Goal: Share content: Share content

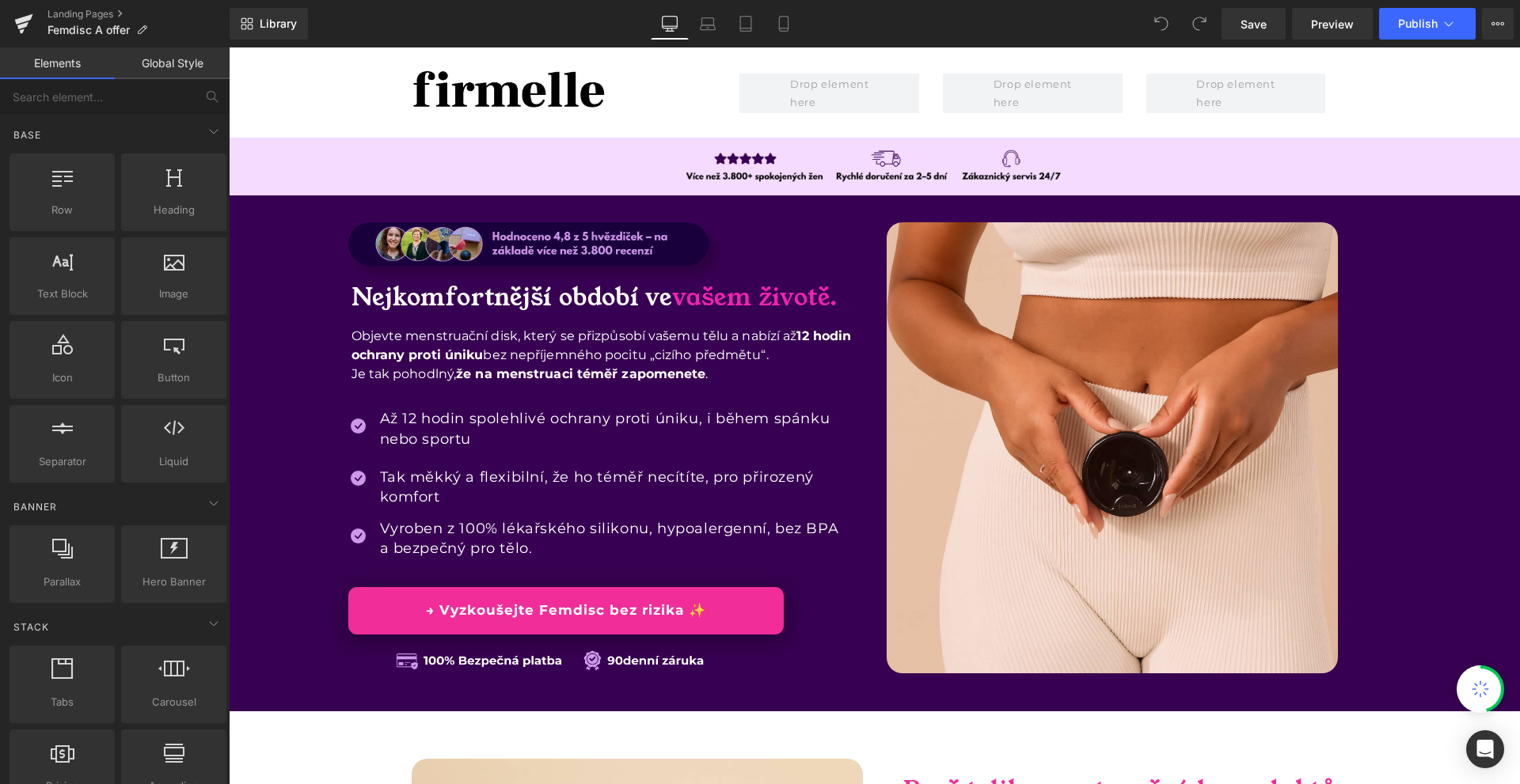
scroll to position [79, 0]
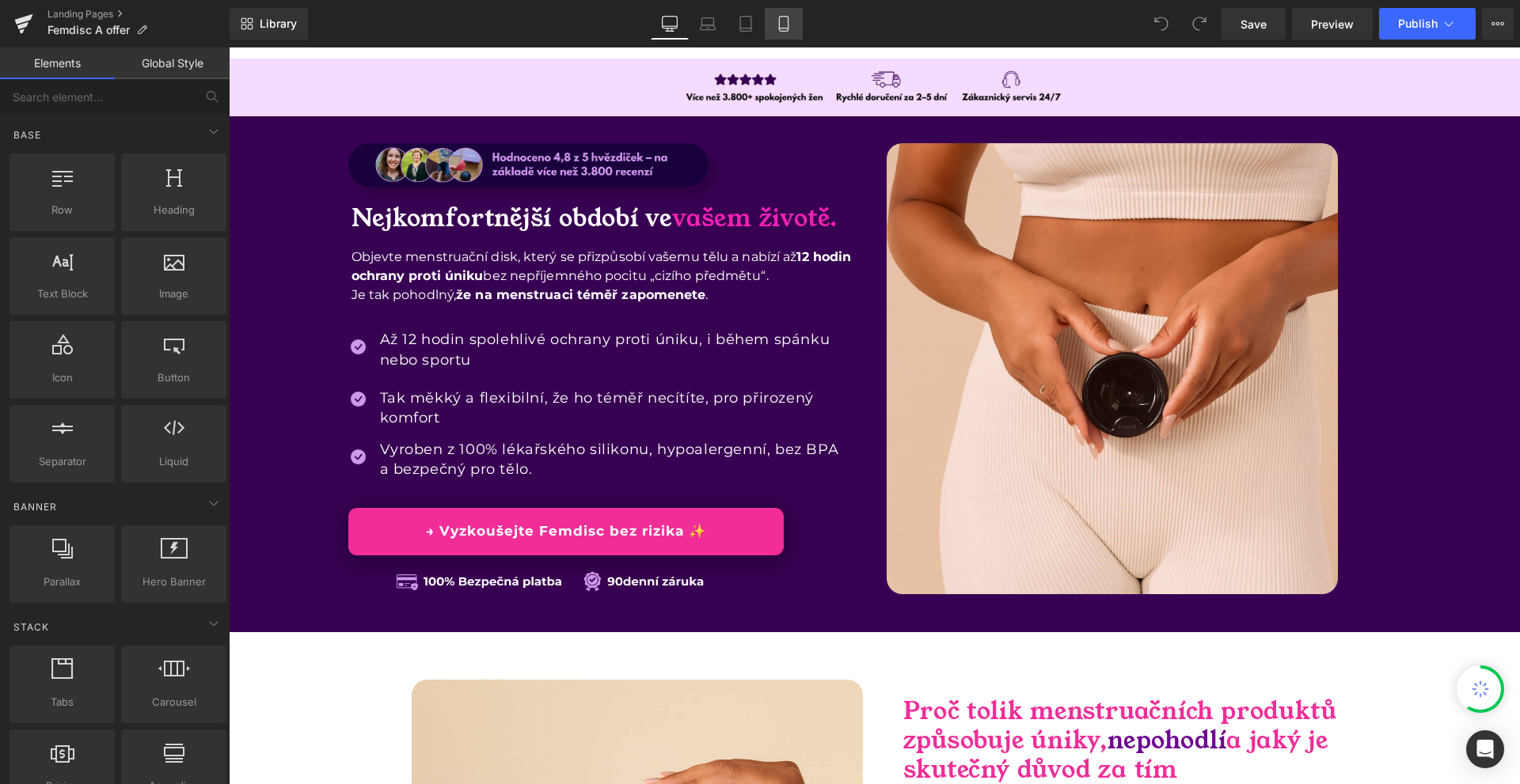
drag, startPoint x: 780, startPoint y: 19, endPoint x: 190, endPoint y: 262, distance: 638.1
click at [780, 19] on icon at bounding box center [784, 24] width 9 height 15
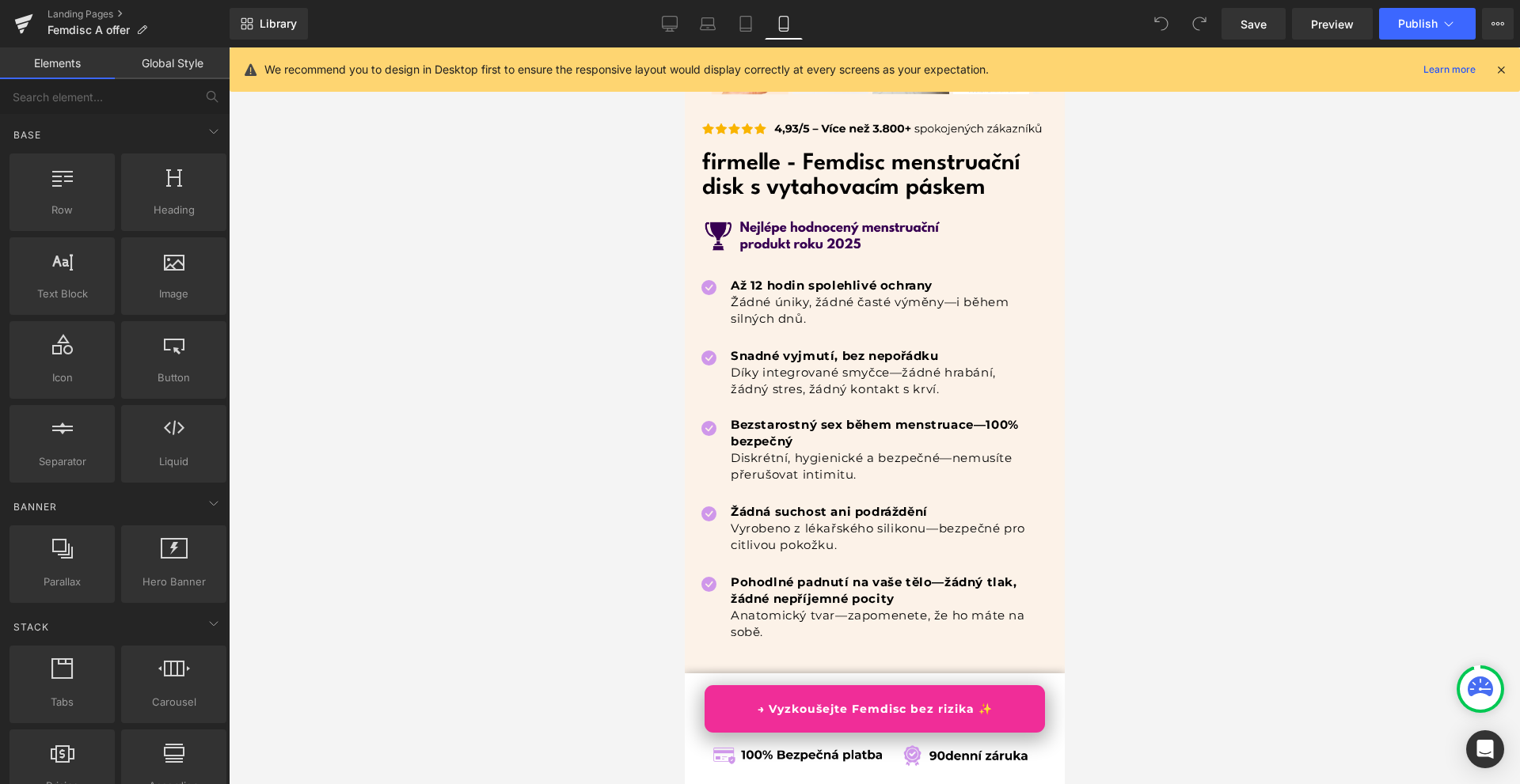
scroll to position [8861, 0]
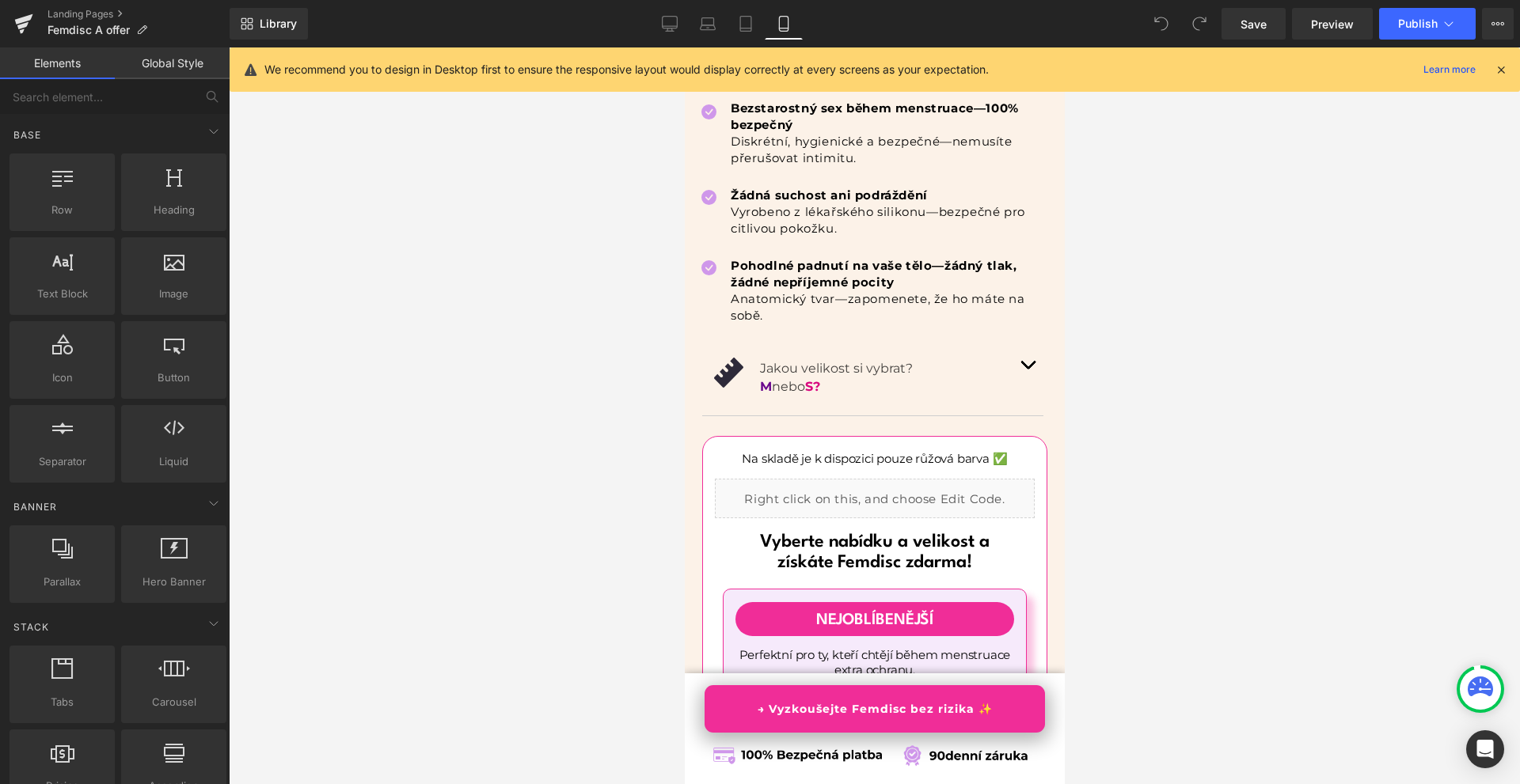
click at [888, 509] on div "Liquid" at bounding box center [873, 497] width 320 height 39
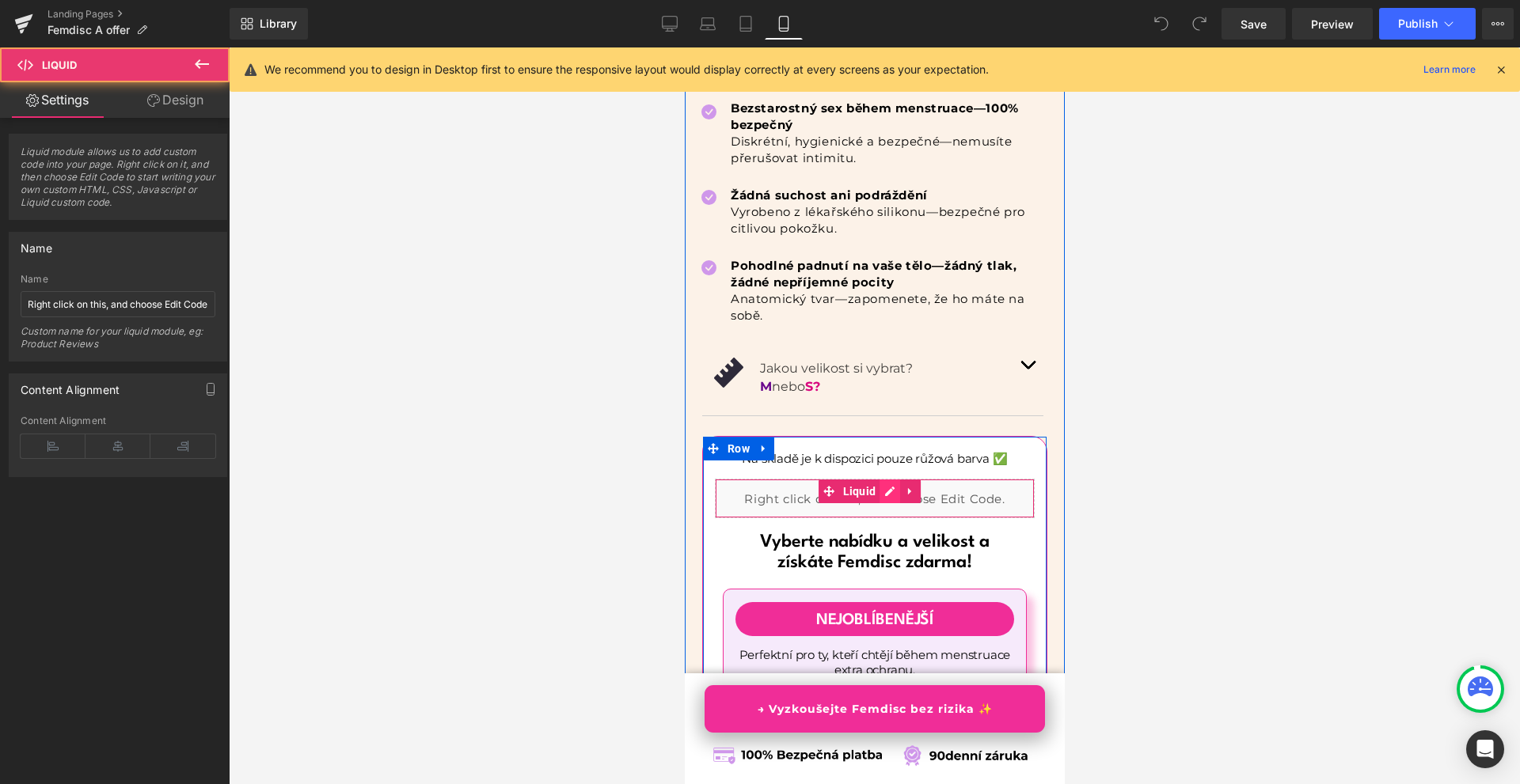
click at [892, 496] on div "Liquid" at bounding box center [873, 497] width 320 height 39
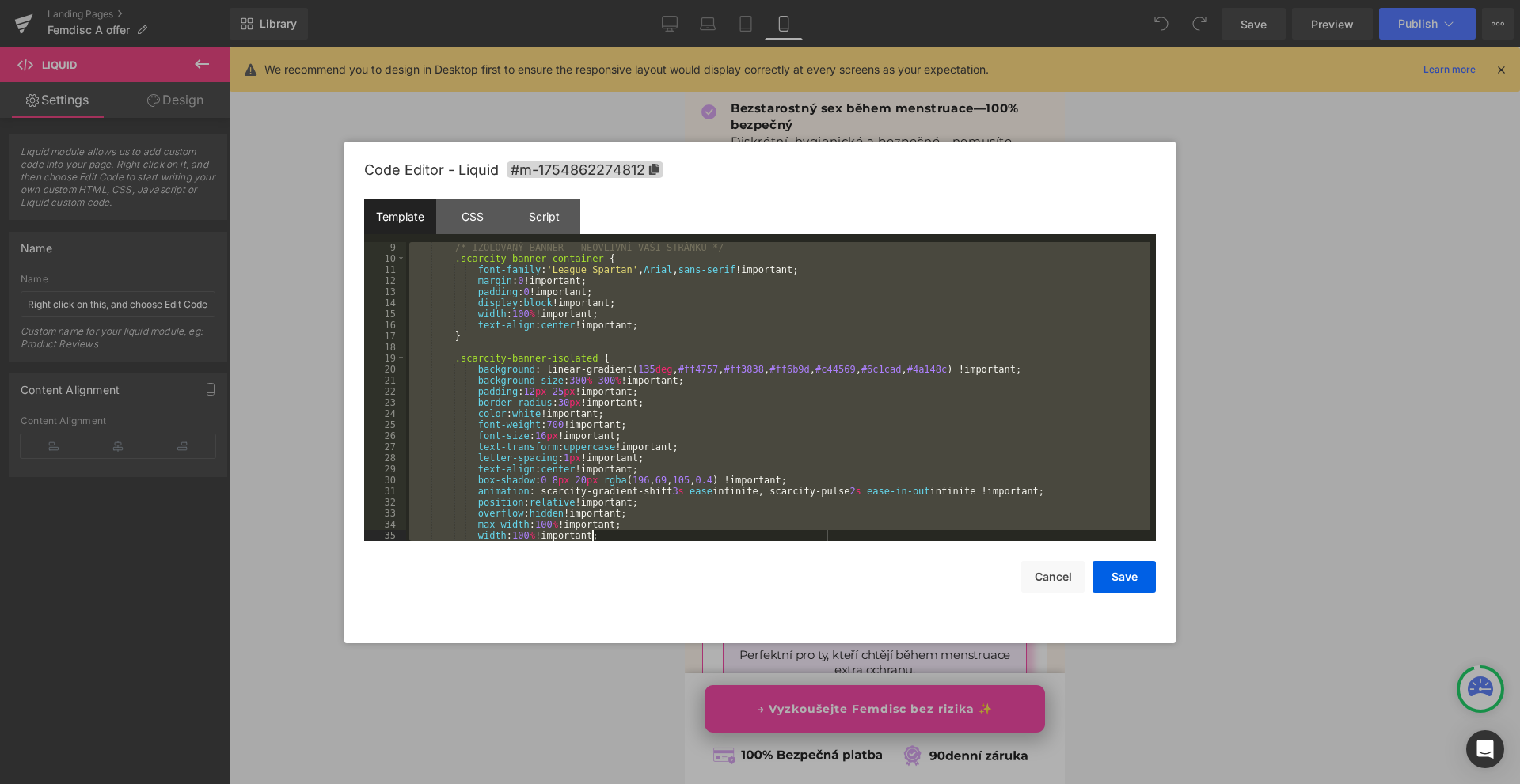
scroll to position [1041, 0]
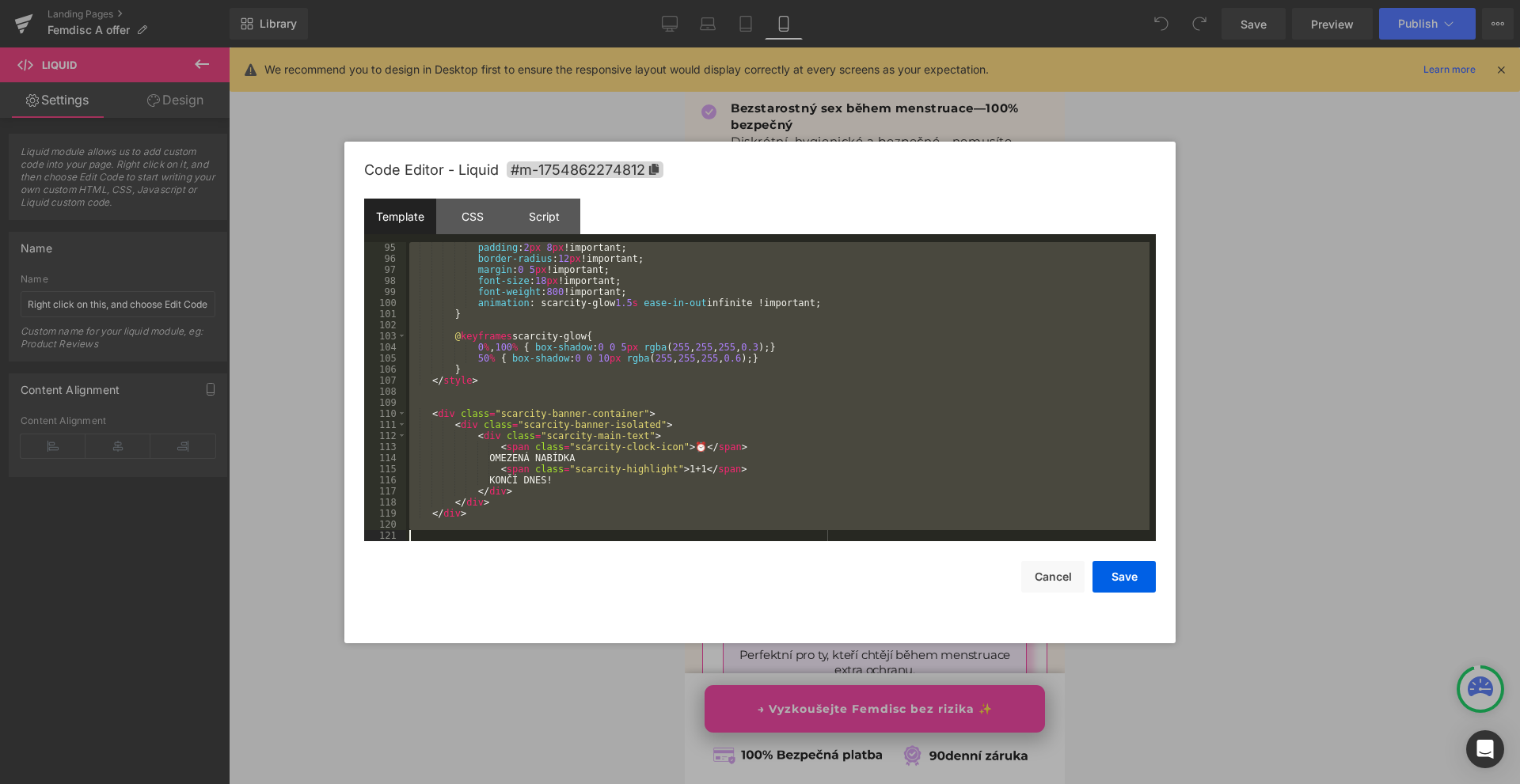
drag, startPoint x: 424, startPoint y: 246, endPoint x: 682, endPoint y: 655, distance: 483.6
click at [682, 655] on body "You are previewing how the will restyle your page. You can not edit Elements in…" at bounding box center [760, 392] width 1520 height 784
click at [1263, 509] on div at bounding box center [760, 392] width 1520 height 784
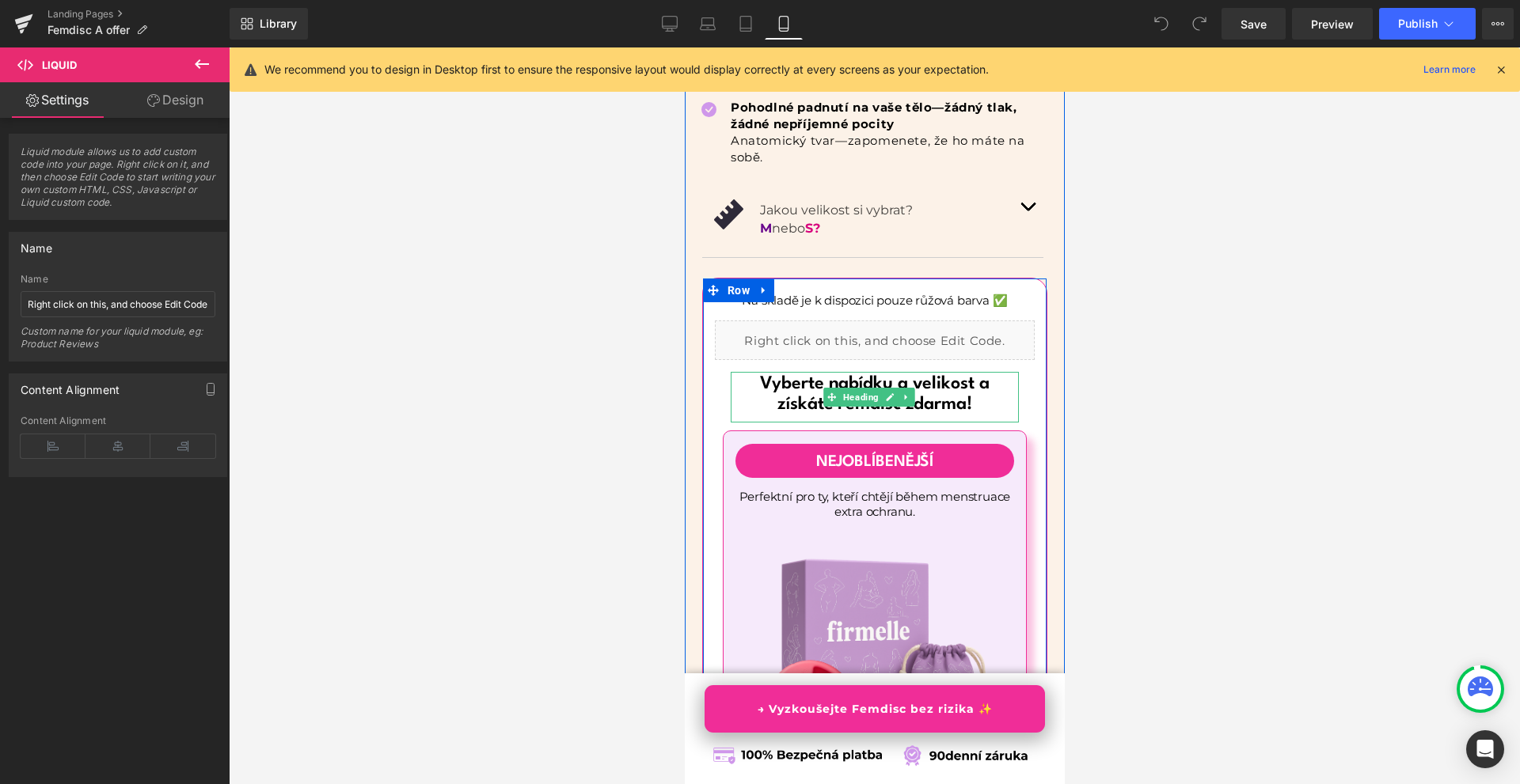
scroll to position [9098, 0]
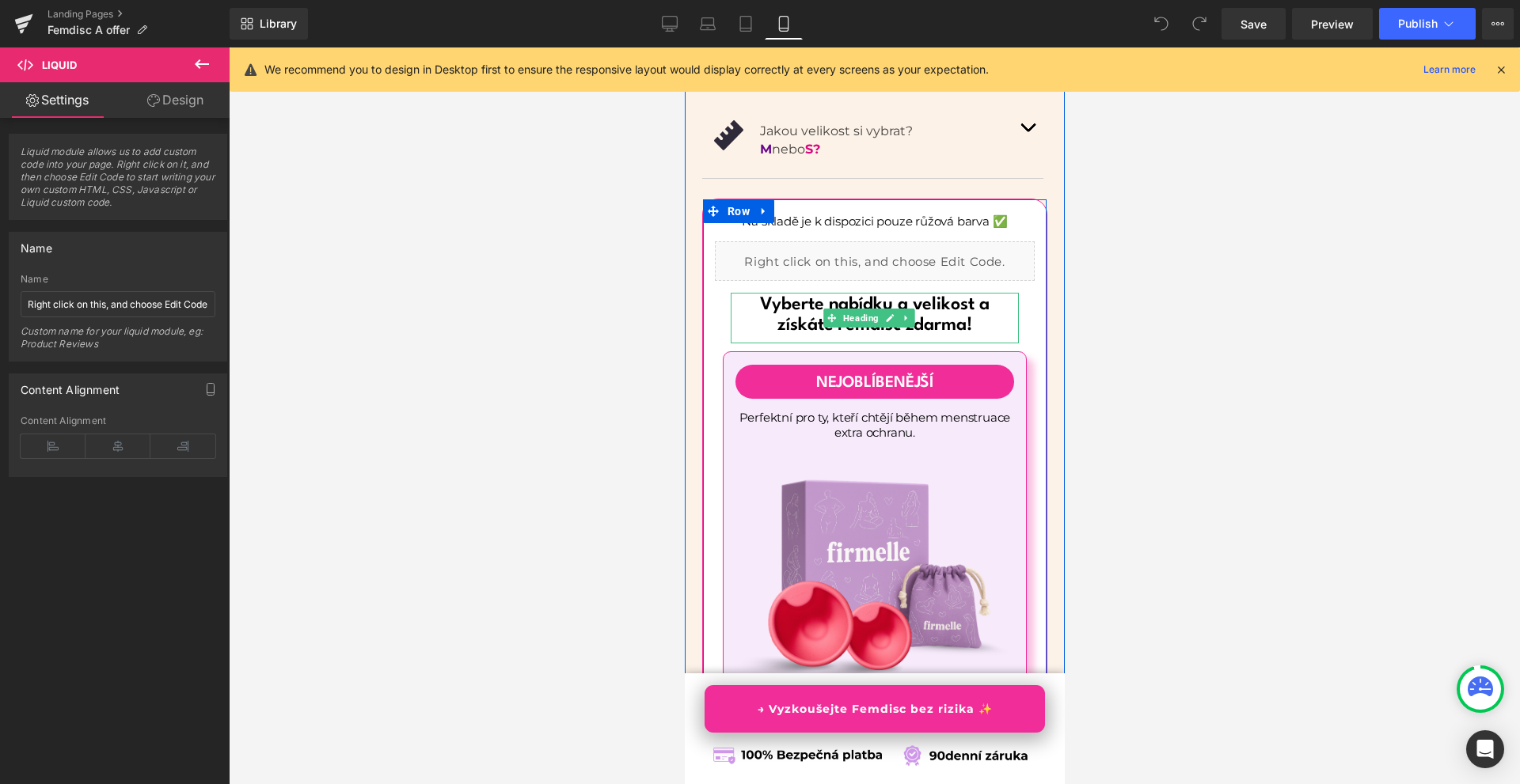
click at [960, 324] on span "Vyberte nabídku a velikost a získáte Femdisc zdarma!" at bounding box center [873, 315] width 228 height 38
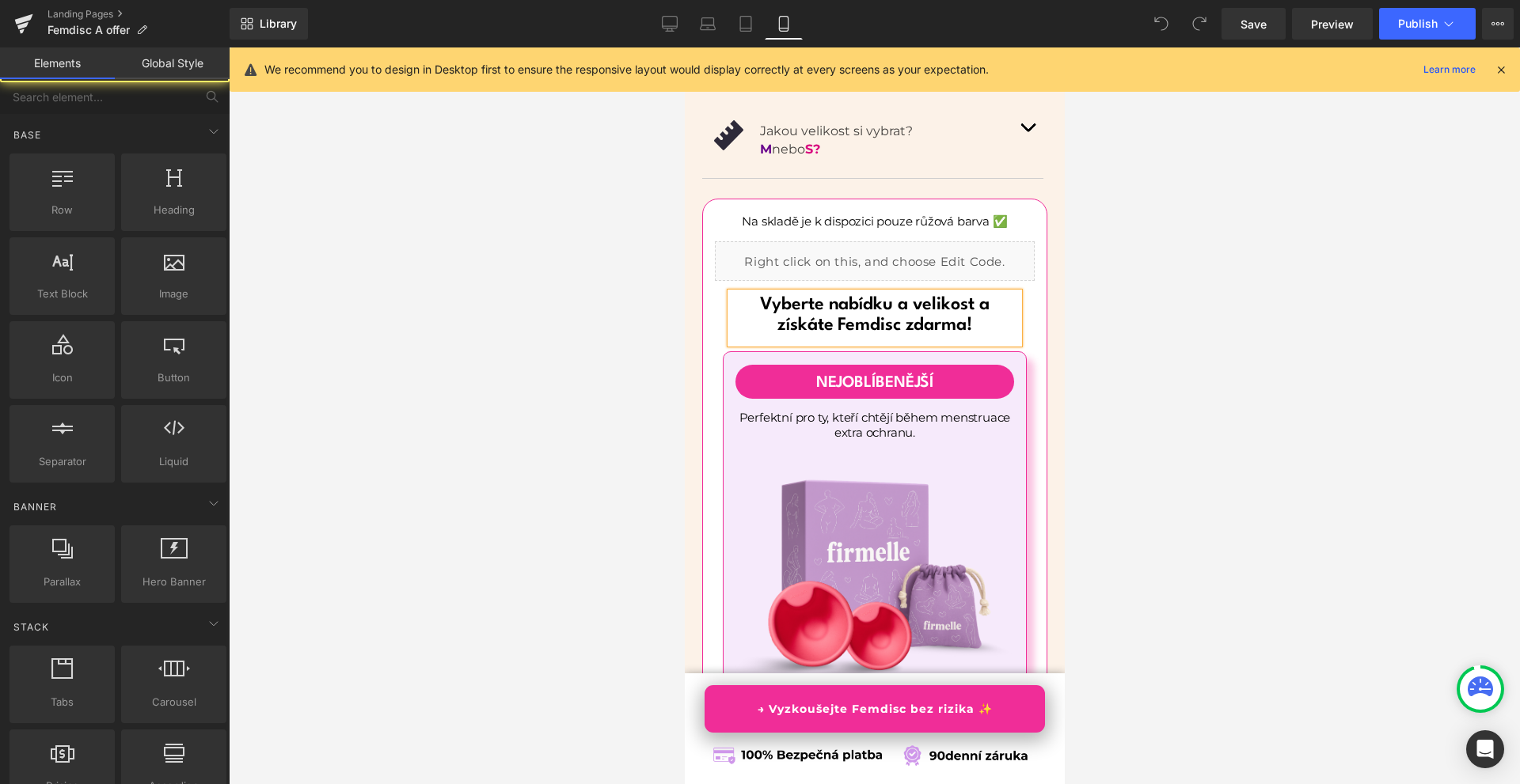
click at [1200, 365] on div at bounding box center [873, 416] width 1291 height 737
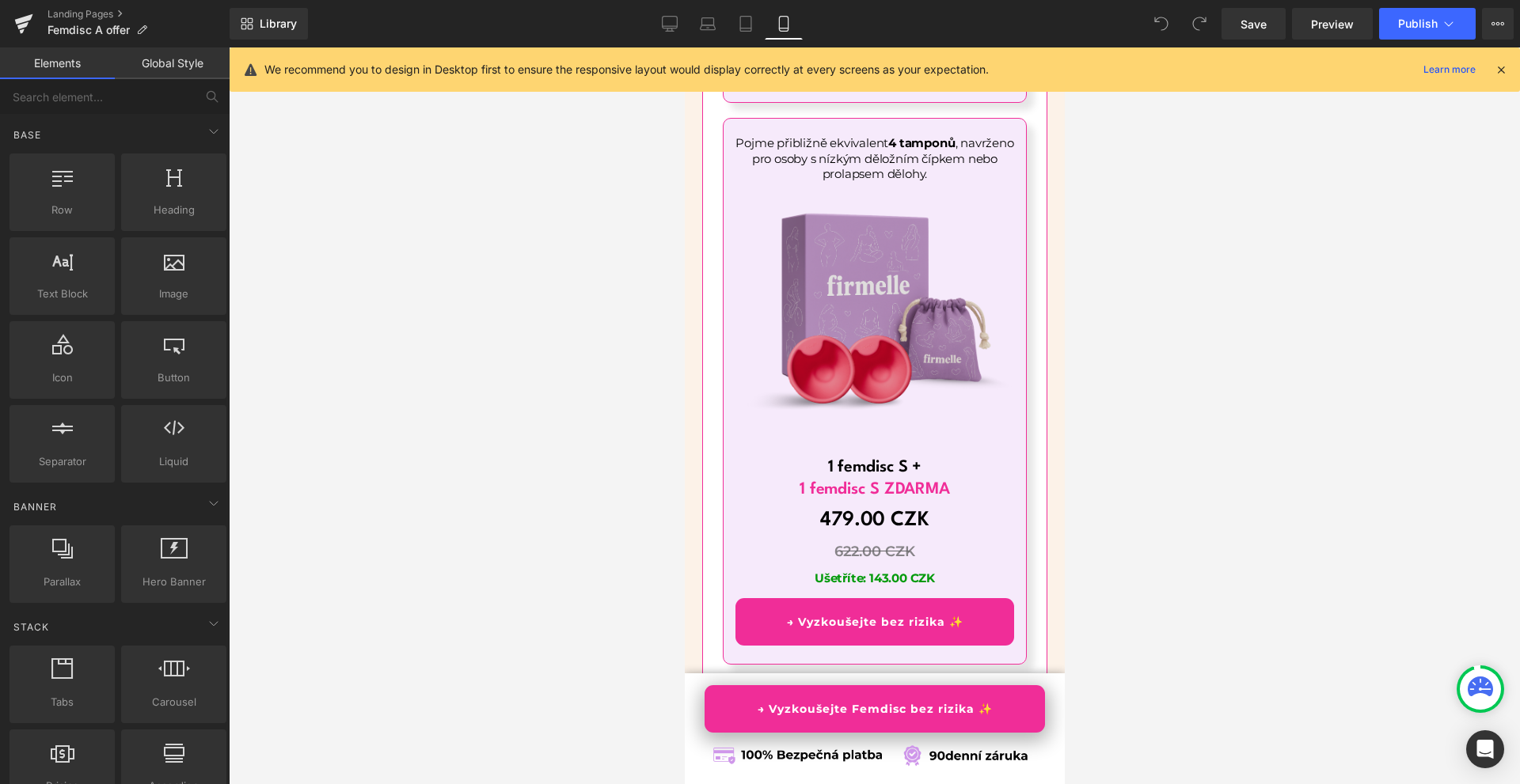
scroll to position [10601, 0]
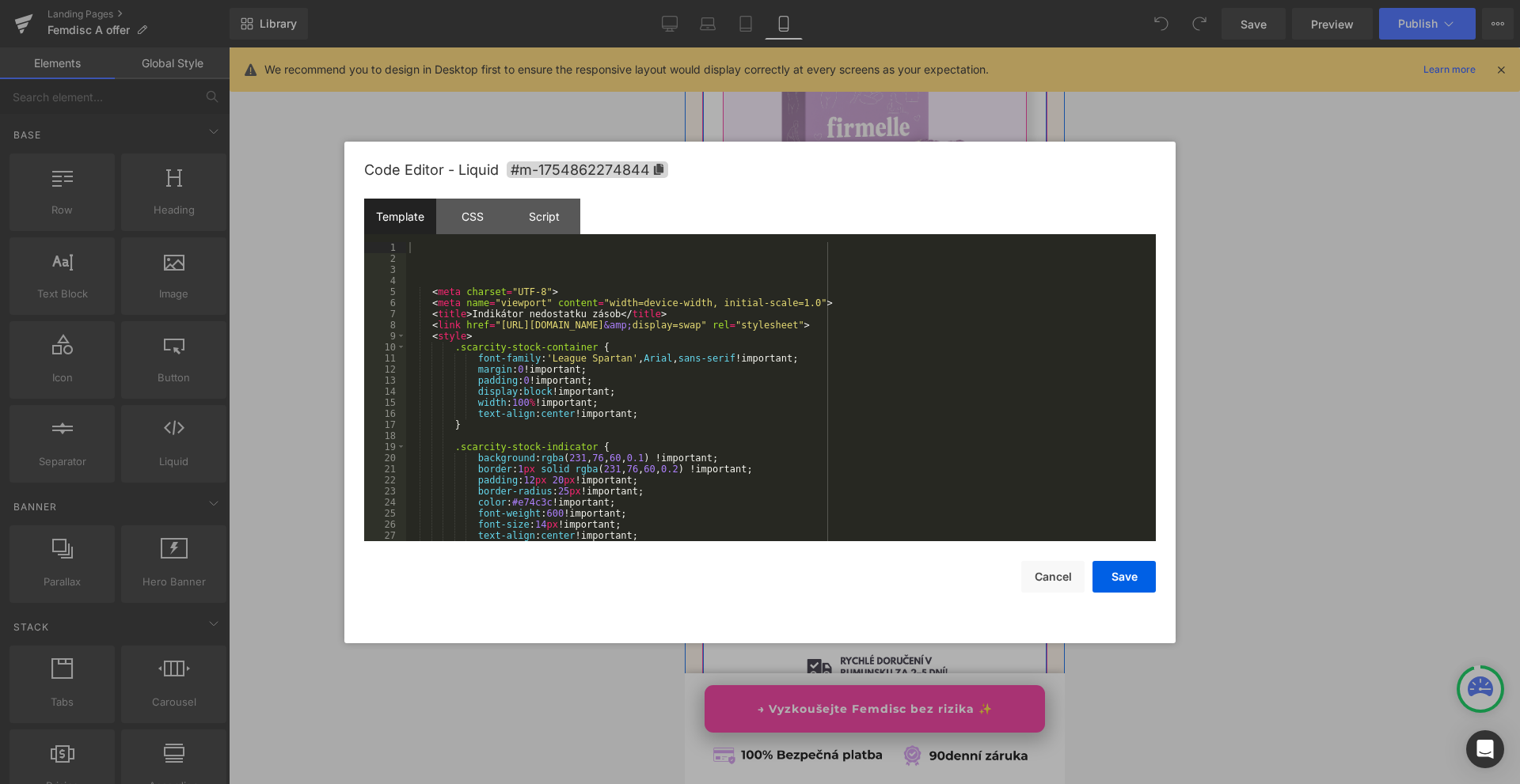
click at [887, 522] on div "Liquid" at bounding box center [873, 541] width 320 height 39
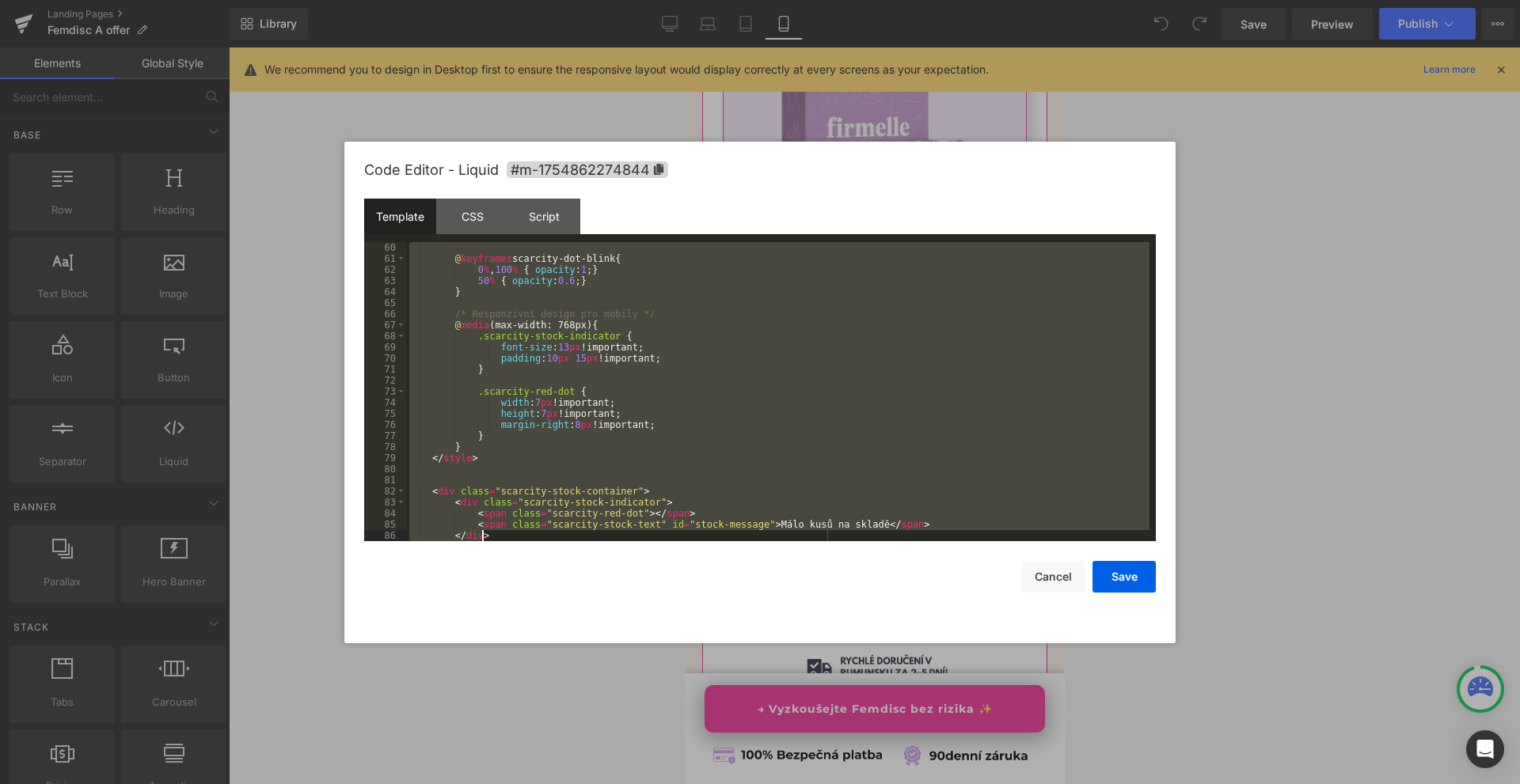
scroll to position [919, 0]
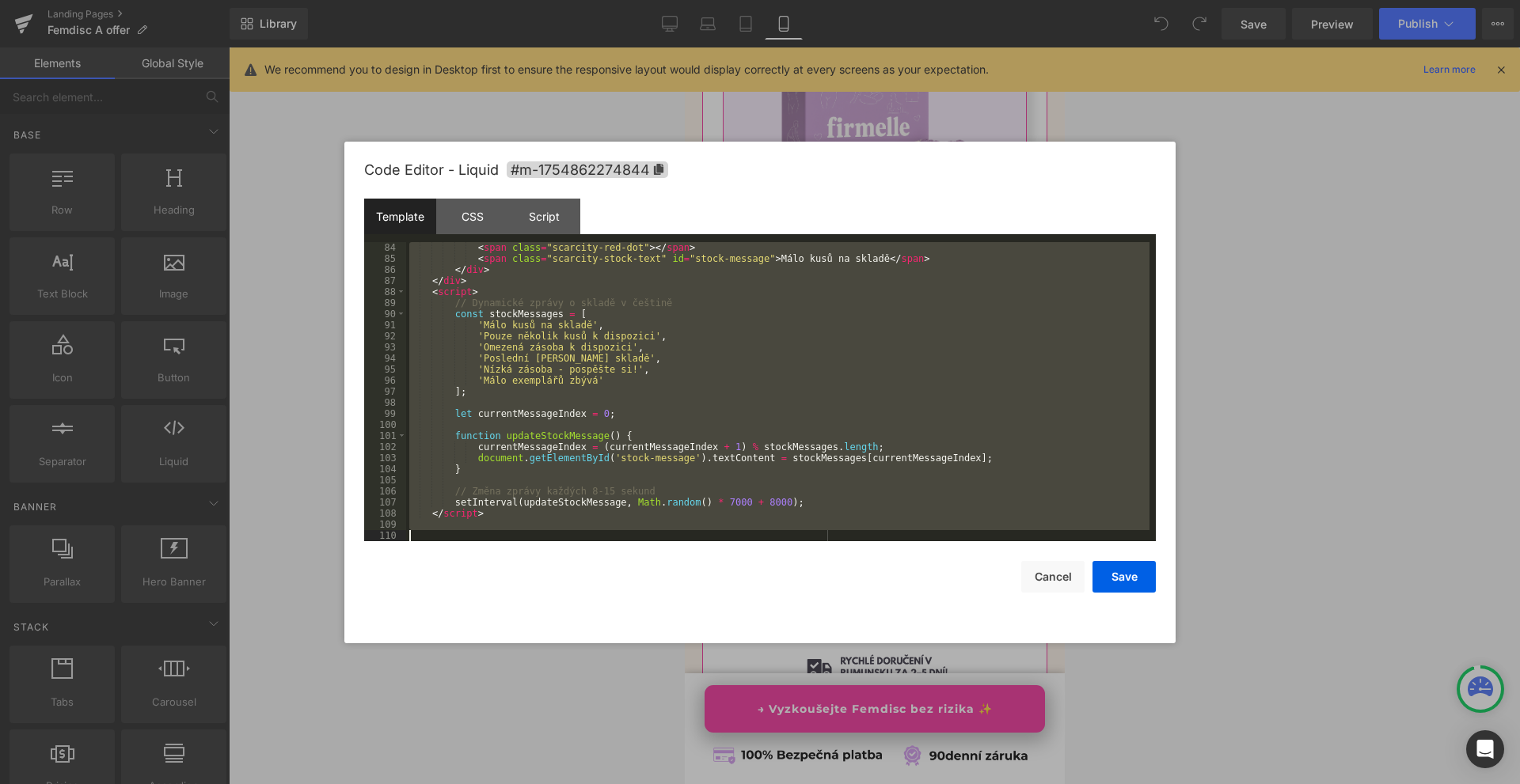
drag, startPoint x: 427, startPoint y: 243, endPoint x: 746, endPoint y: 643, distance: 511.6
click at [746, 643] on body "You are previewing how the will restyle your page. You can not edit Elements in…" at bounding box center [760, 392] width 1520 height 784
click at [1246, 309] on div at bounding box center [760, 392] width 1520 height 784
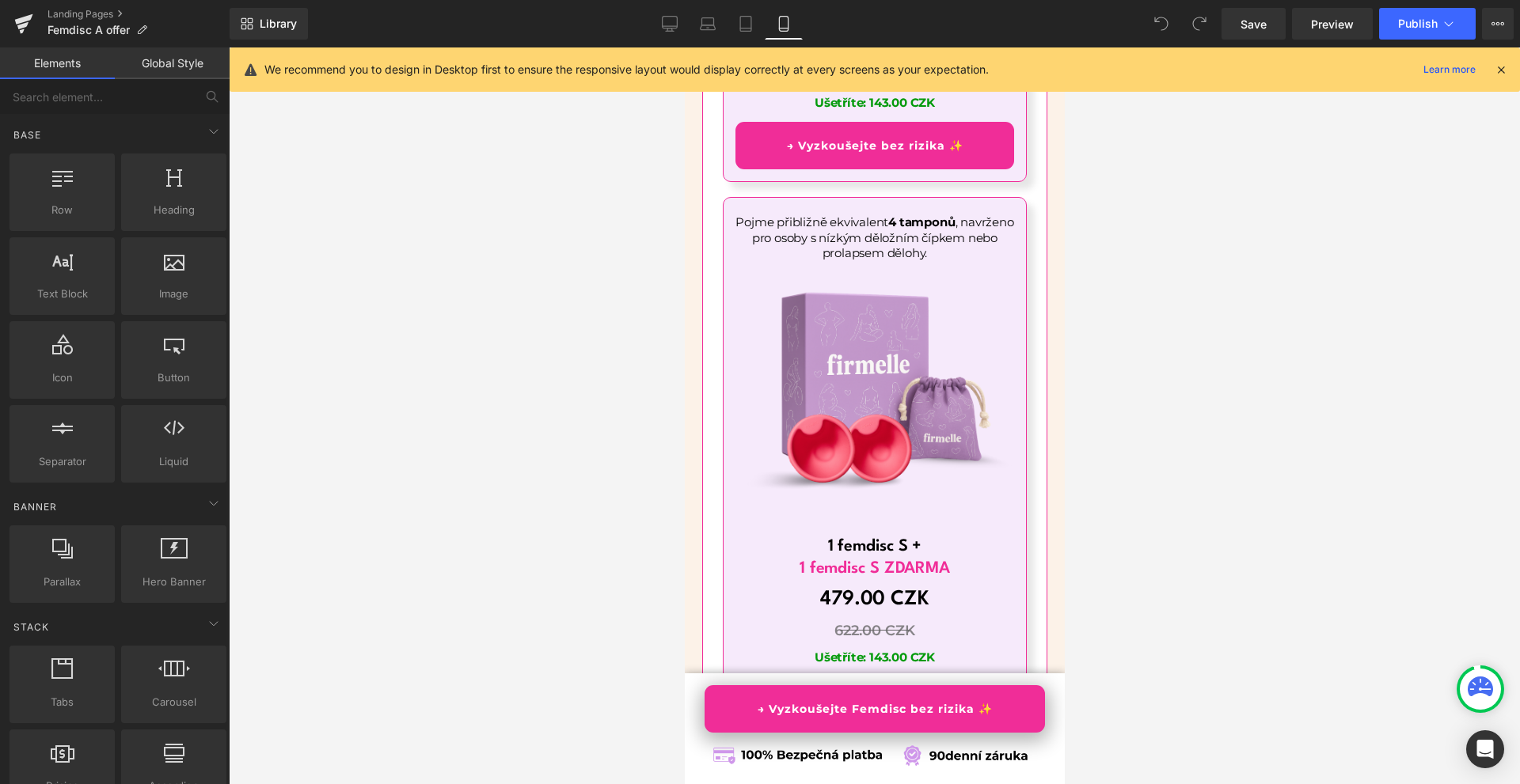
scroll to position [10760, 0]
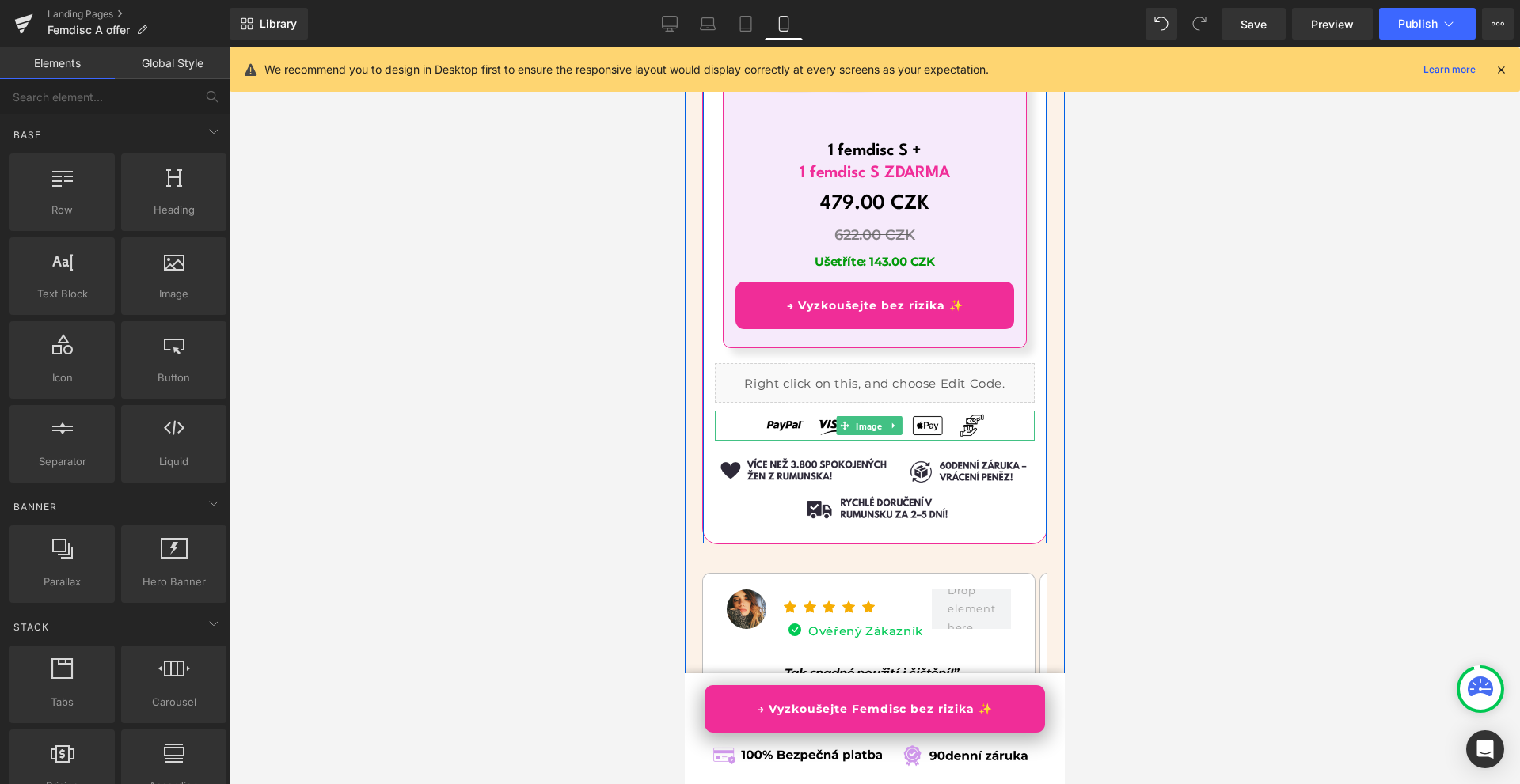
click at [865, 417] on span "Image" at bounding box center [867, 427] width 32 height 19
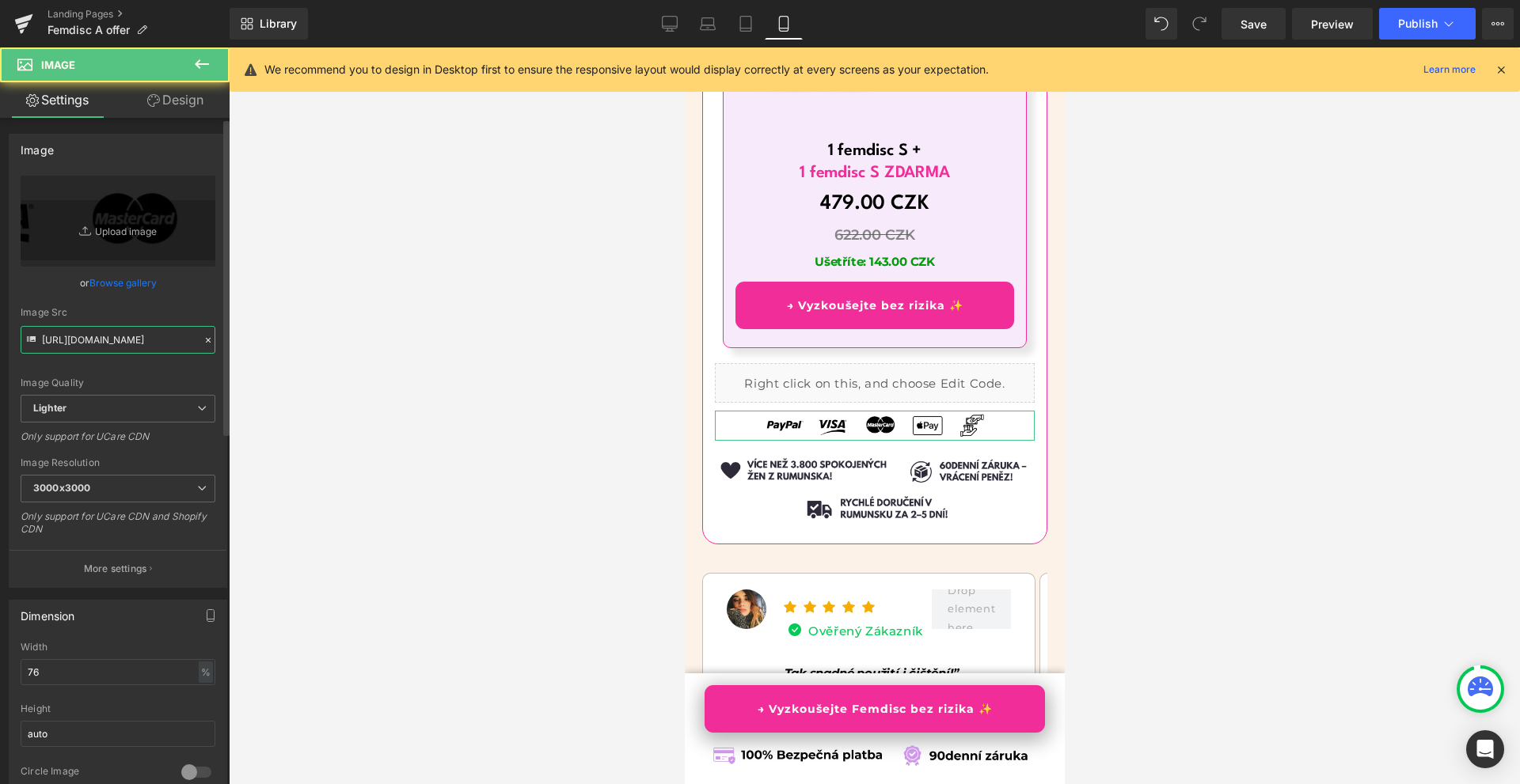
click at [113, 345] on input "https://ucarecdn.com/3906bce1-ef00-417f-81b7-152782f402b4/-/format/auto/-/previ…" at bounding box center [118, 340] width 194 height 28
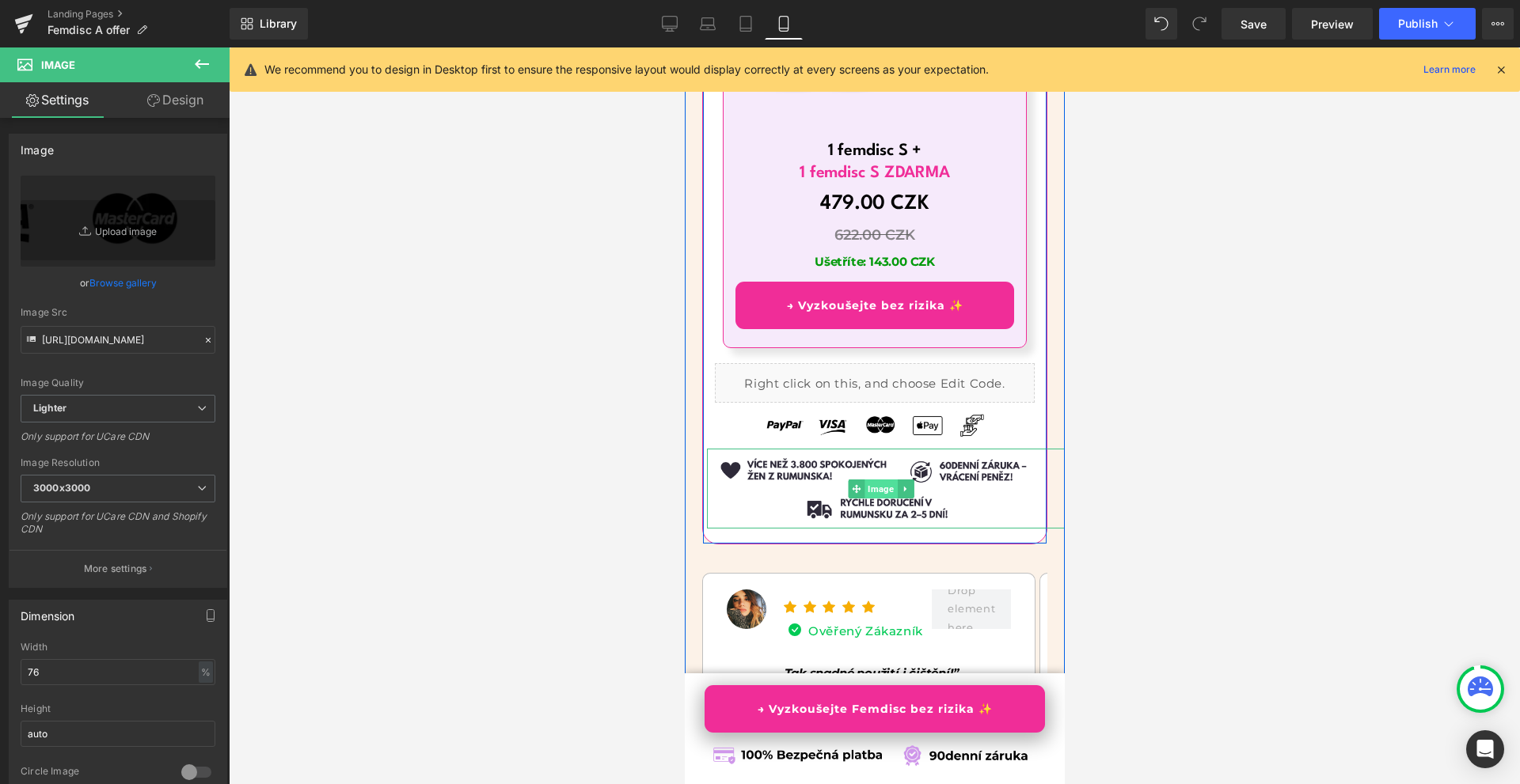
click at [877, 479] on span "Image" at bounding box center [879, 489] width 32 height 19
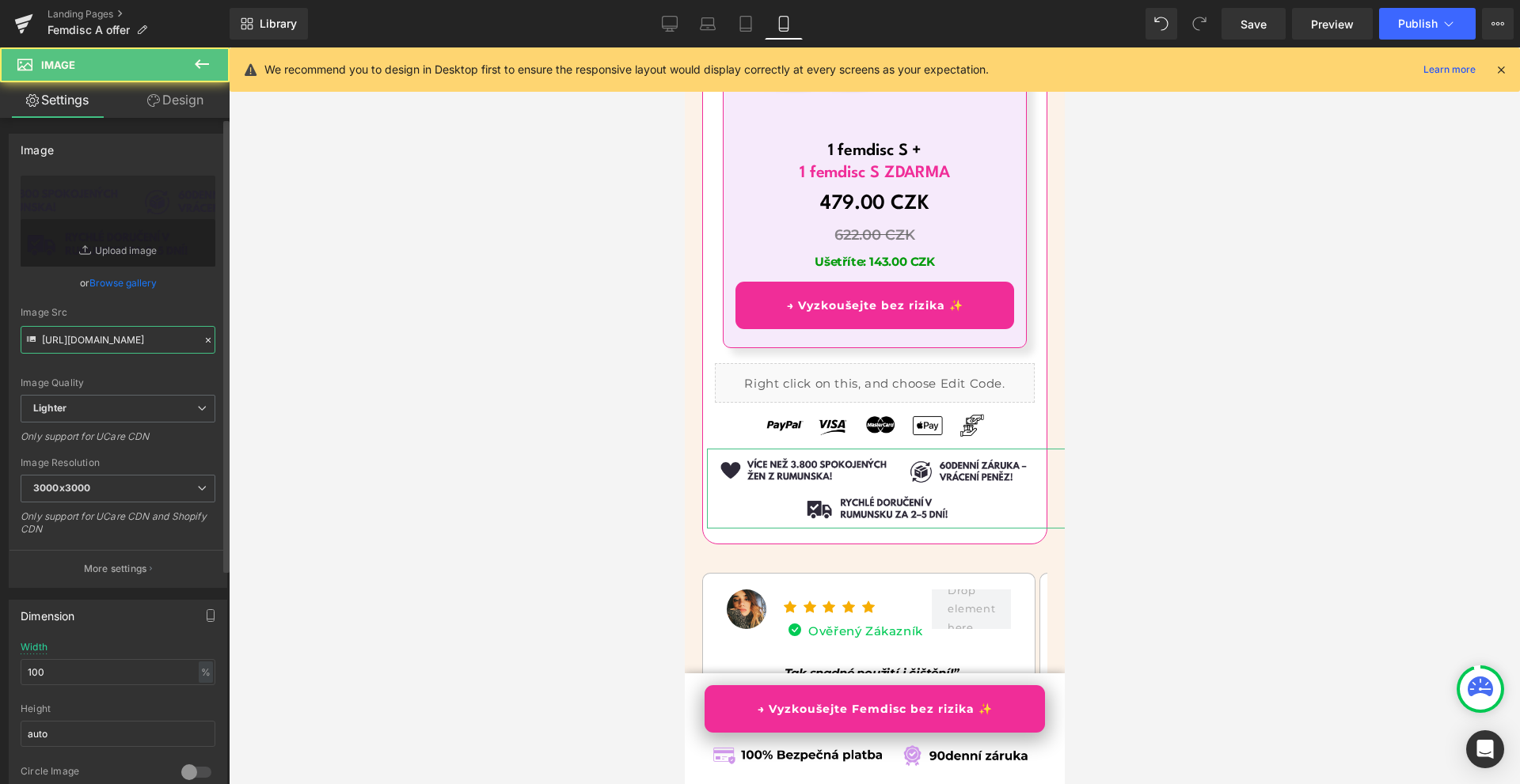
click at [141, 337] on input "https://ucarecdn.com/01c99e21-7475-4f1f-8847-c100eb36283d/-/format/auto/-/previ…" at bounding box center [118, 340] width 194 height 28
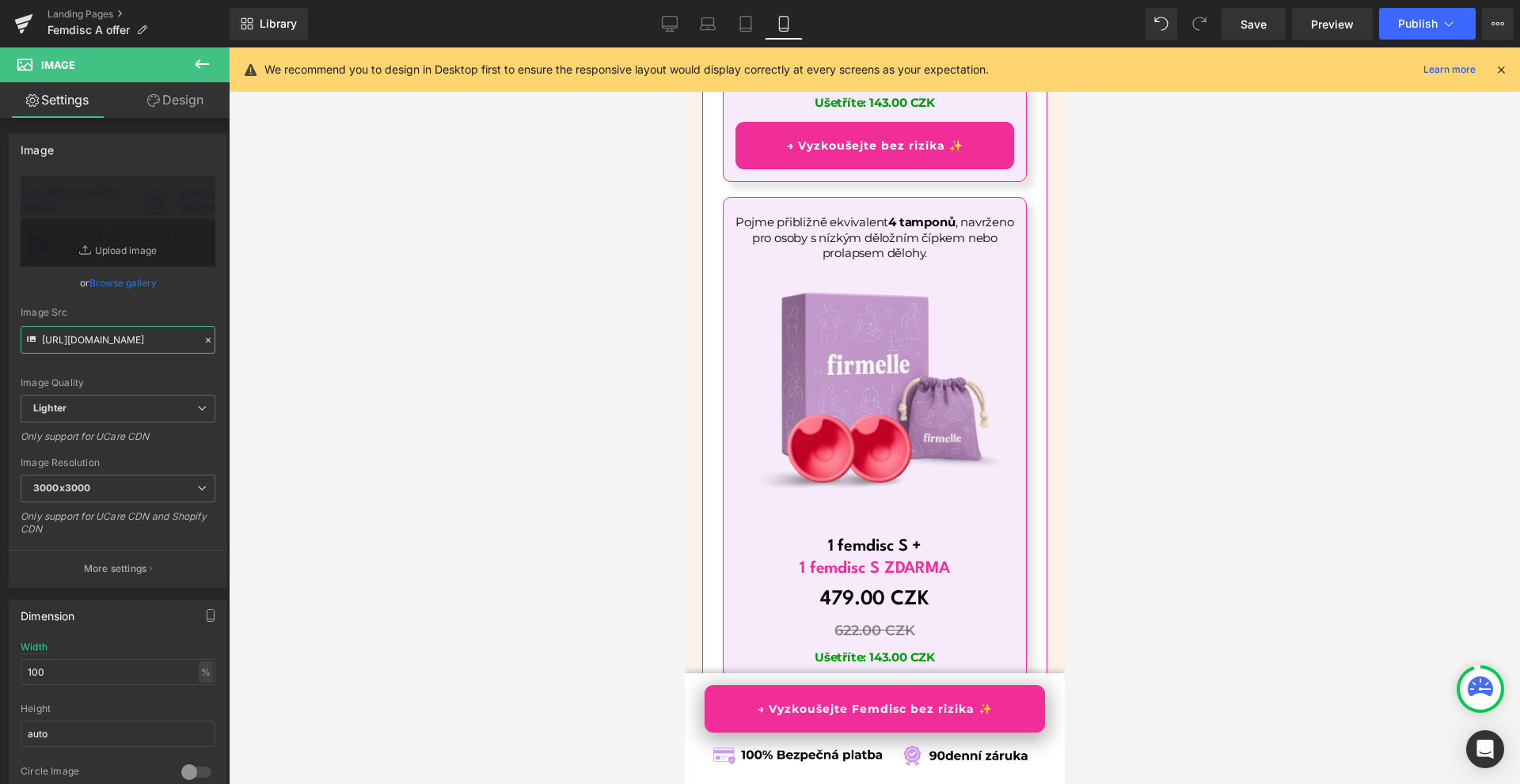
scroll to position [10522, 0]
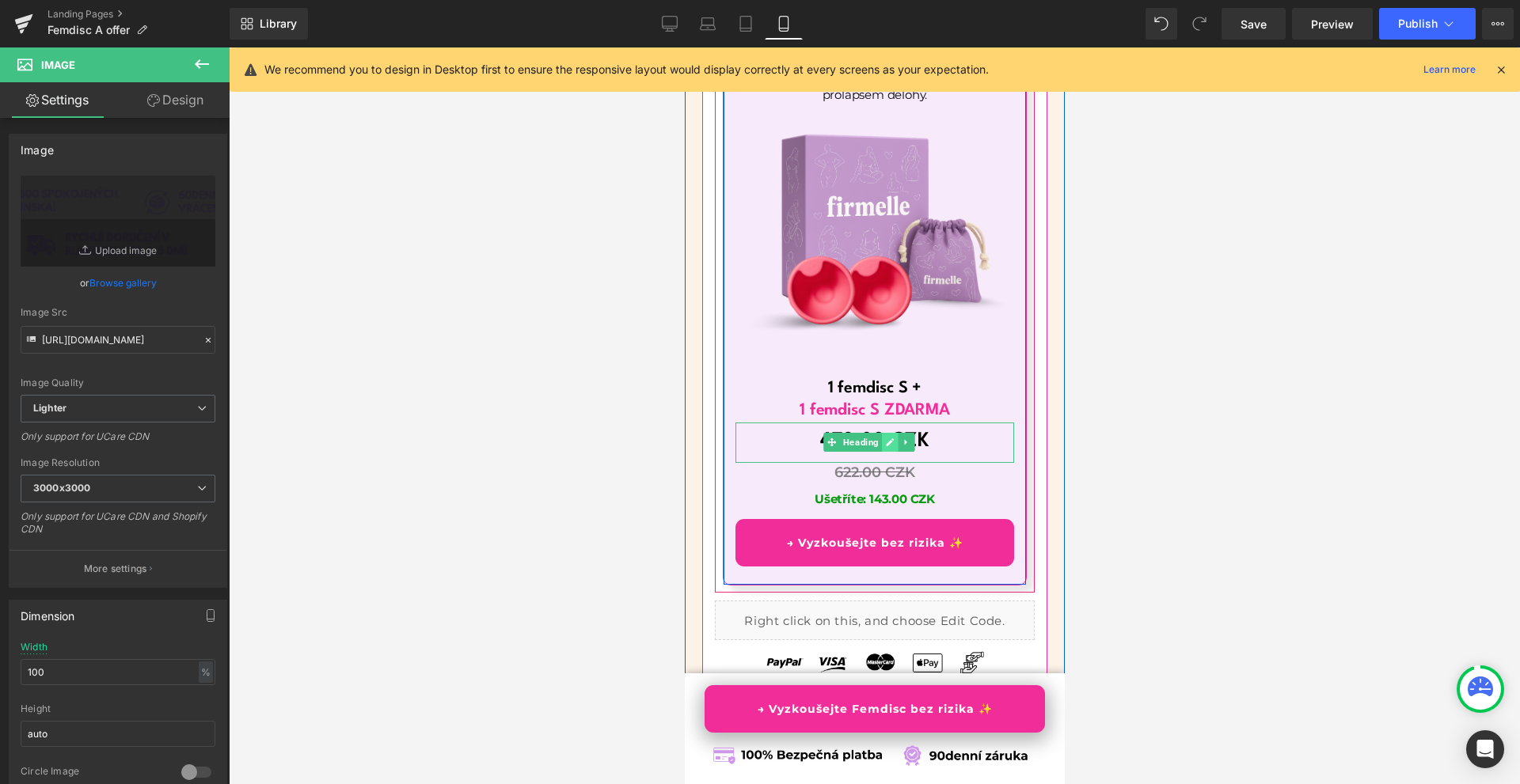
click at [890, 437] on icon at bounding box center [888, 442] width 9 height 10
click at [890, 431] on font "479.00 CZK" at bounding box center [873, 441] width 109 height 20
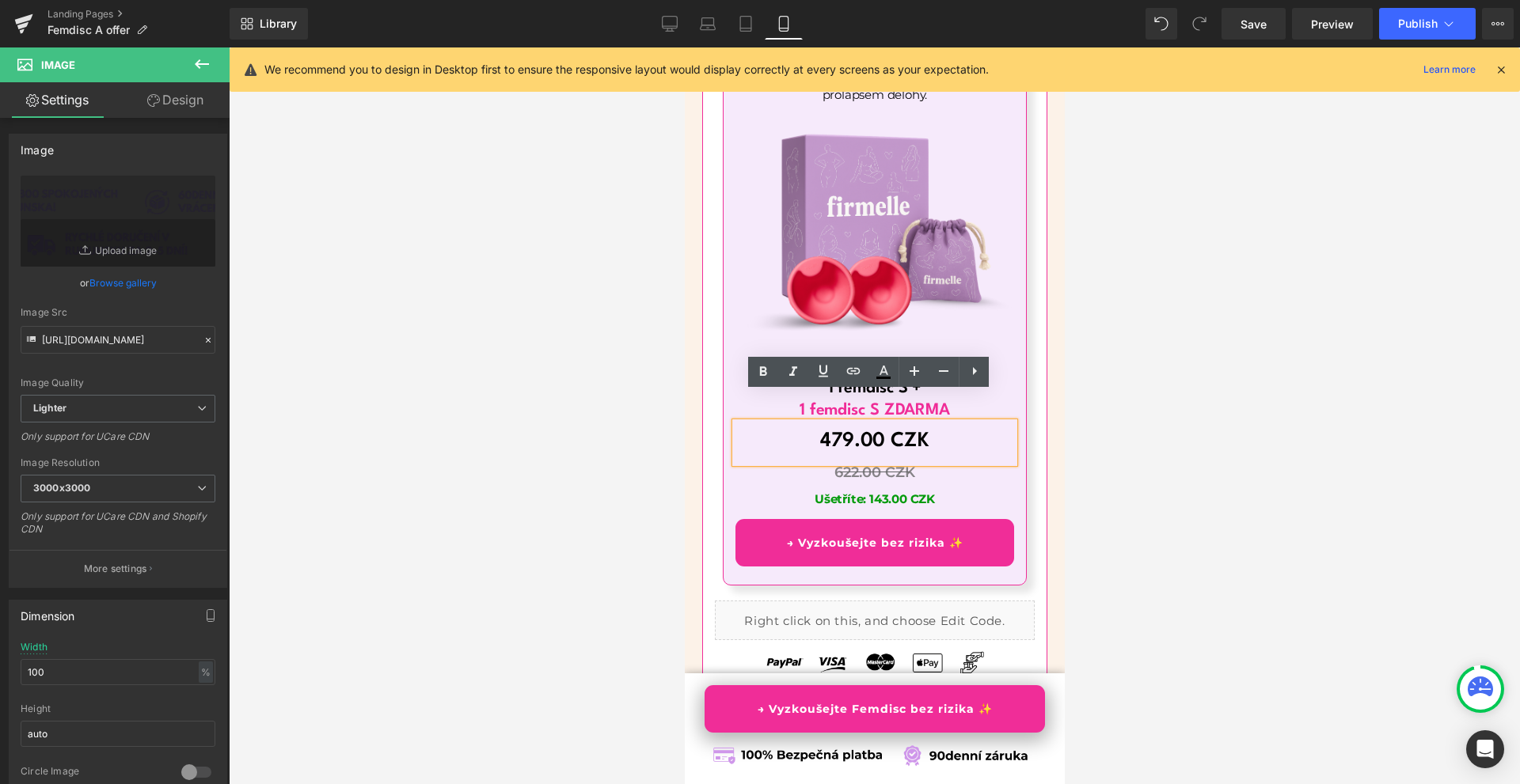
click at [890, 431] on font "479.00 CZK" at bounding box center [873, 441] width 109 height 20
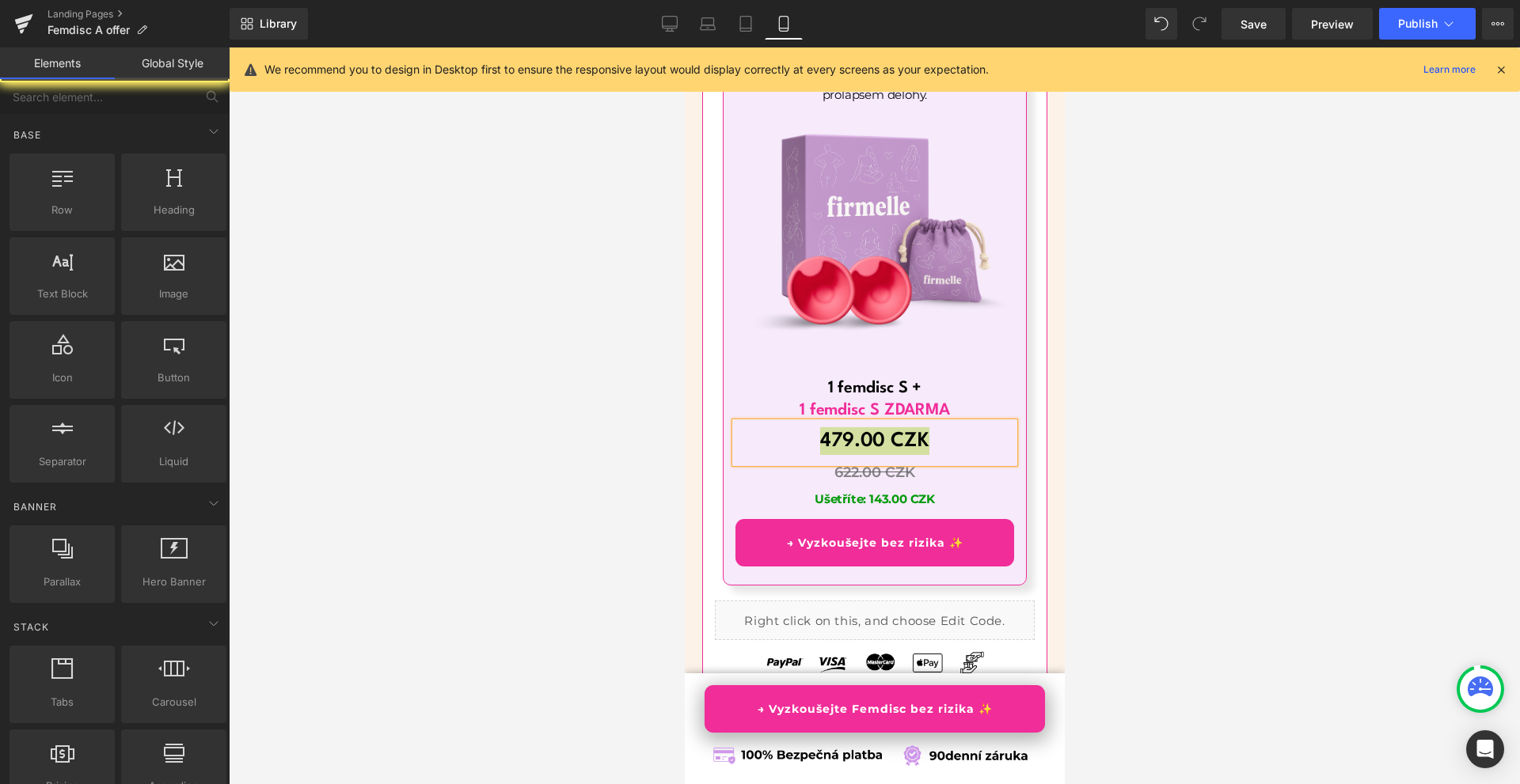
drag, startPoint x: 1248, startPoint y: 358, endPoint x: 24, endPoint y: 47, distance: 1262.9
click at [1248, 358] on div at bounding box center [873, 416] width 1291 height 737
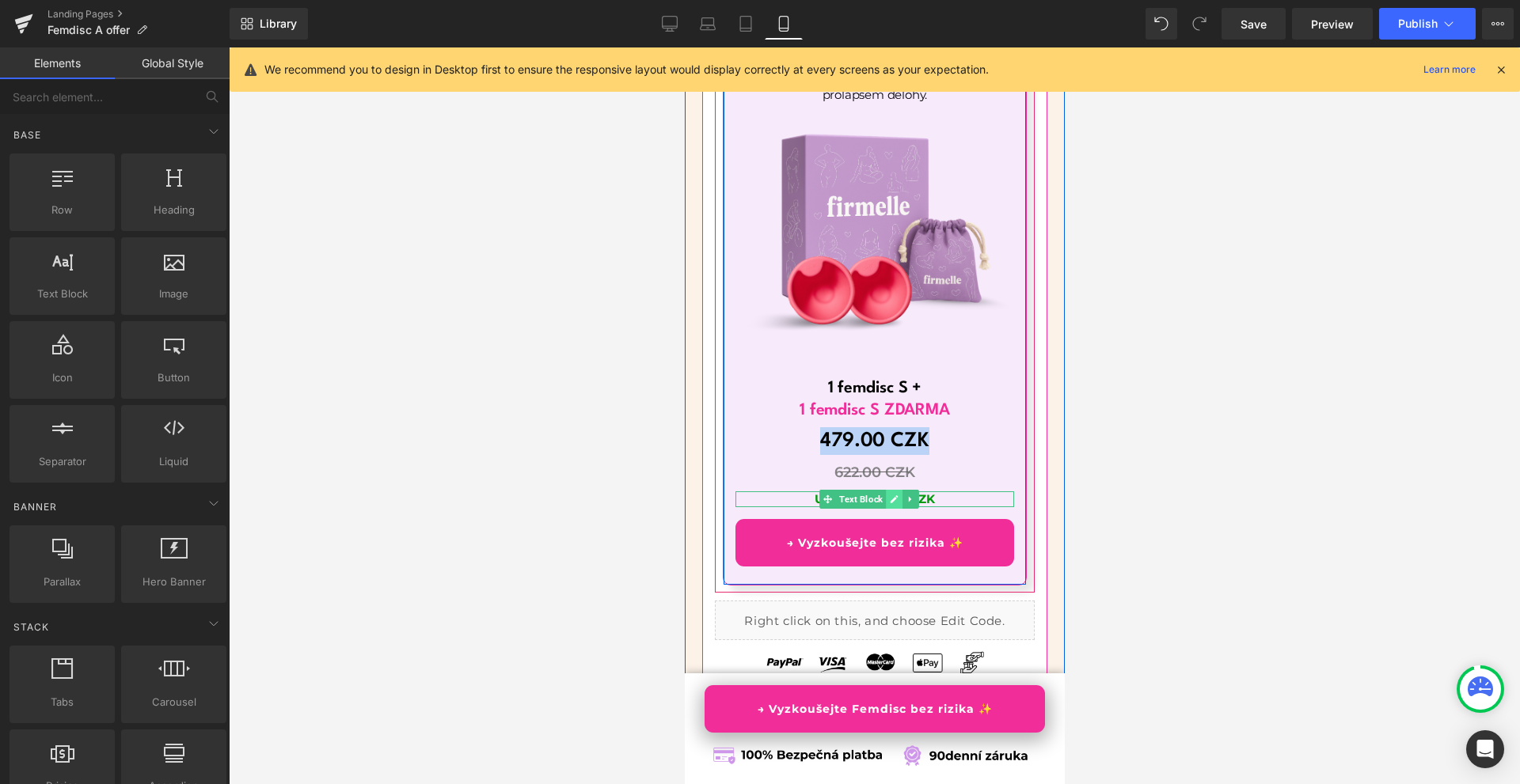
click at [894, 495] on icon at bounding box center [893, 499] width 9 height 10
click at [894, 491] on b "Ušetříte: 143.00 CZK" at bounding box center [874, 498] width 120 height 15
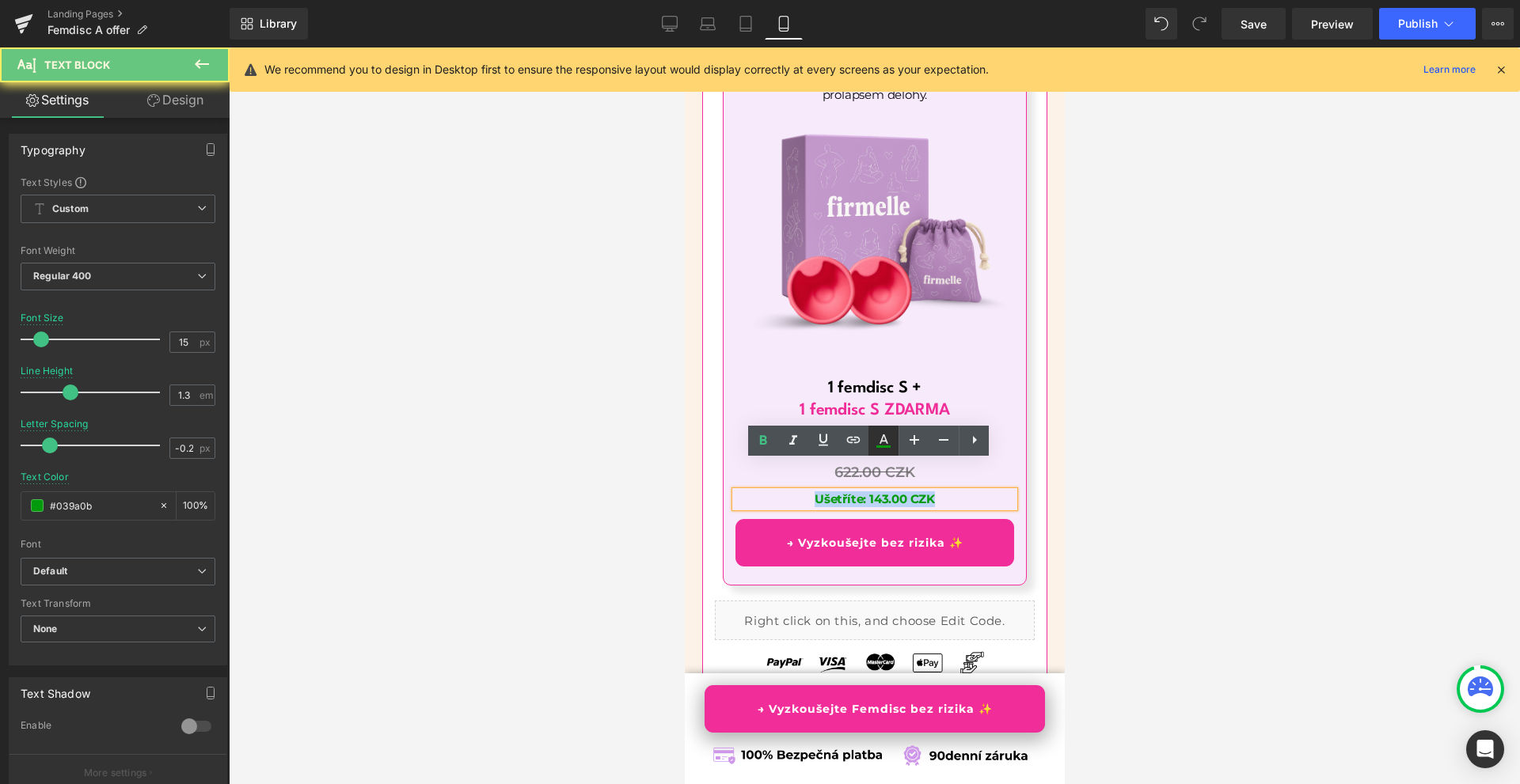
copy b "Ušetříte: 143.00 CZK"
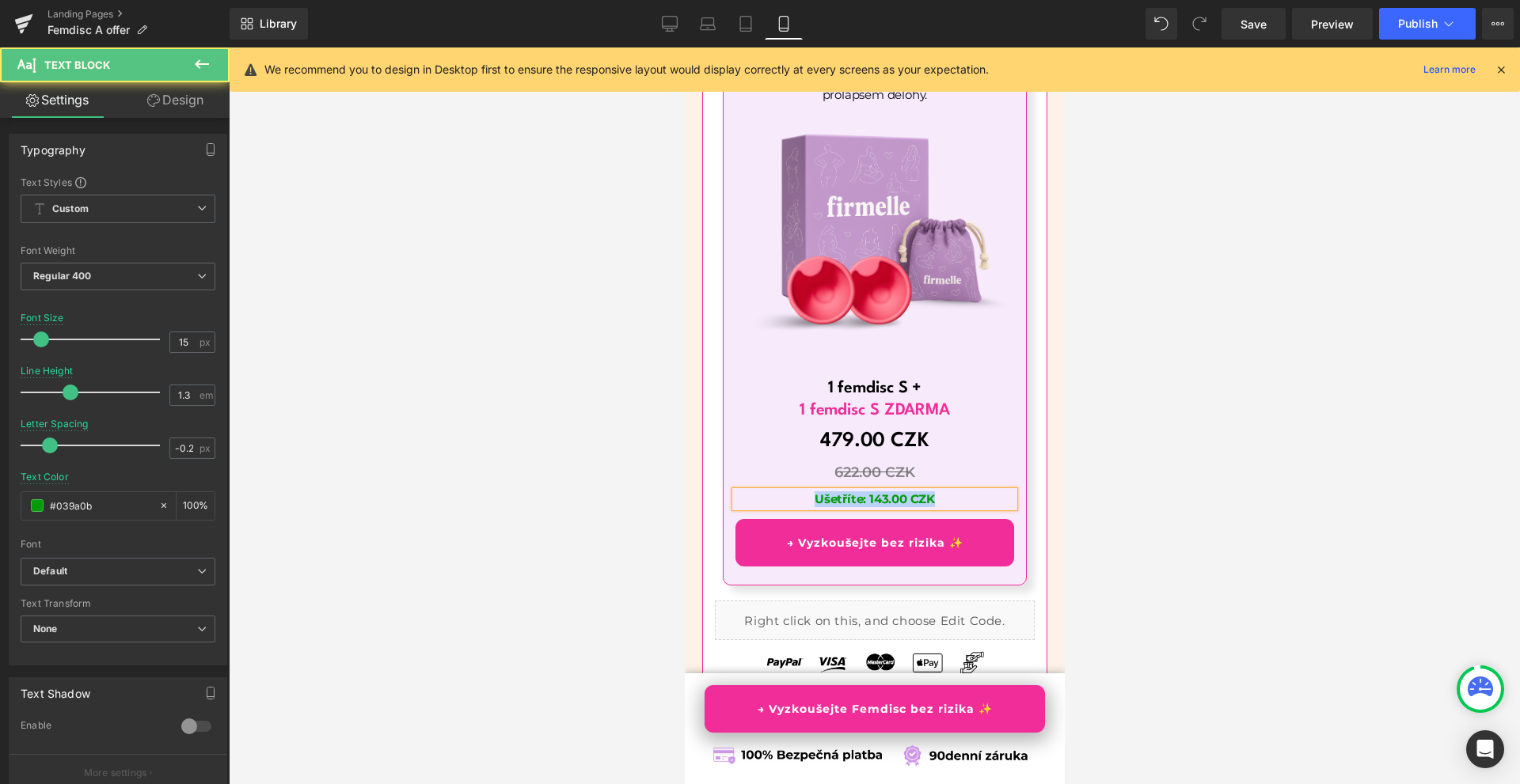
click at [957, 491] on p "Ušetříte: 143.00 CZK" at bounding box center [874, 499] width 279 height 16
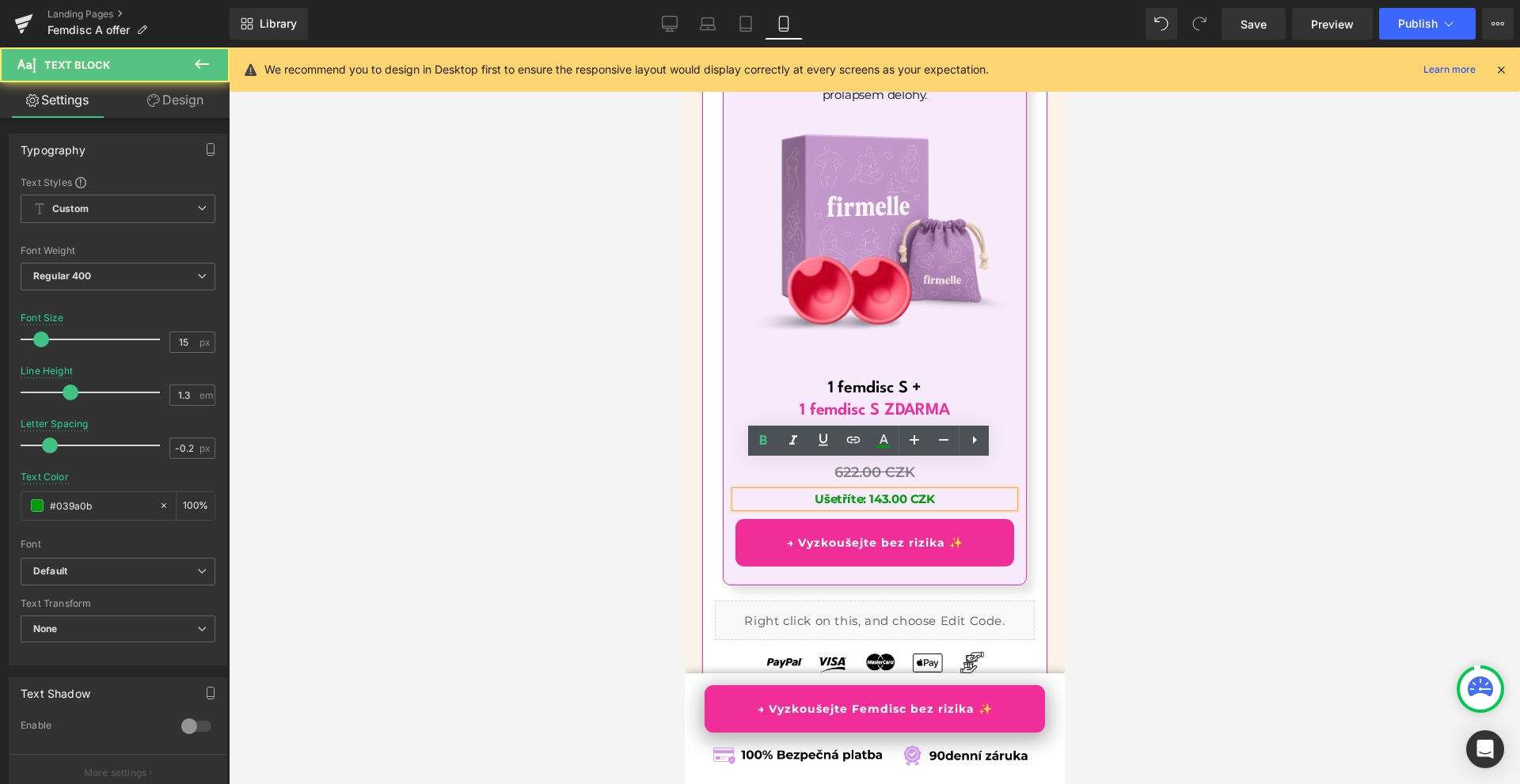
click at [1125, 467] on div at bounding box center [873, 416] width 1291 height 737
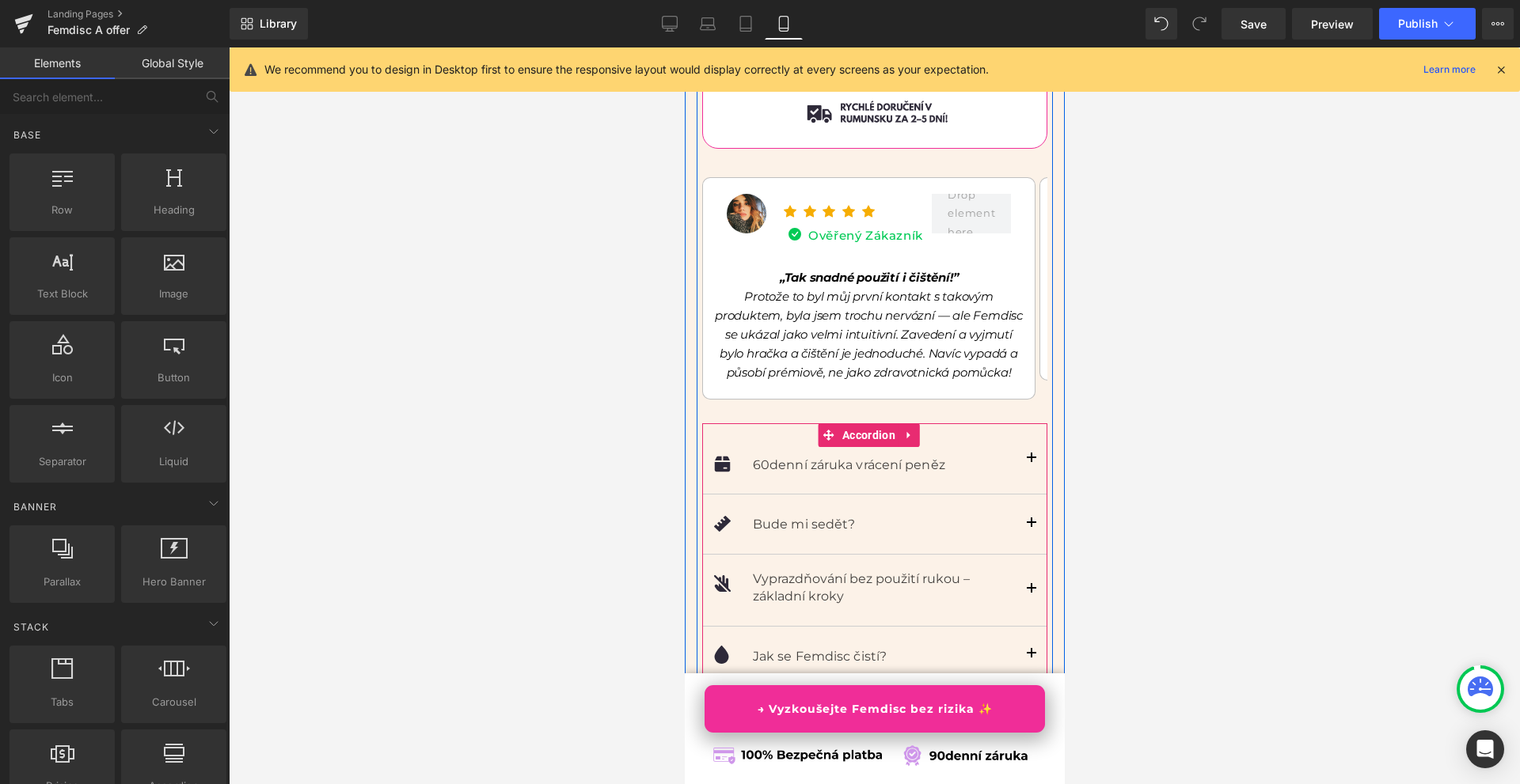
scroll to position [11234, 0]
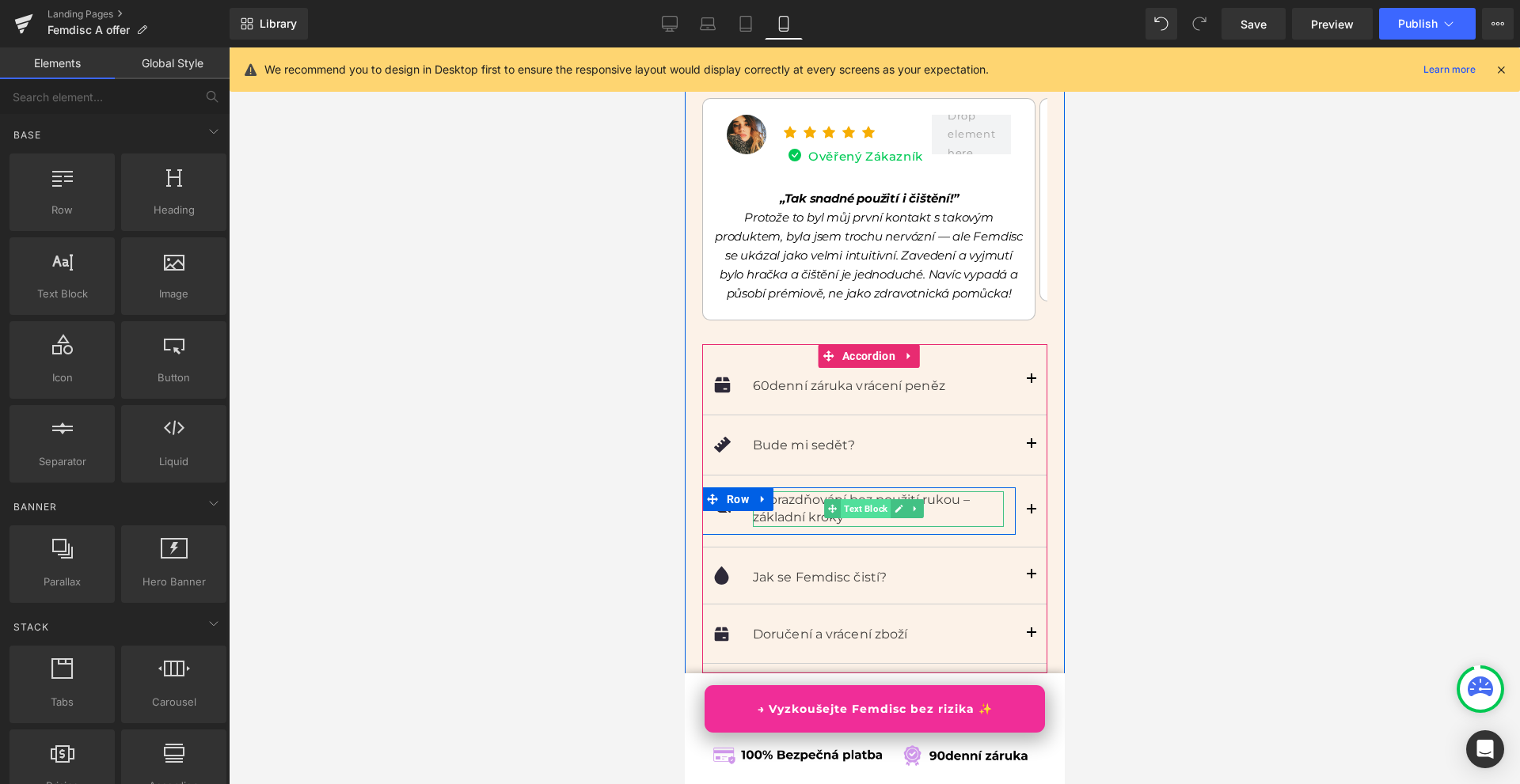
click at [866, 499] on span "Text Block" at bounding box center [865, 509] width 50 height 19
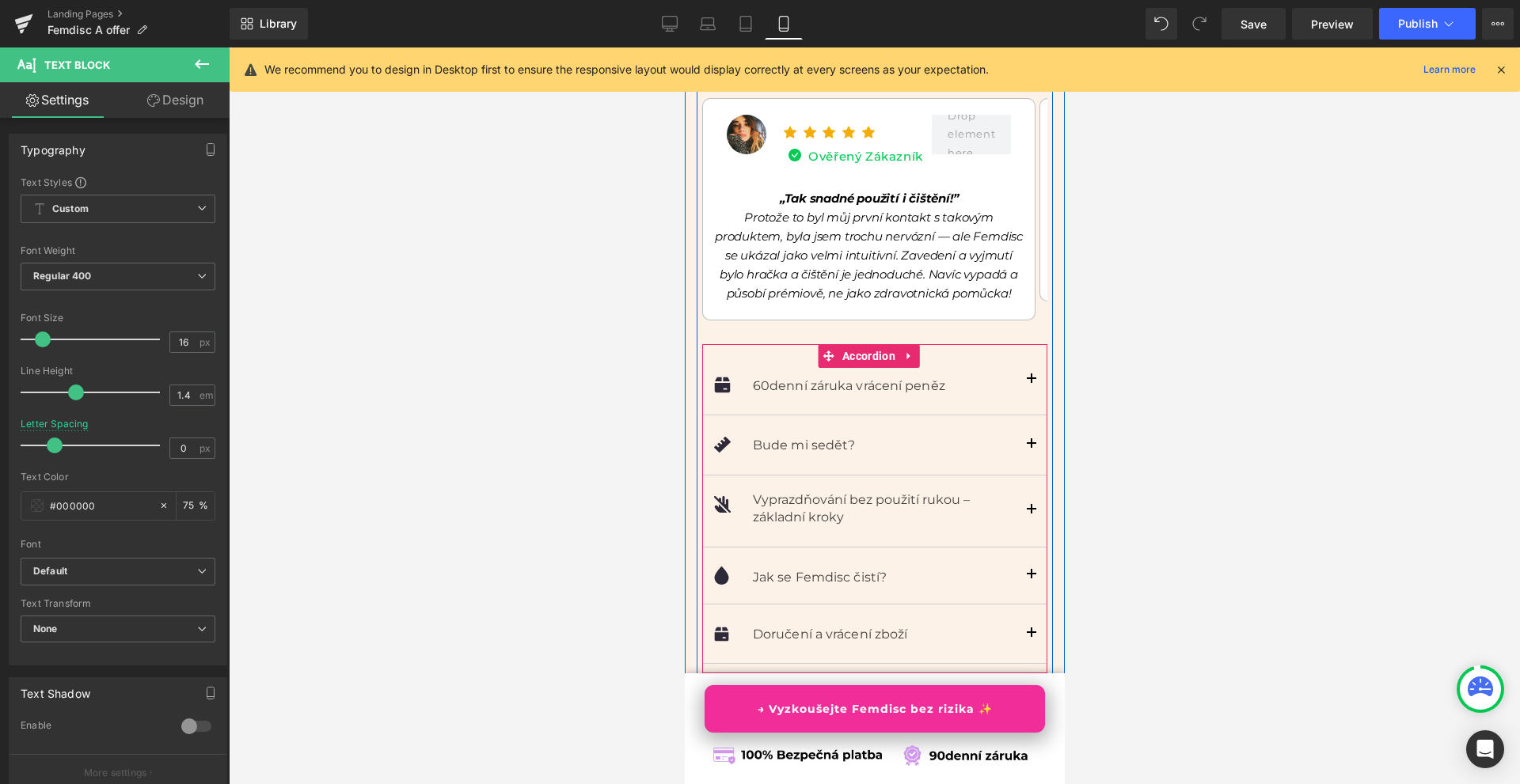
click at [1030, 383] on span "button" at bounding box center [1030, 383] width 0 height 0
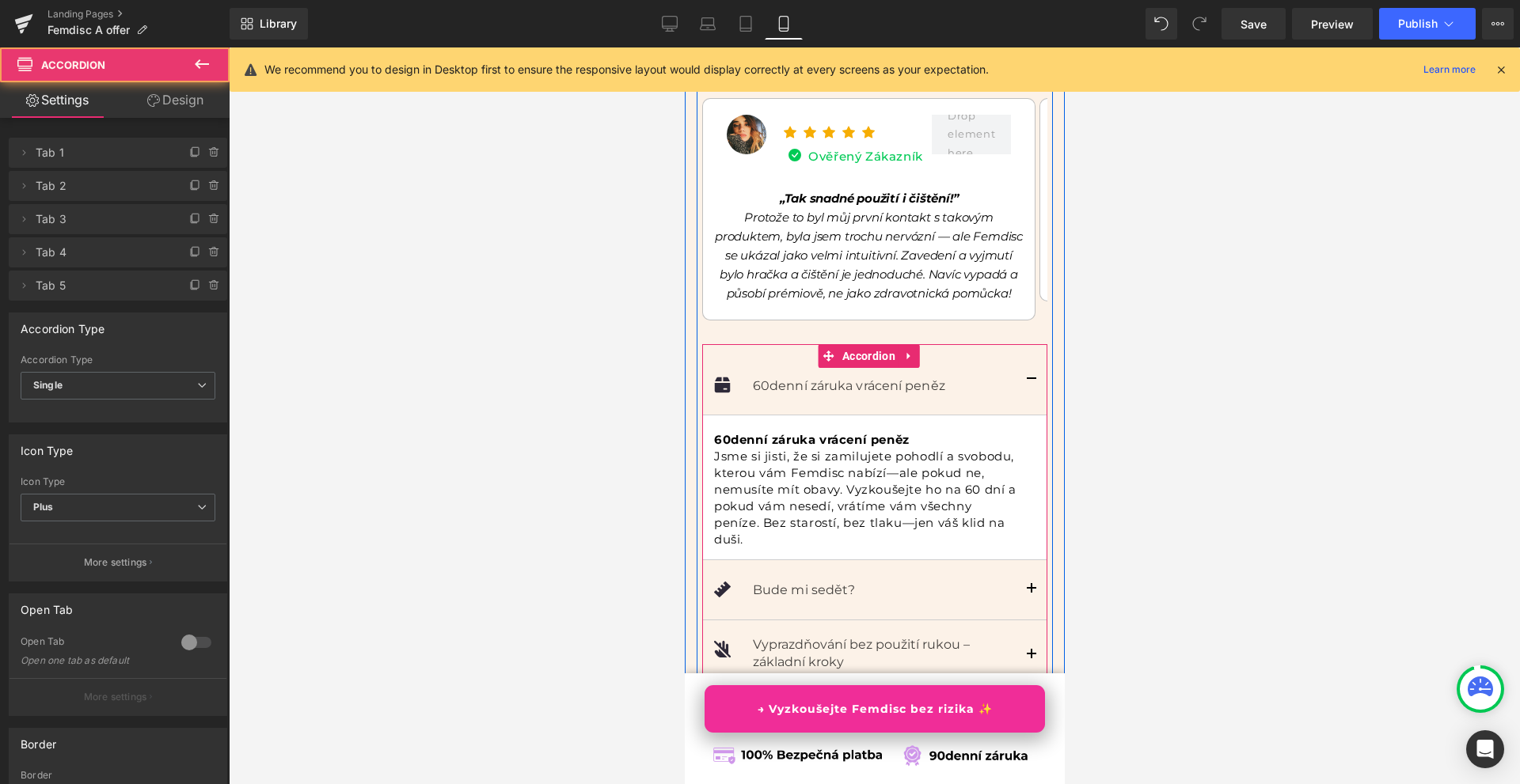
click at [1030, 383] on span "button" at bounding box center [1030, 383] width 0 height 0
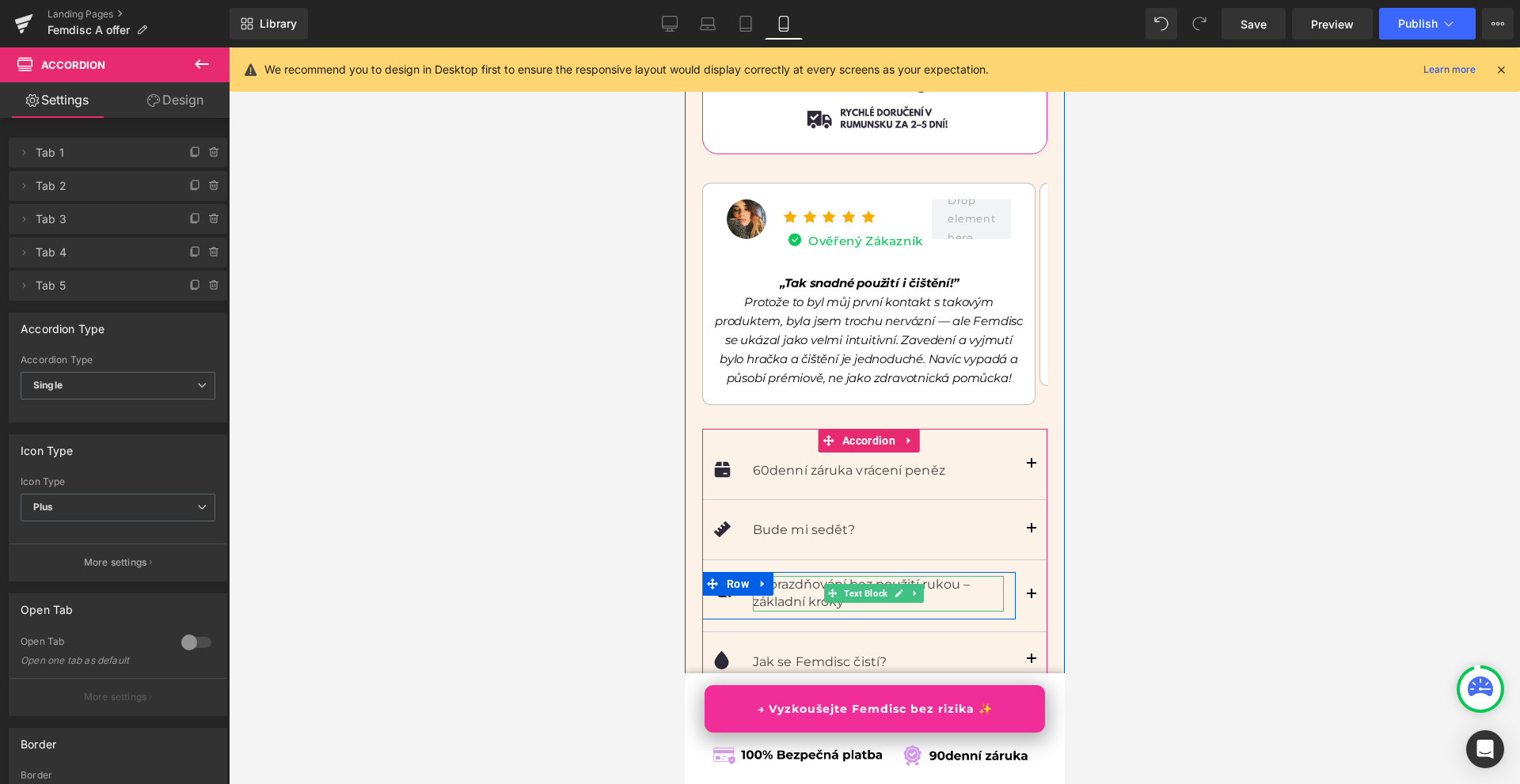
scroll to position [11387, 0]
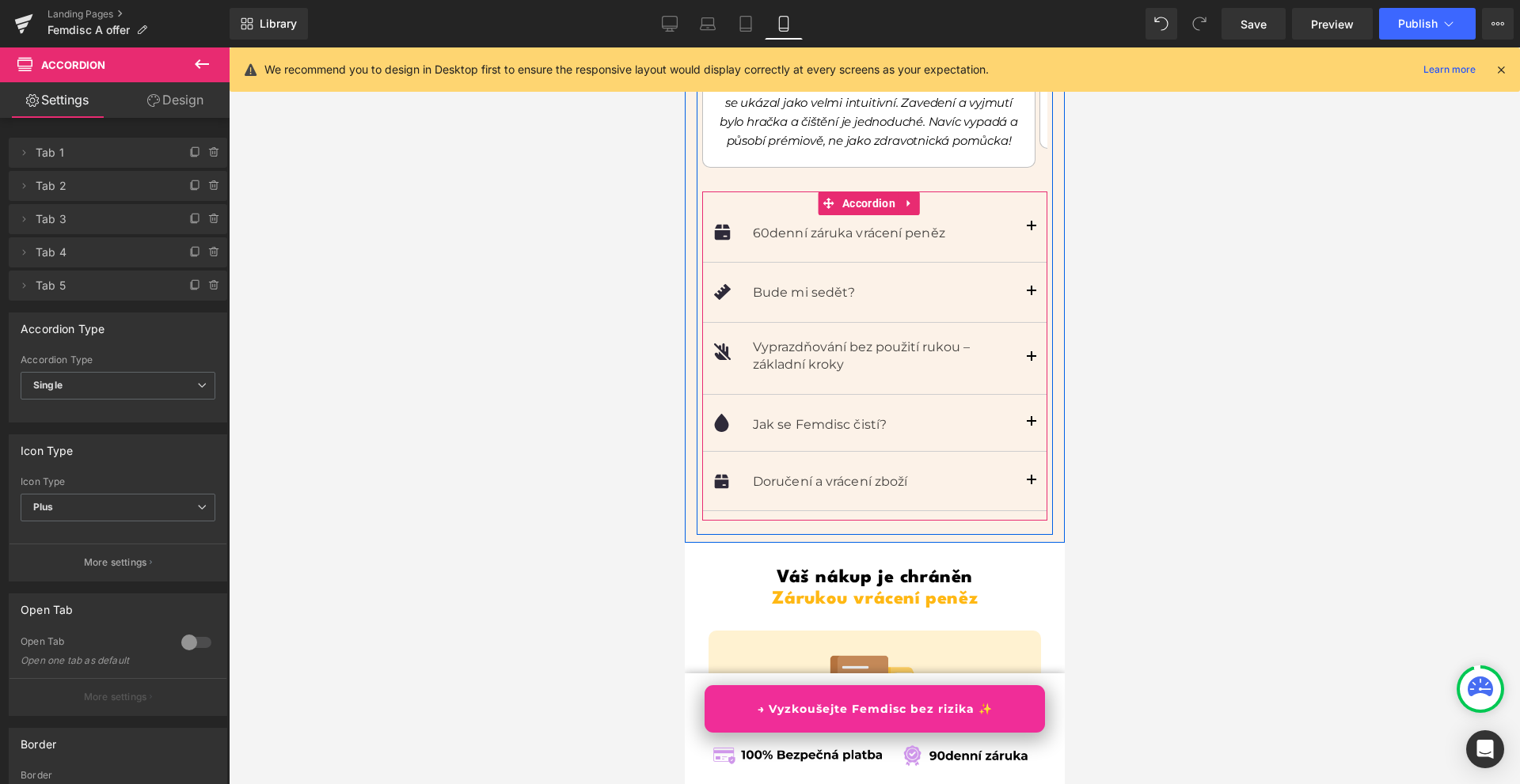
click at [1042, 462] on div at bounding box center [1044, 356] width 4 height 329
click at [1025, 463] on button "button" at bounding box center [1030, 481] width 31 height 58
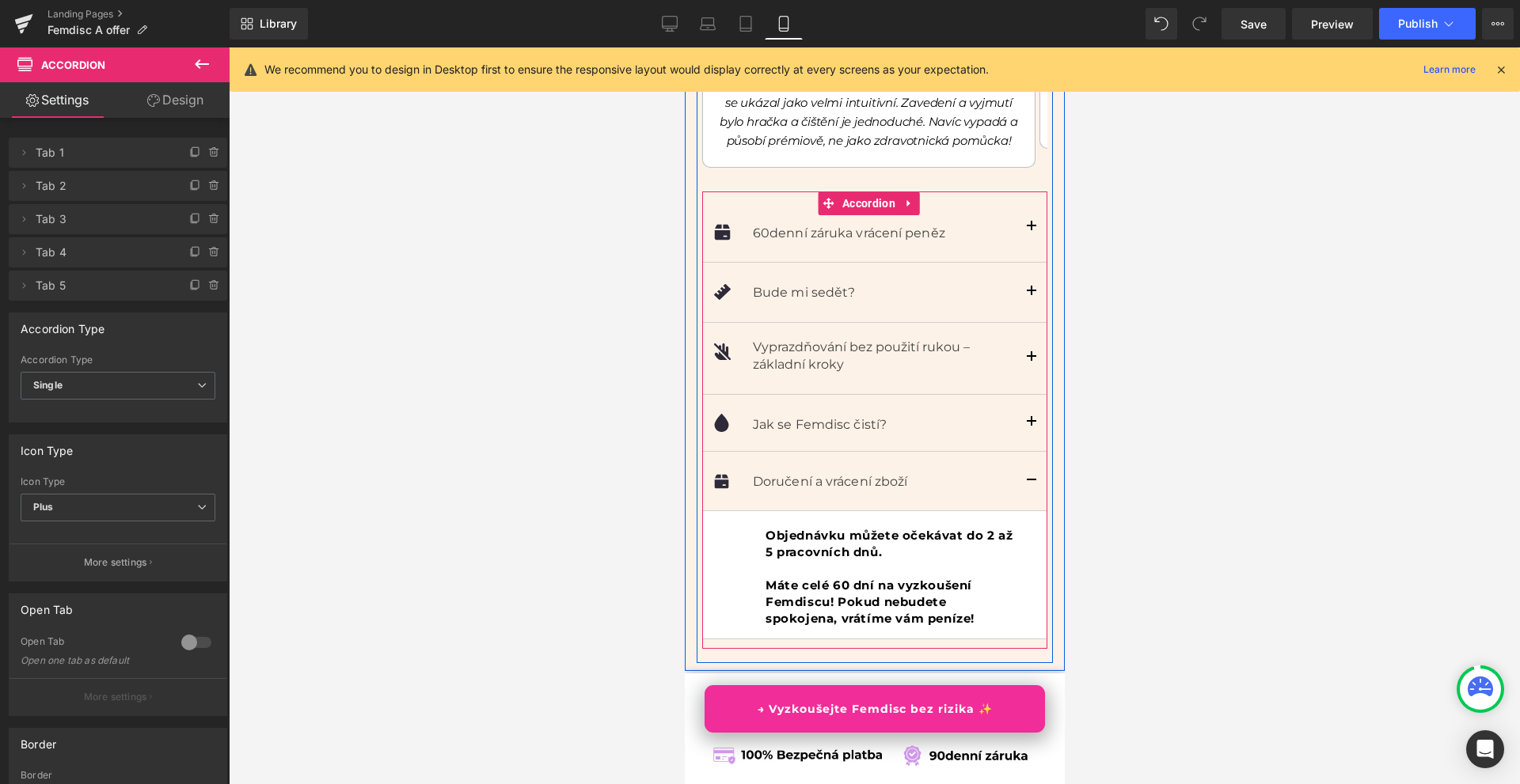
click at [1016, 462] on button "button" at bounding box center [1030, 481] width 31 height 58
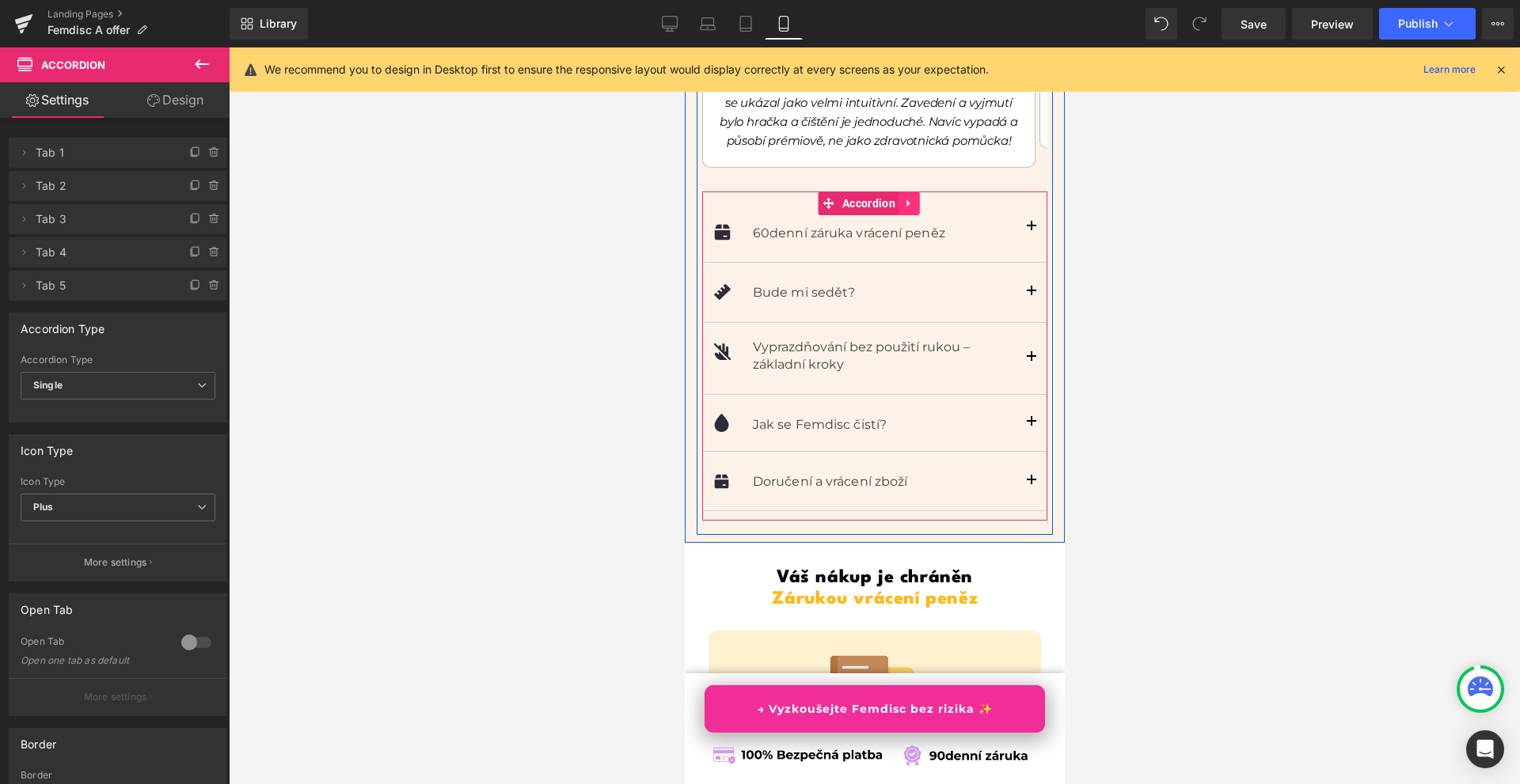
click at [911, 197] on icon at bounding box center [908, 203] width 11 height 12
click at [879, 197] on icon at bounding box center [878, 203] width 11 height 12
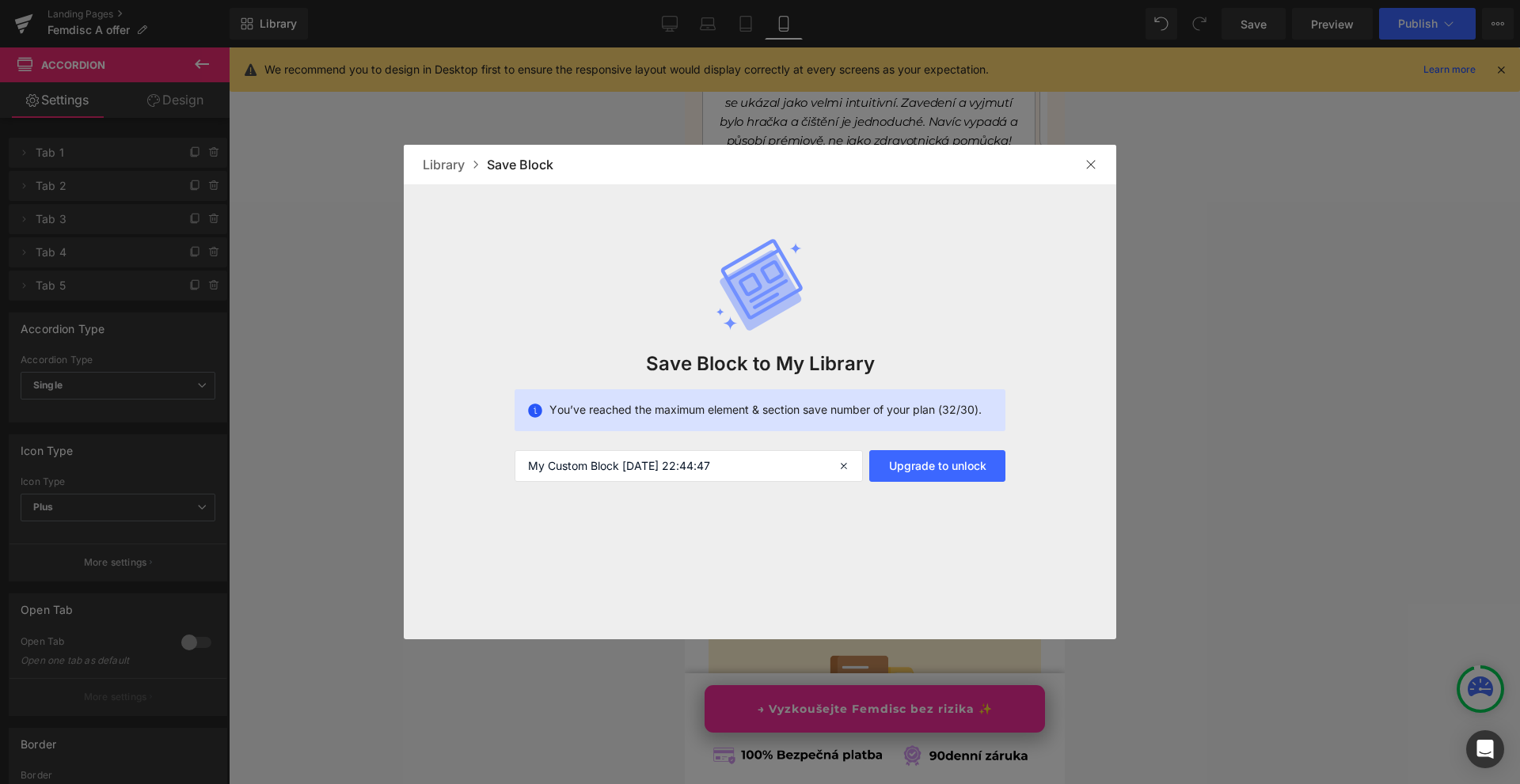
click at [1082, 166] on div at bounding box center [1090, 164] width 25 height 25
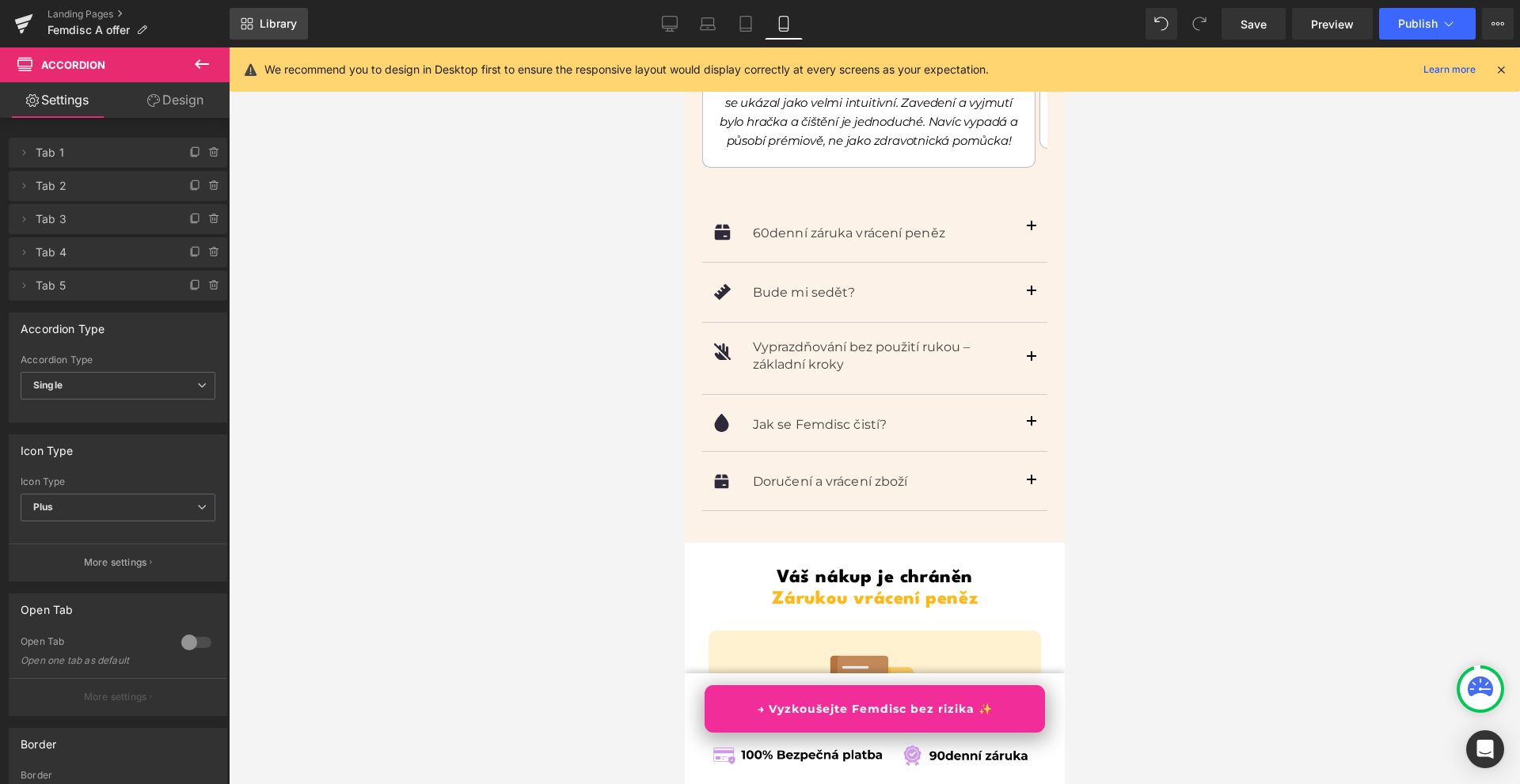
click at [305, 13] on link "Library" at bounding box center [268, 24] width 78 height 31
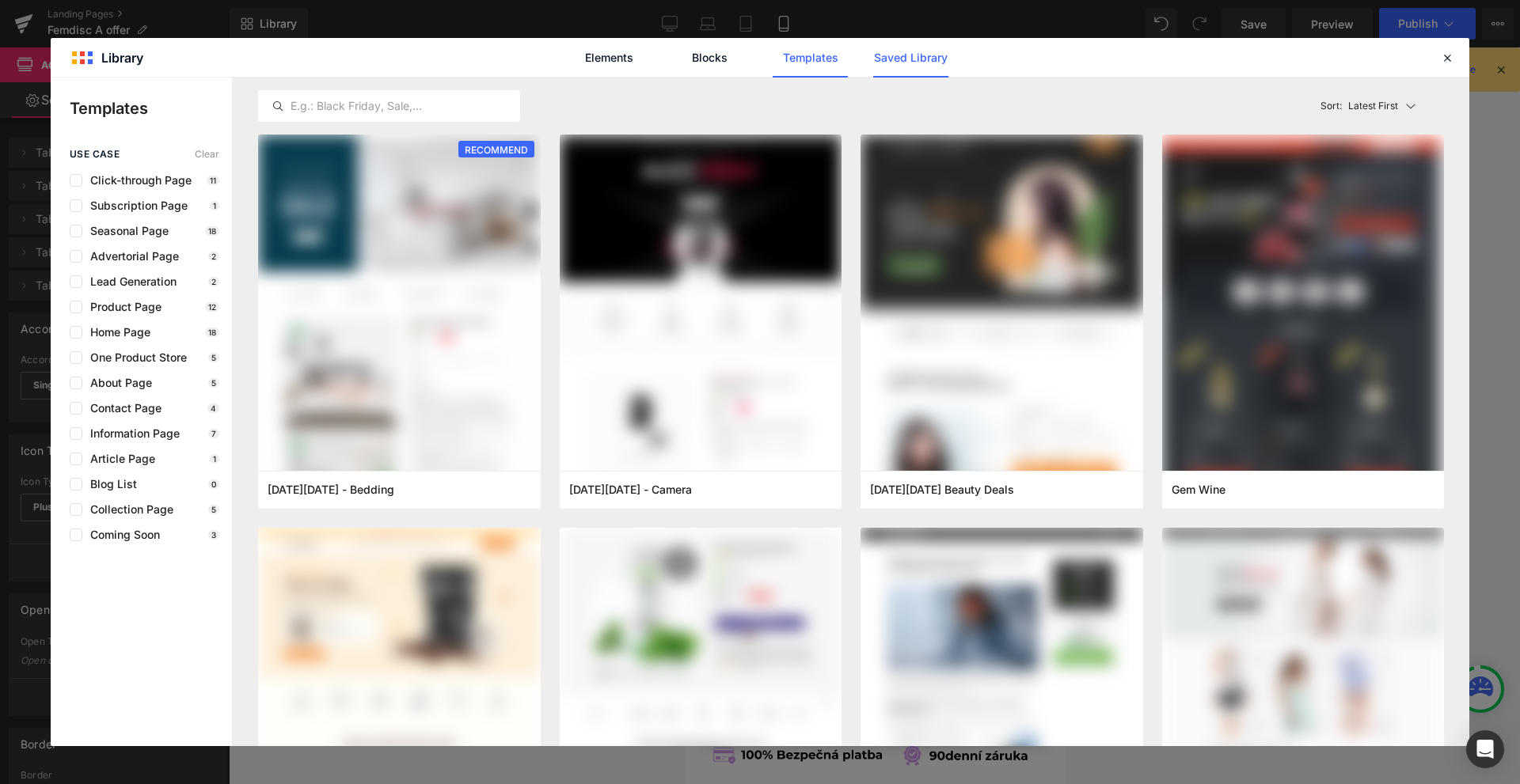
click at [899, 51] on link "Saved Library" at bounding box center [911, 57] width 75 height 39
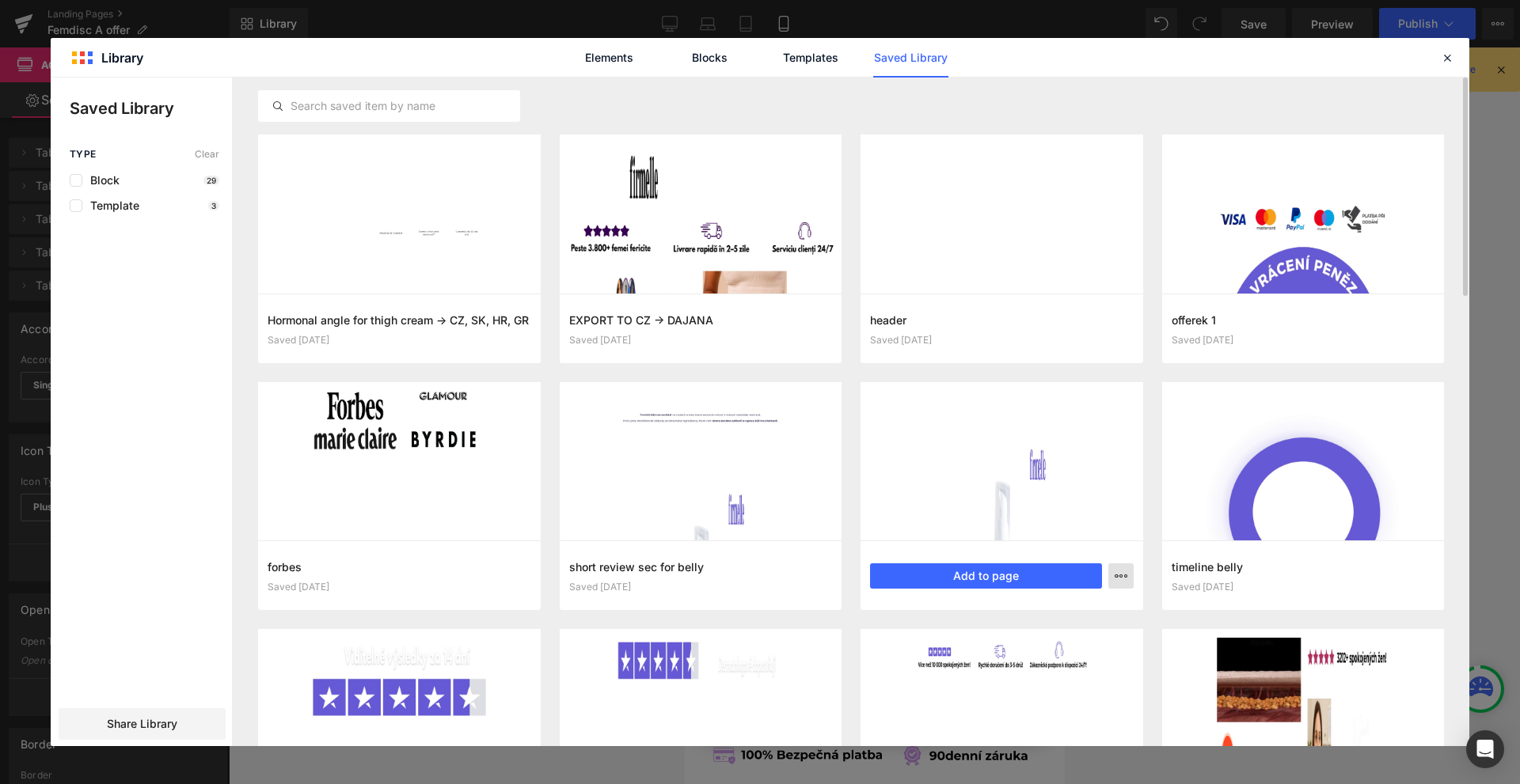
click at [1126, 571] on icon "button" at bounding box center [1121, 576] width 13 height 13
click at [1021, 645] on div "Delete" at bounding box center [1042, 645] width 180 height 33
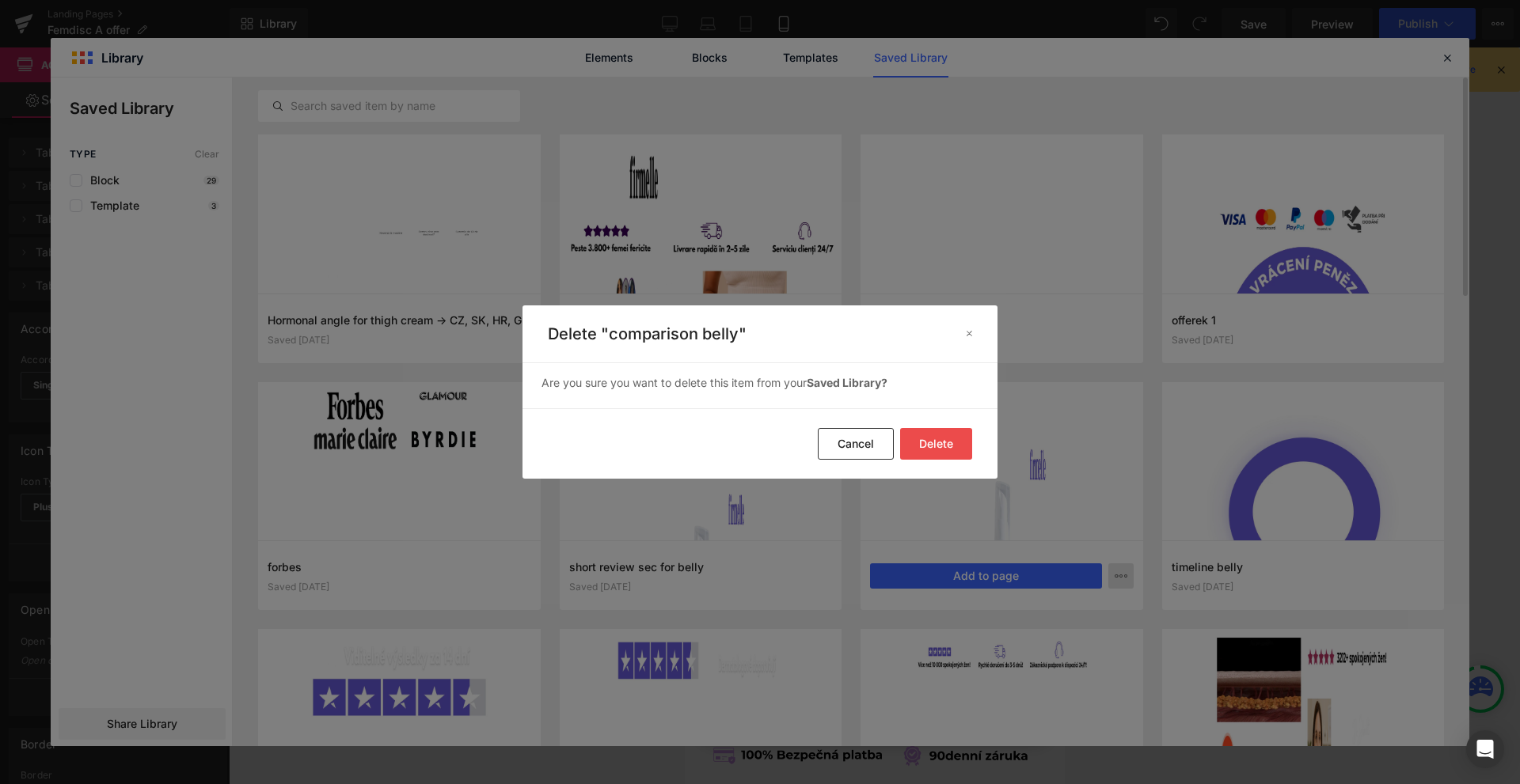
click at [935, 445] on button "Delete" at bounding box center [936, 443] width 72 height 31
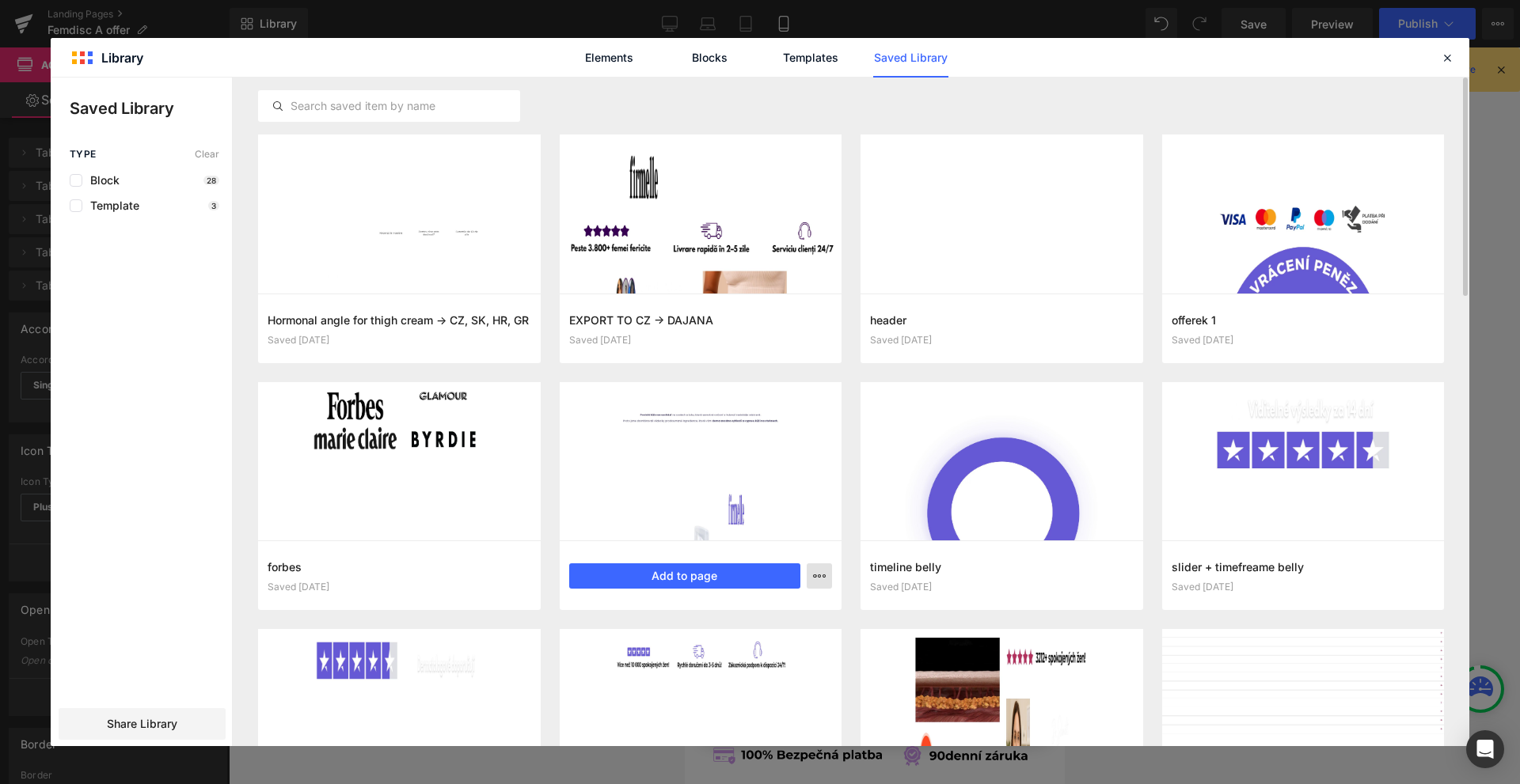
click at [815, 581] on icon "button" at bounding box center [819, 576] width 13 height 13
click at [712, 642] on p "Delete" at bounding box center [700, 645] width 33 height 14
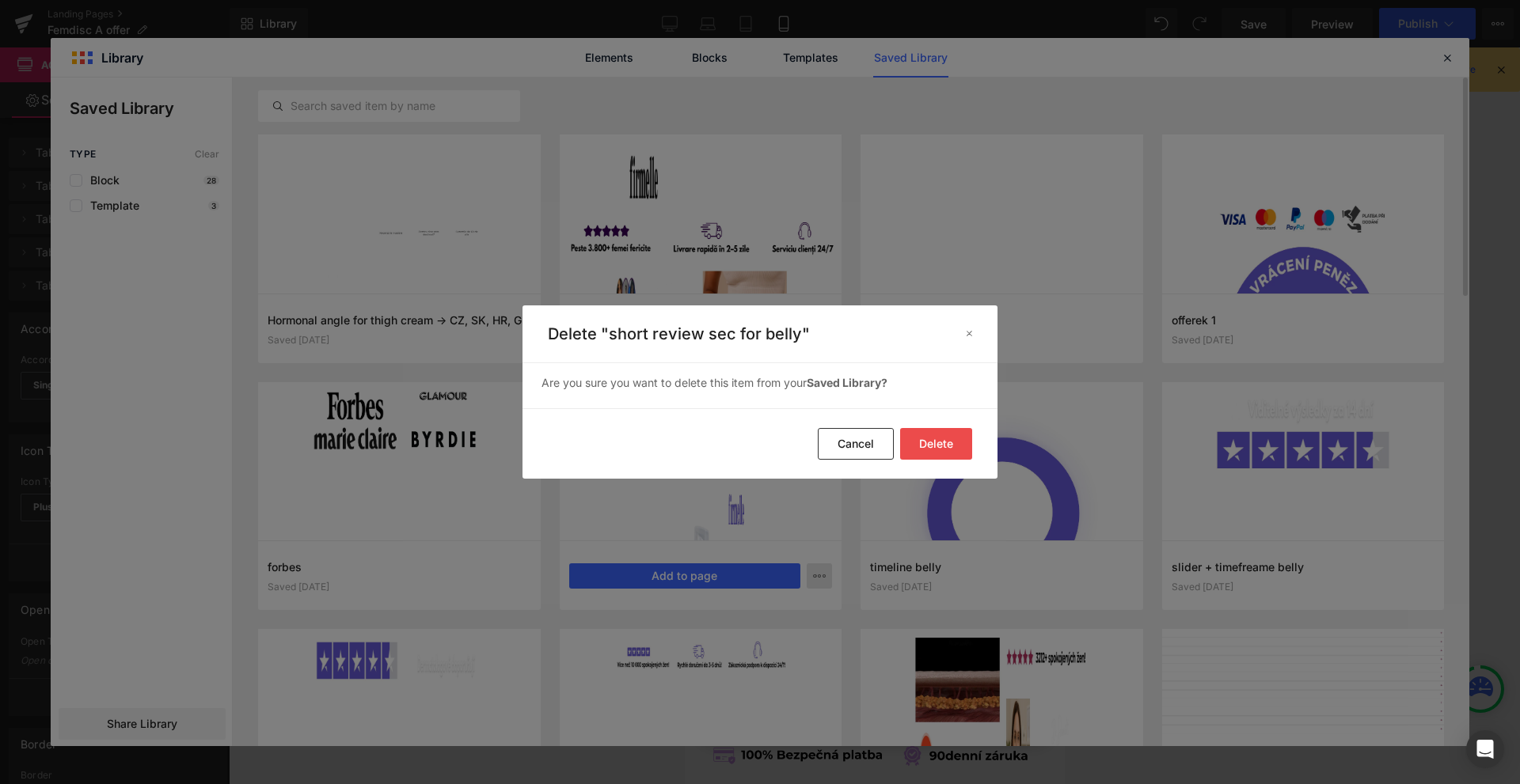
click at [935, 442] on button "Delete" at bounding box center [936, 443] width 72 height 31
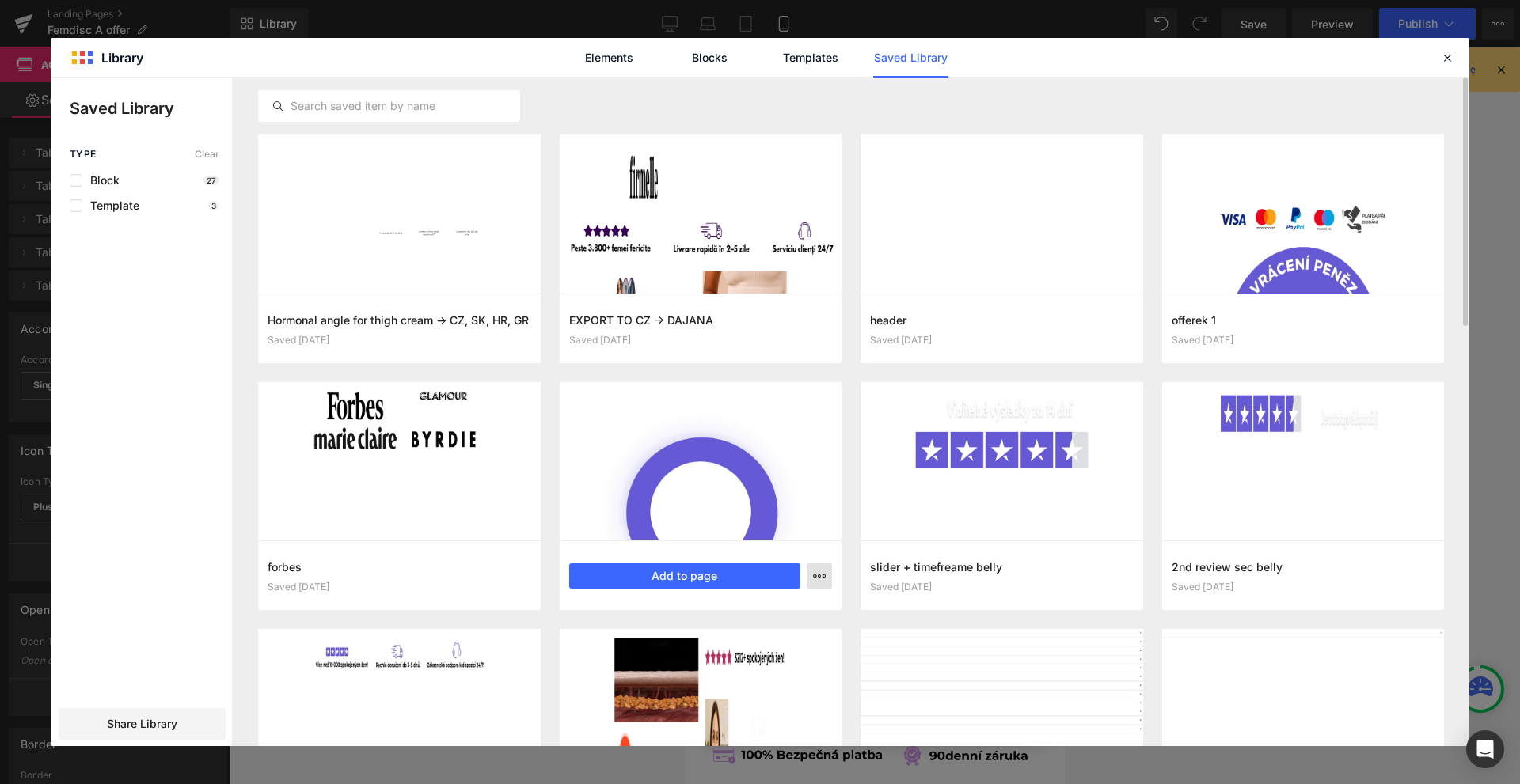
click at [815, 577] on icon "button" at bounding box center [819, 576] width 13 height 13
click at [729, 639] on div "Delete" at bounding box center [741, 645] width 180 height 33
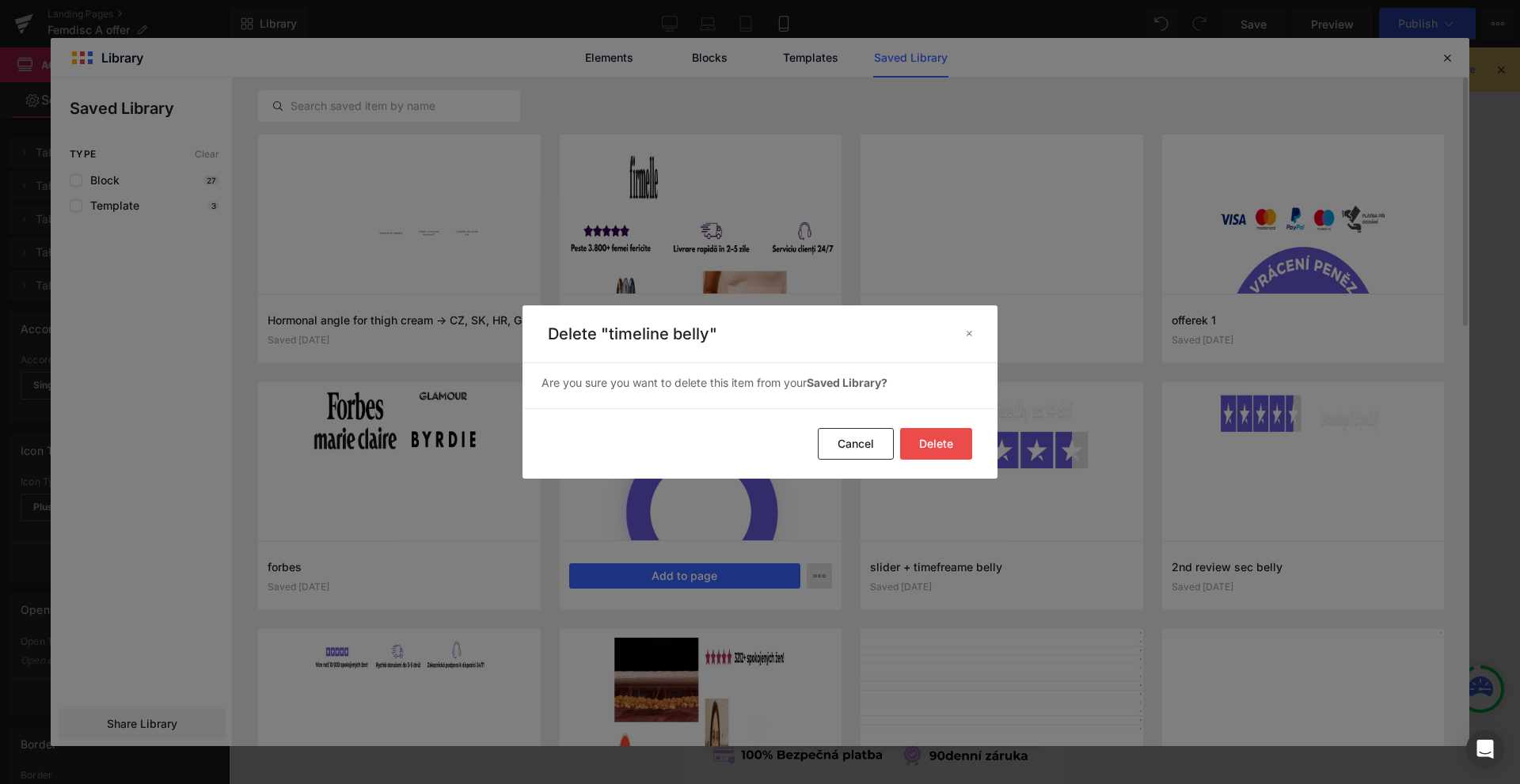
click at [944, 438] on button "Delete" at bounding box center [936, 443] width 72 height 31
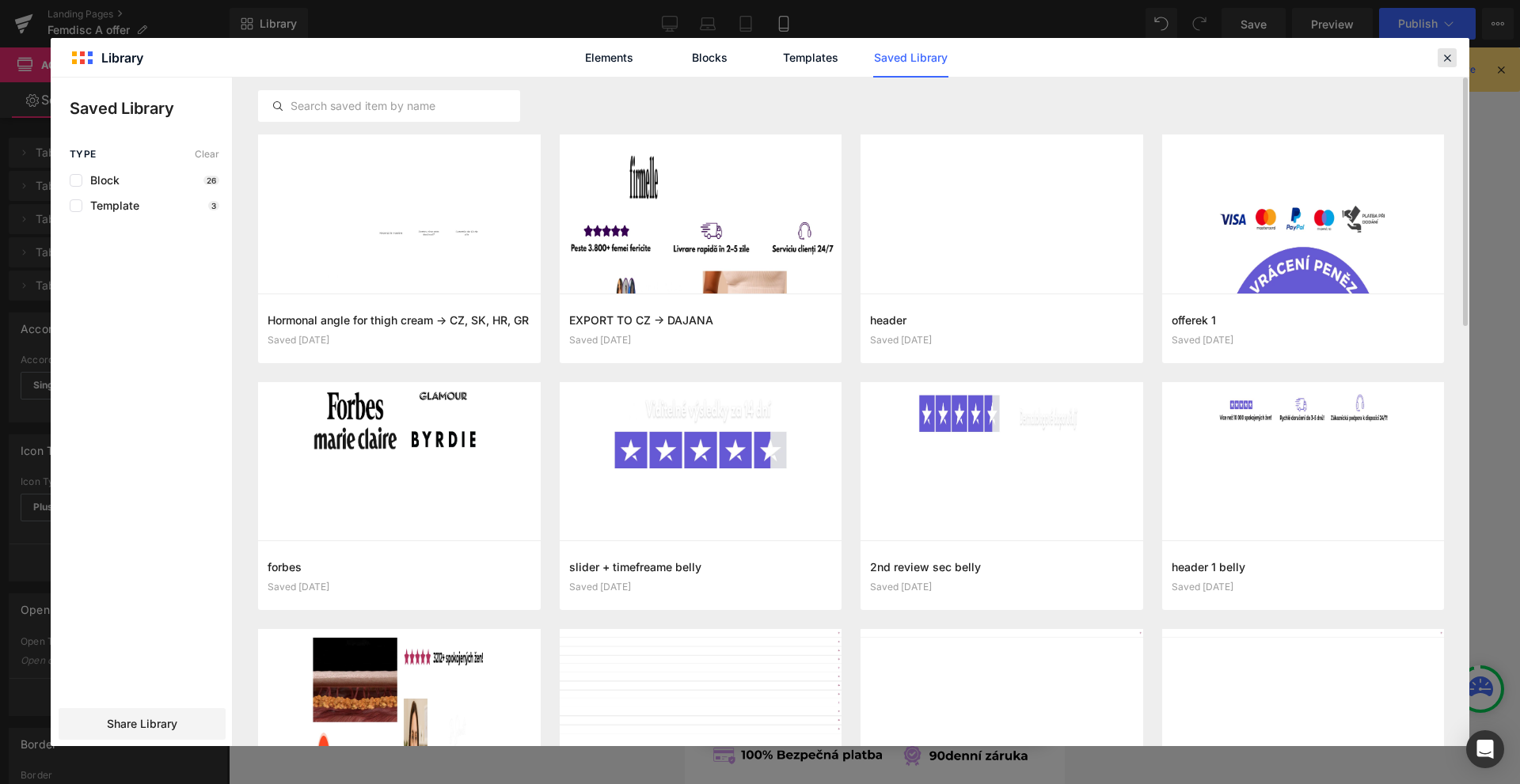
click at [1445, 57] on icon at bounding box center [1447, 57] width 14 height 14
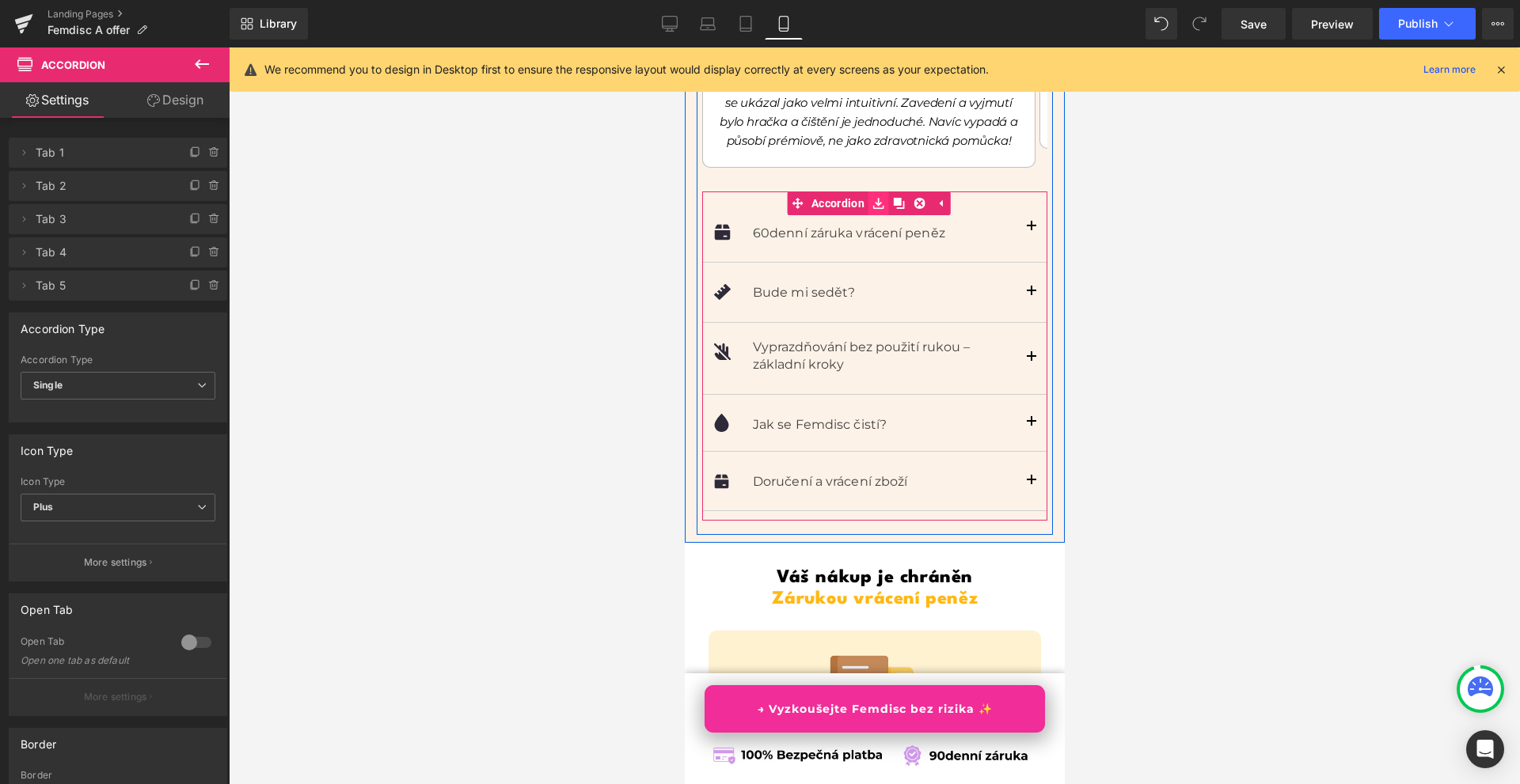
click at [872, 197] on icon at bounding box center [878, 203] width 11 height 12
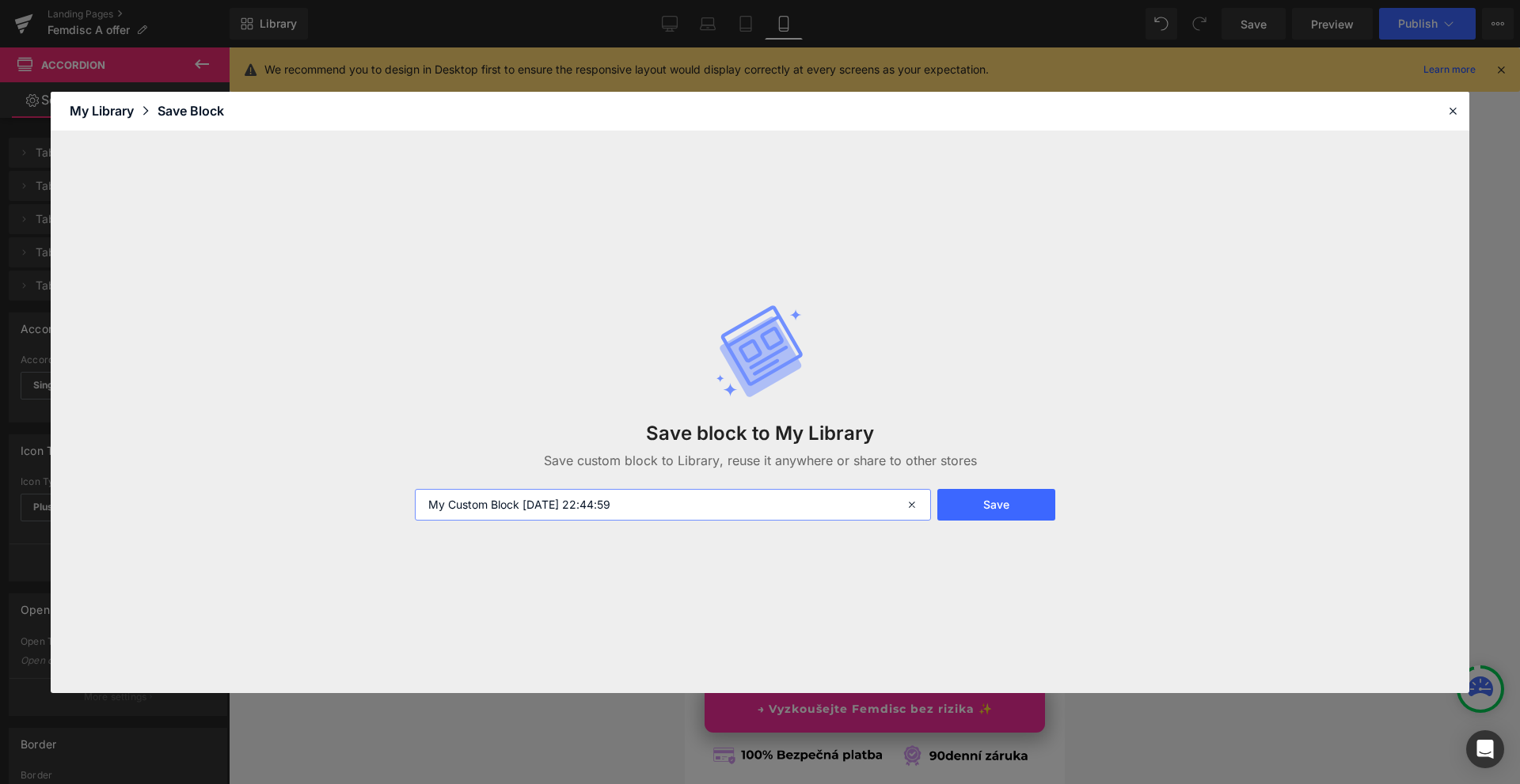
click at [600, 497] on input "My Custom Block 2025-09-08 22:44:59" at bounding box center [673, 504] width 516 height 31
type input "accordation"
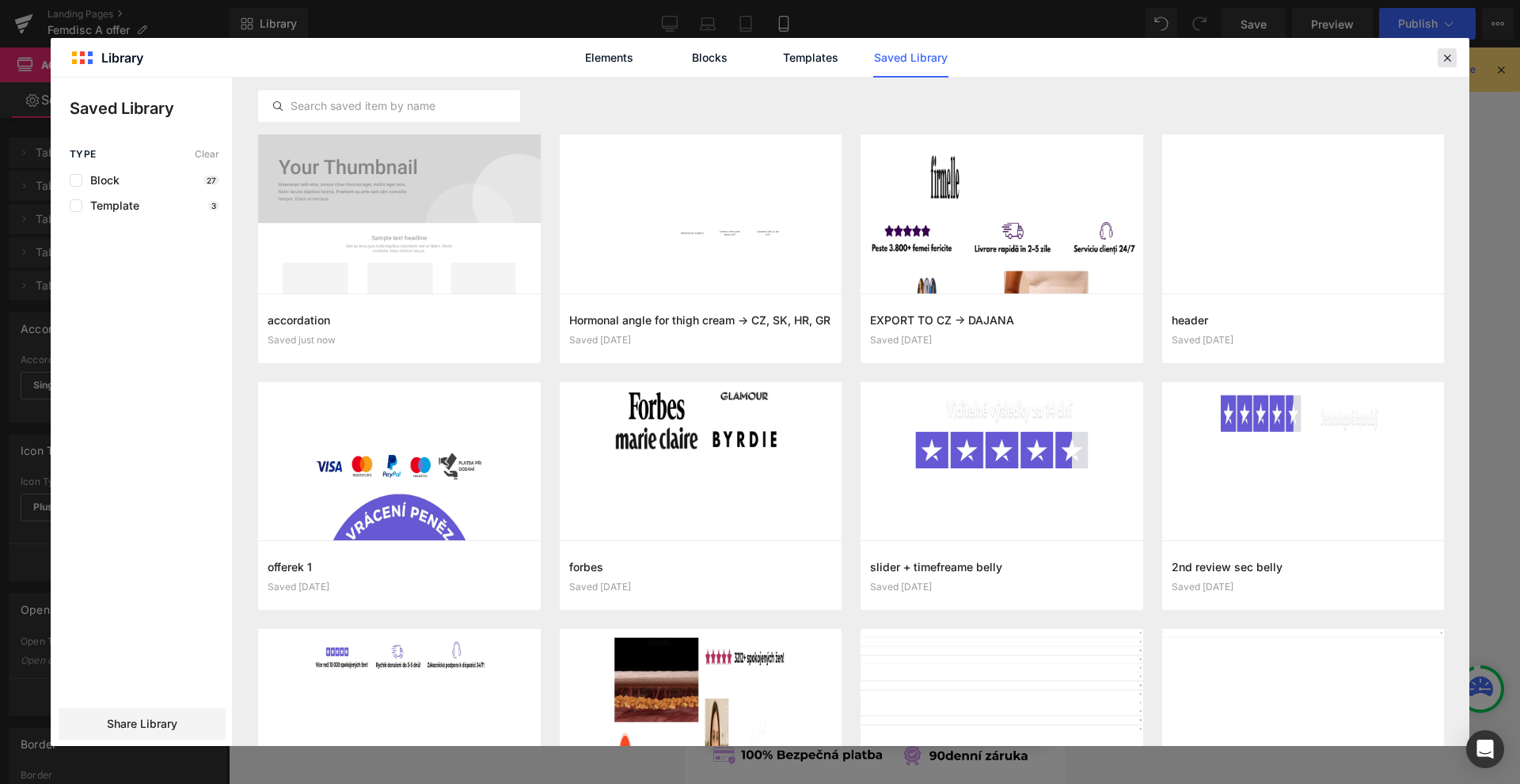
click at [1447, 54] on icon at bounding box center [1447, 57] width 14 height 14
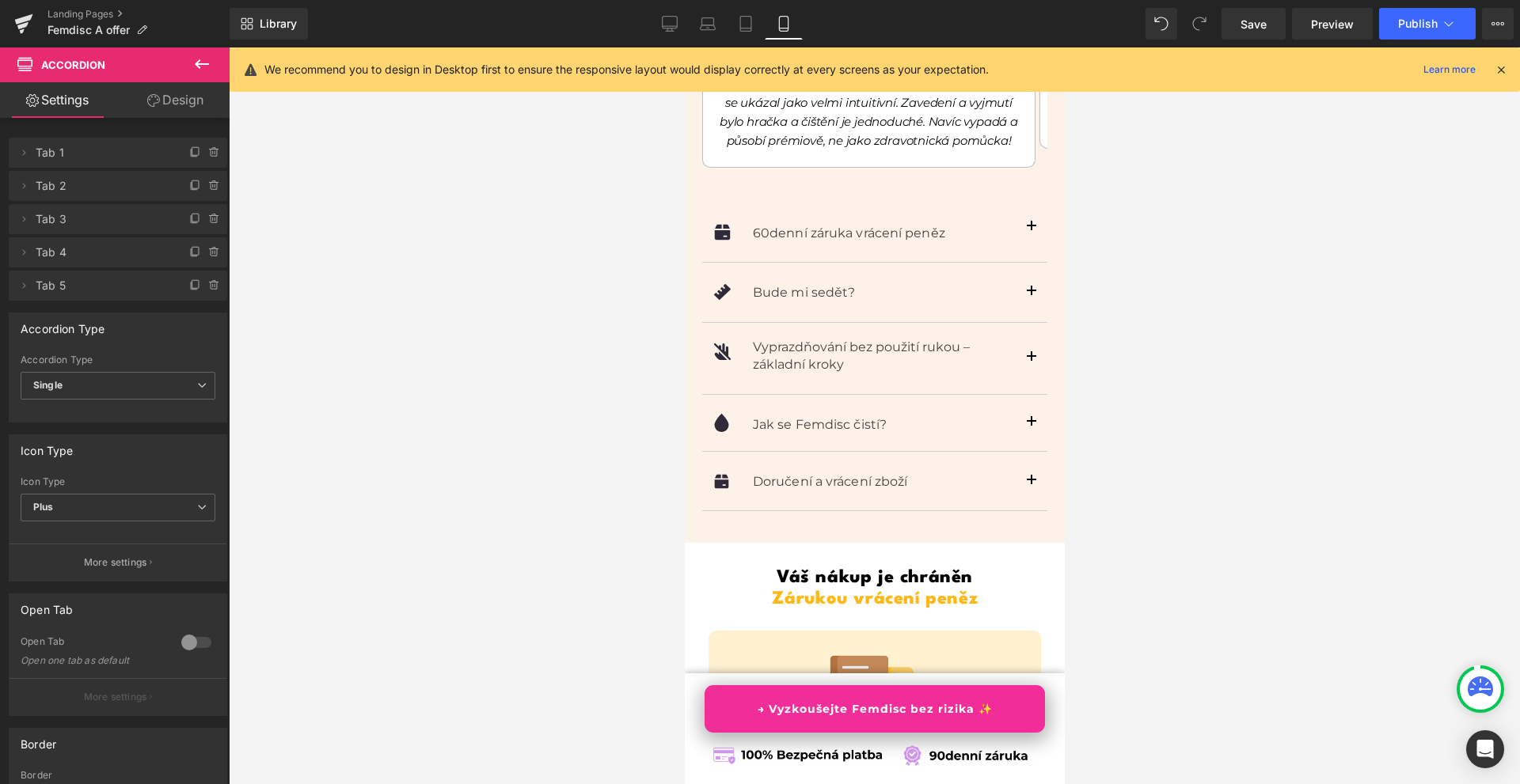
click at [1497, 71] on icon at bounding box center [1501, 70] width 14 height 14
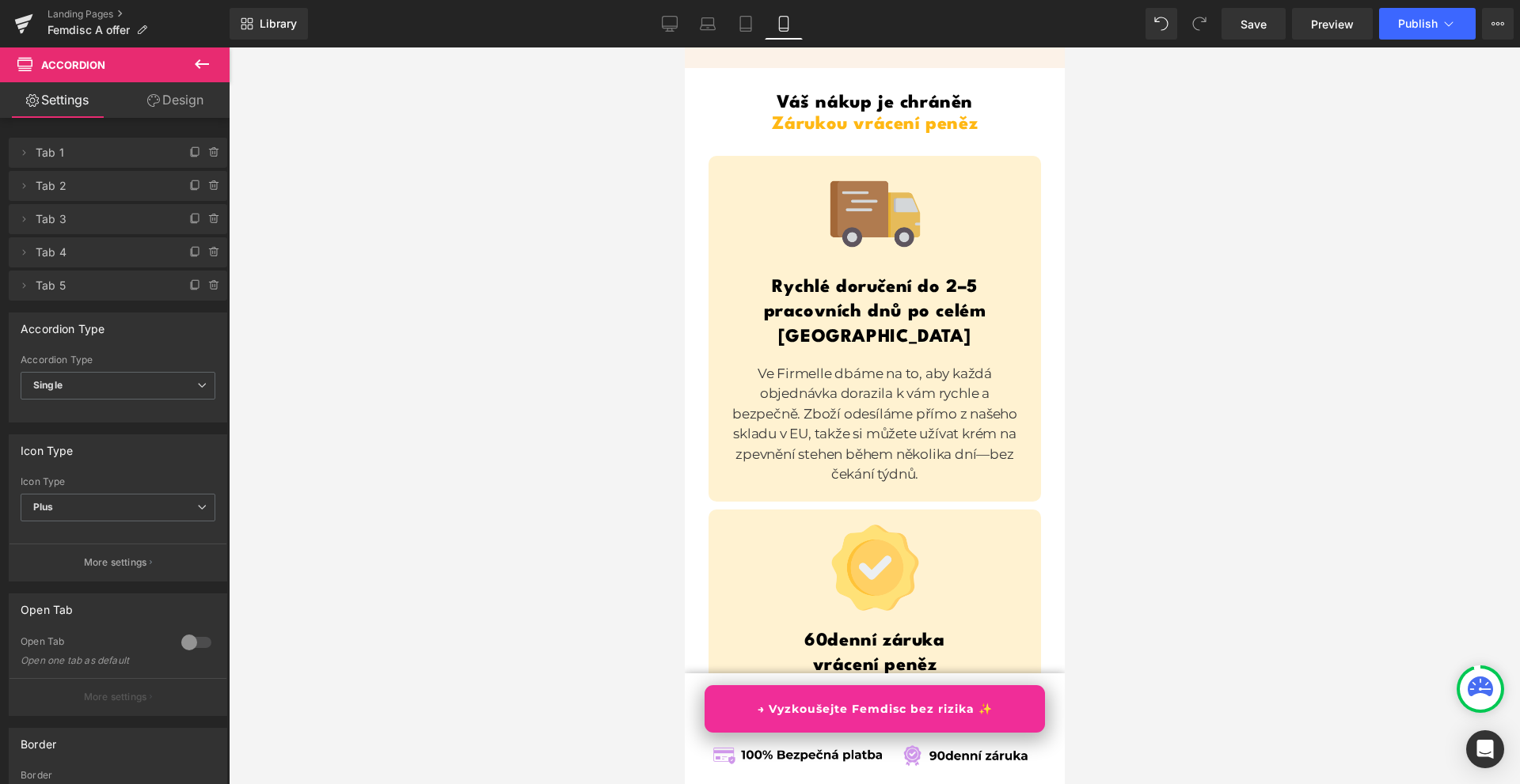
scroll to position [11703, 0]
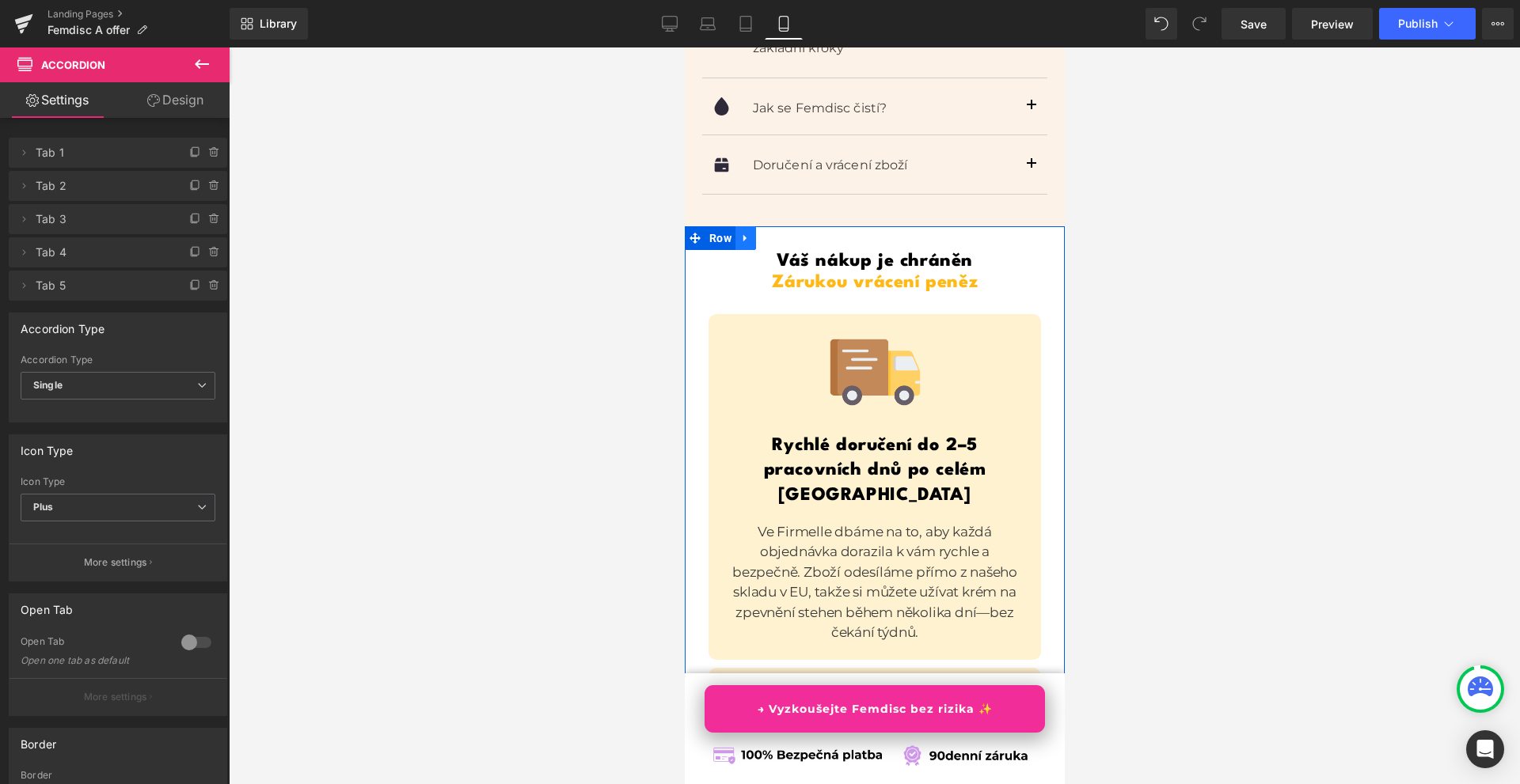
click at [746, 233] on icon at bounding box center [744, 239] width 11 height 12
click at [737, 226] on link at bounding box center [745, 238] width 21 height 24
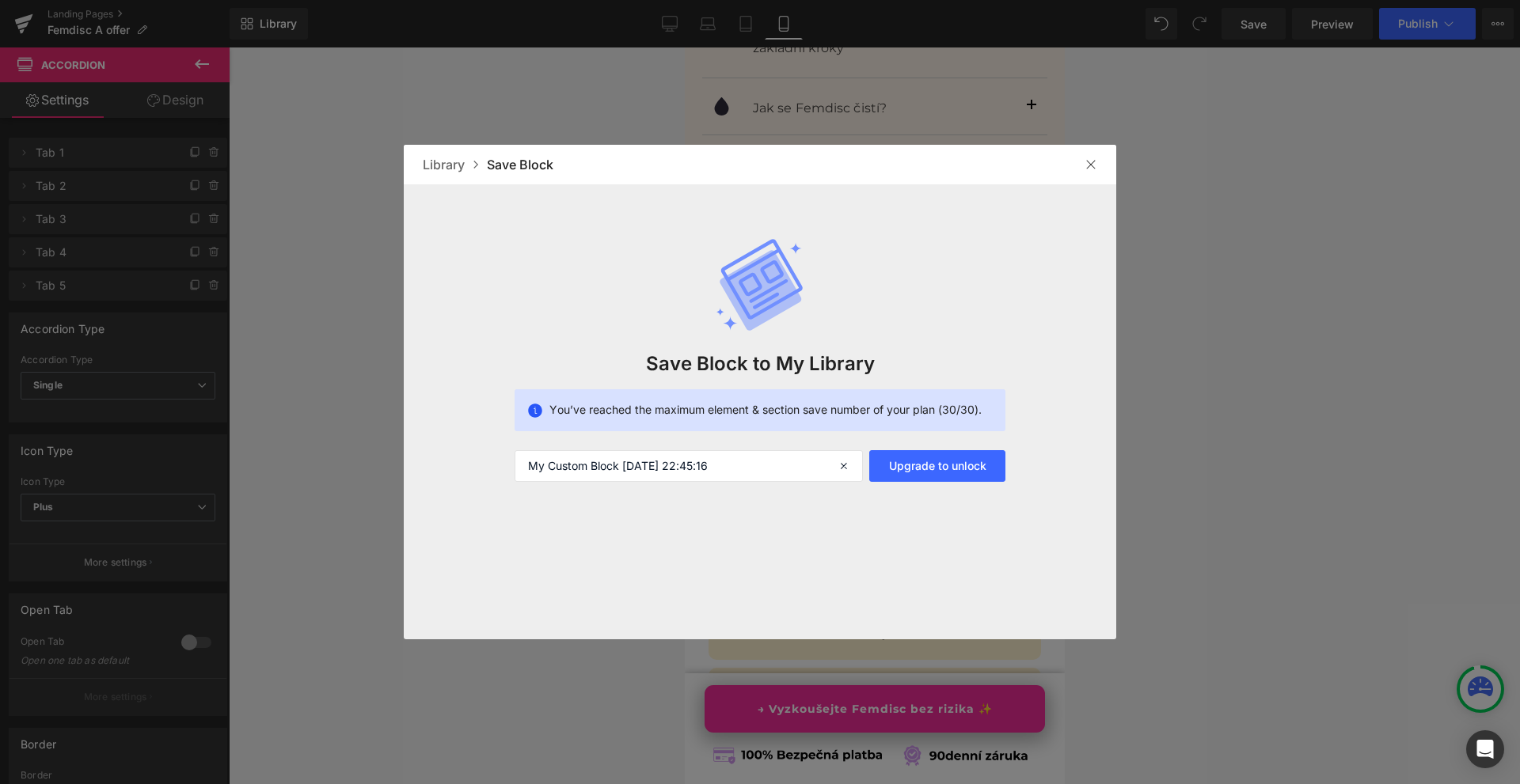
click at [1089, 165] on img at bounding box center [1090, 165] width 13 height 13
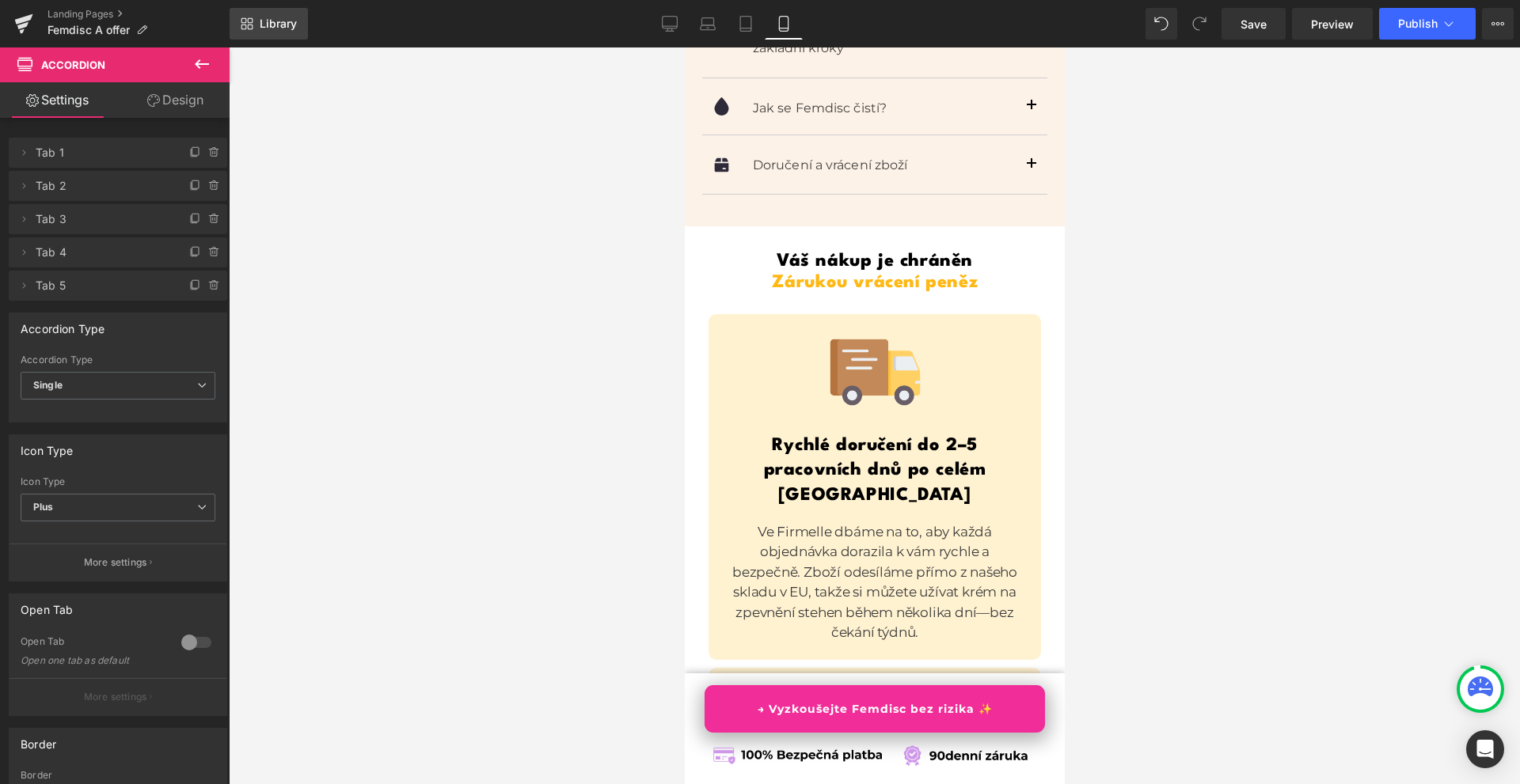
click at [261, 13] on link "Library" at bounding box center [268, 24] width 78 height 31
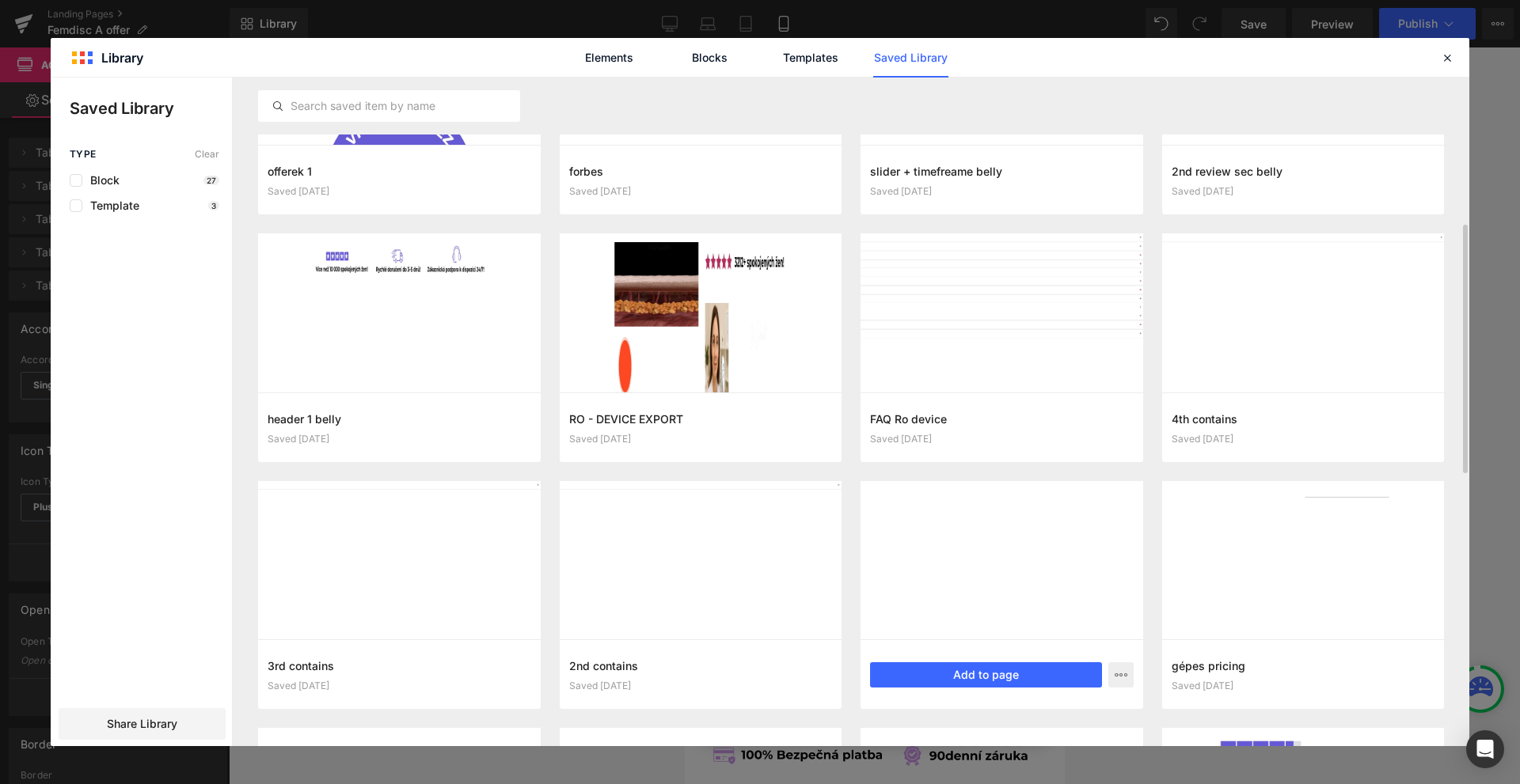
scroll to position [593, 0]
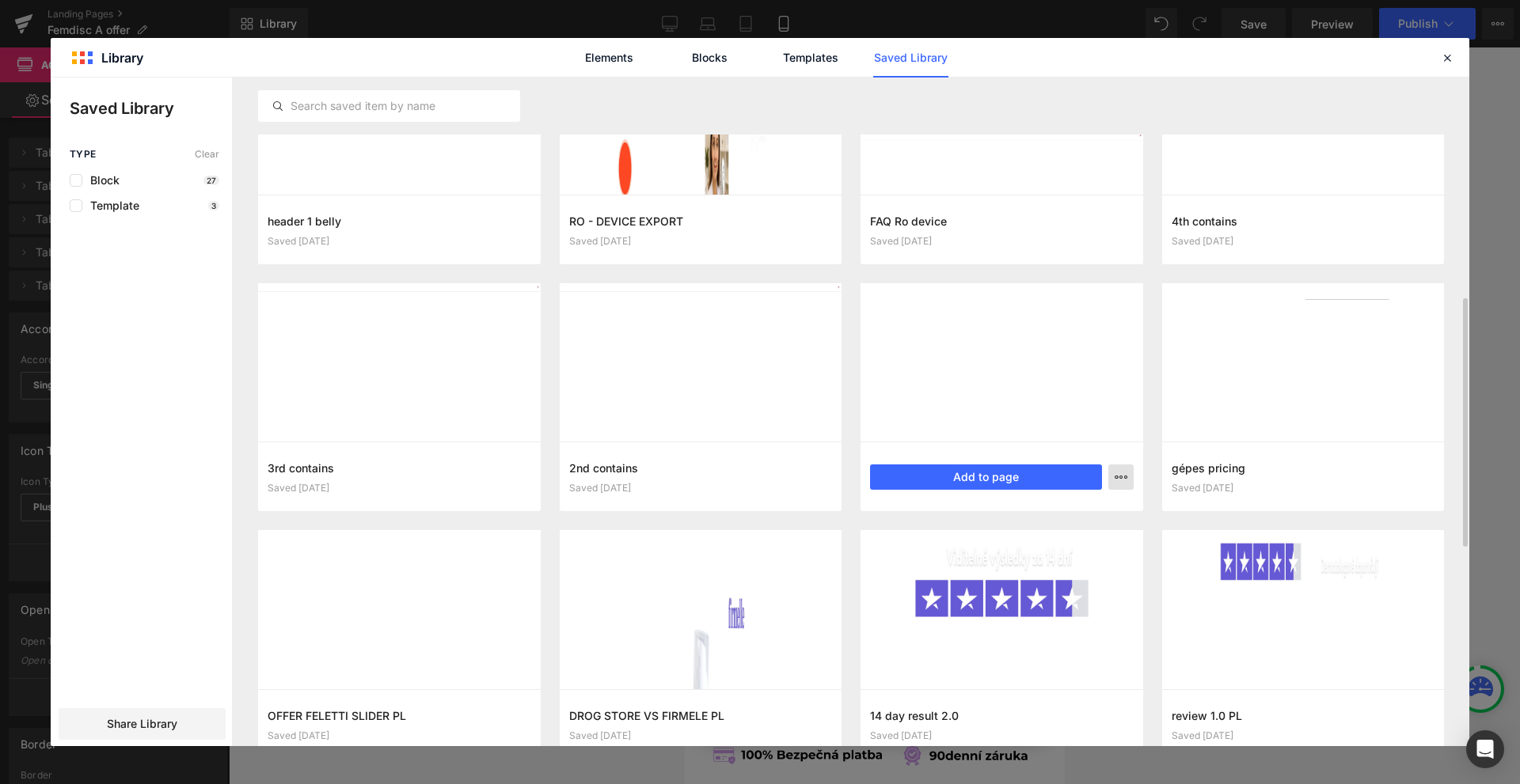
click at [1124, 473] on icon "button" at bounding box center [1121, 476] width 13 height 13
click at [996, 559] on div "Delete" at bounding box center [1042, 546] width 180 height 33
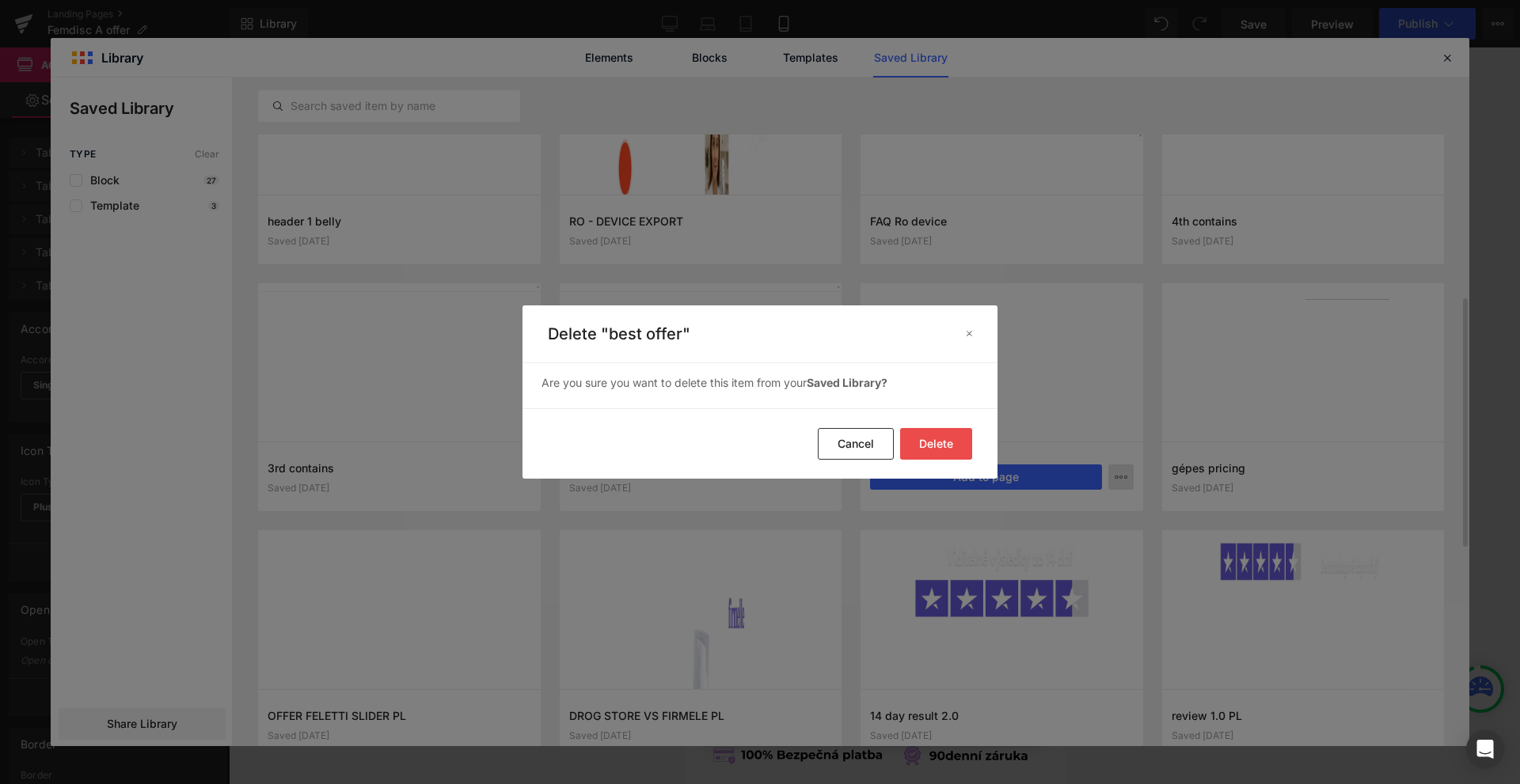
click at [936, 444] on button "Delete" at bounding box center [936, 443] width 72 height 31
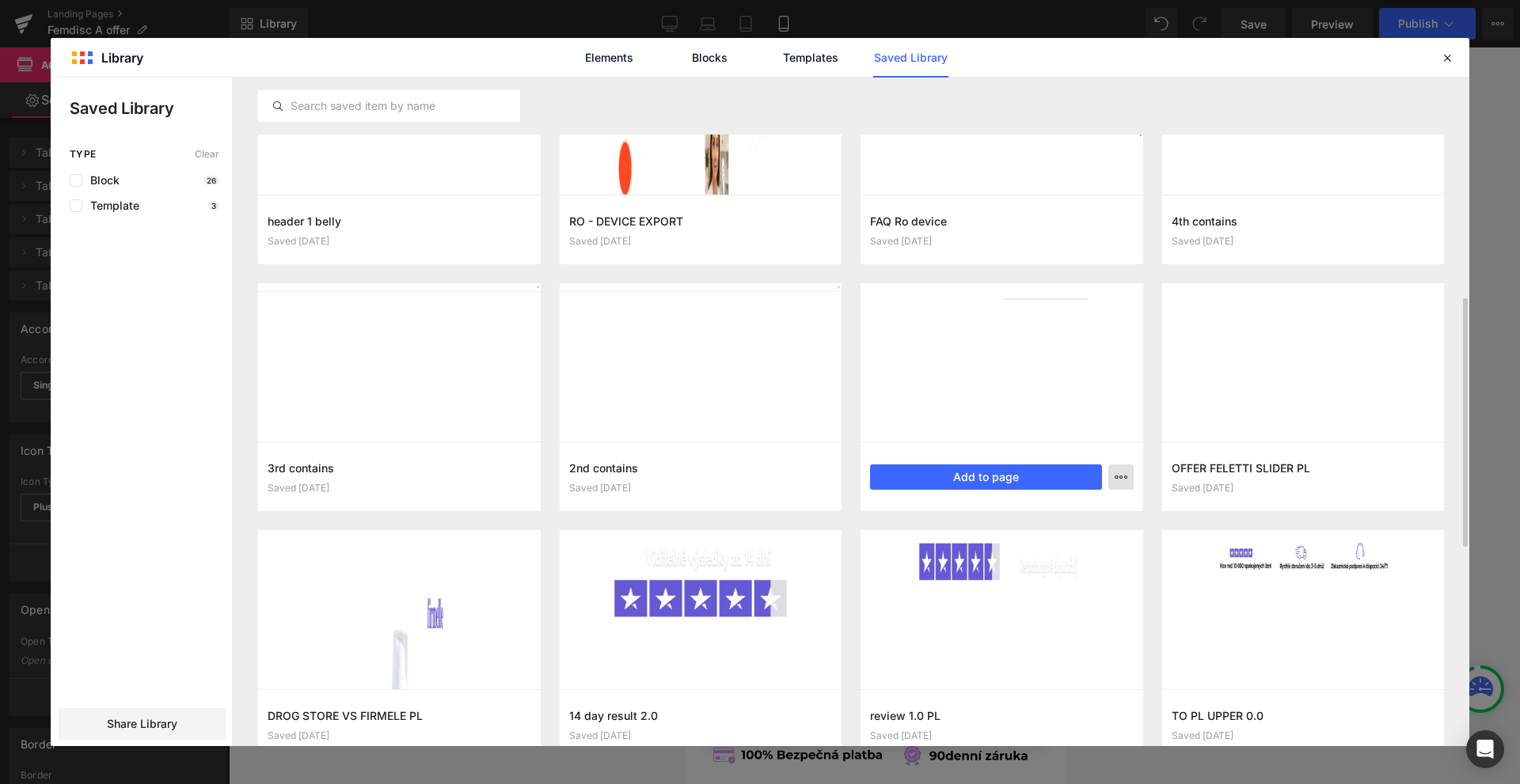
click at [1124, 483] on icon "button" at bounding box center [1121, 476] width 13 height 13
click at [1039, 547] on div "Delete" at bounding box center [1042, 546] width 180 height 33
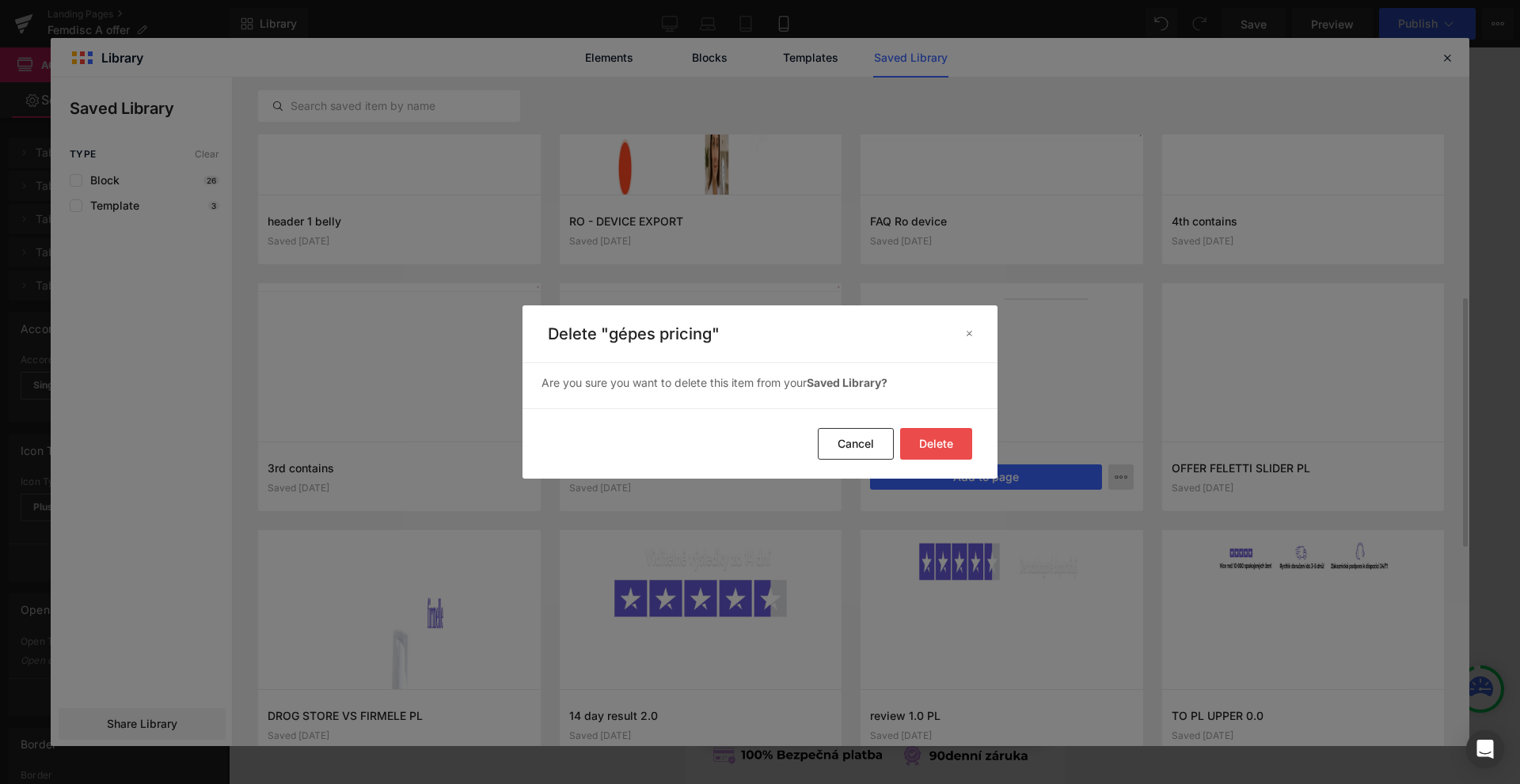
click at [947, 447] on button "Delete" at bounding box center [936, 443] width 72 height 31
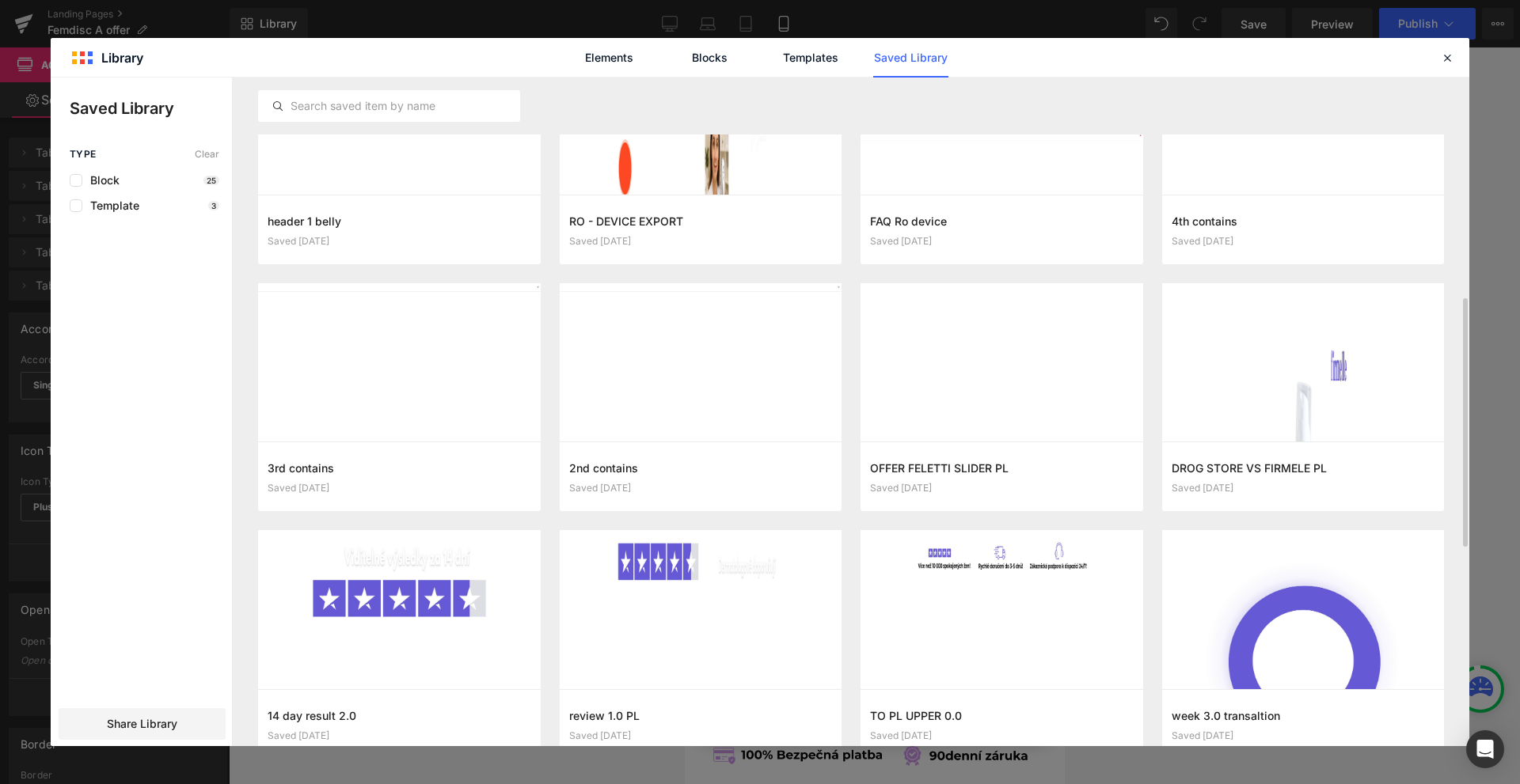
click at [1456, 52] on div "Elements Blocks Templates Saved Library" at bounding box center [759, 57] width 1418 height 39
click at [1453, 54] on icon at bounding box center [1447, 57] width 14 height 14
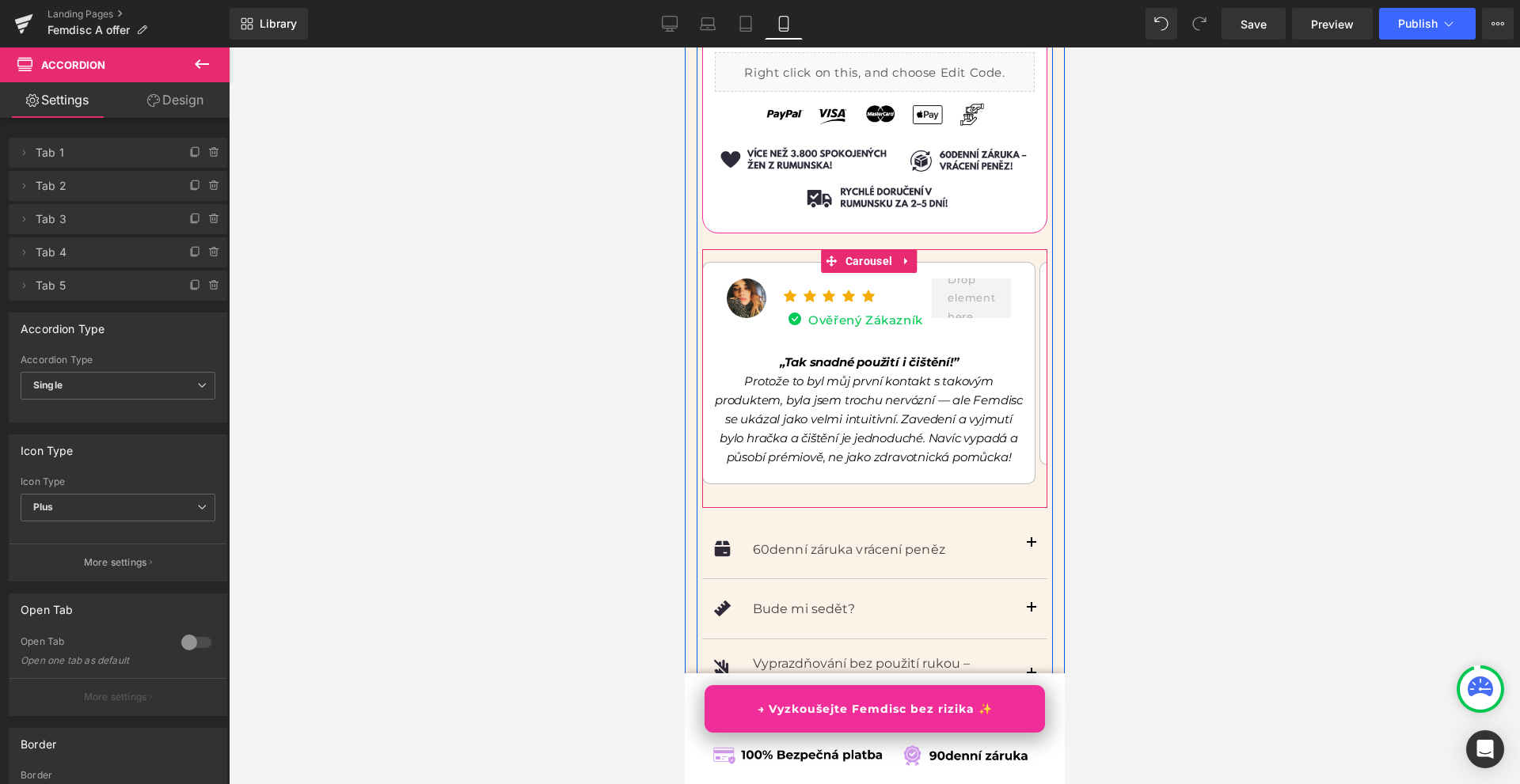
scroll to position [11308, 0]
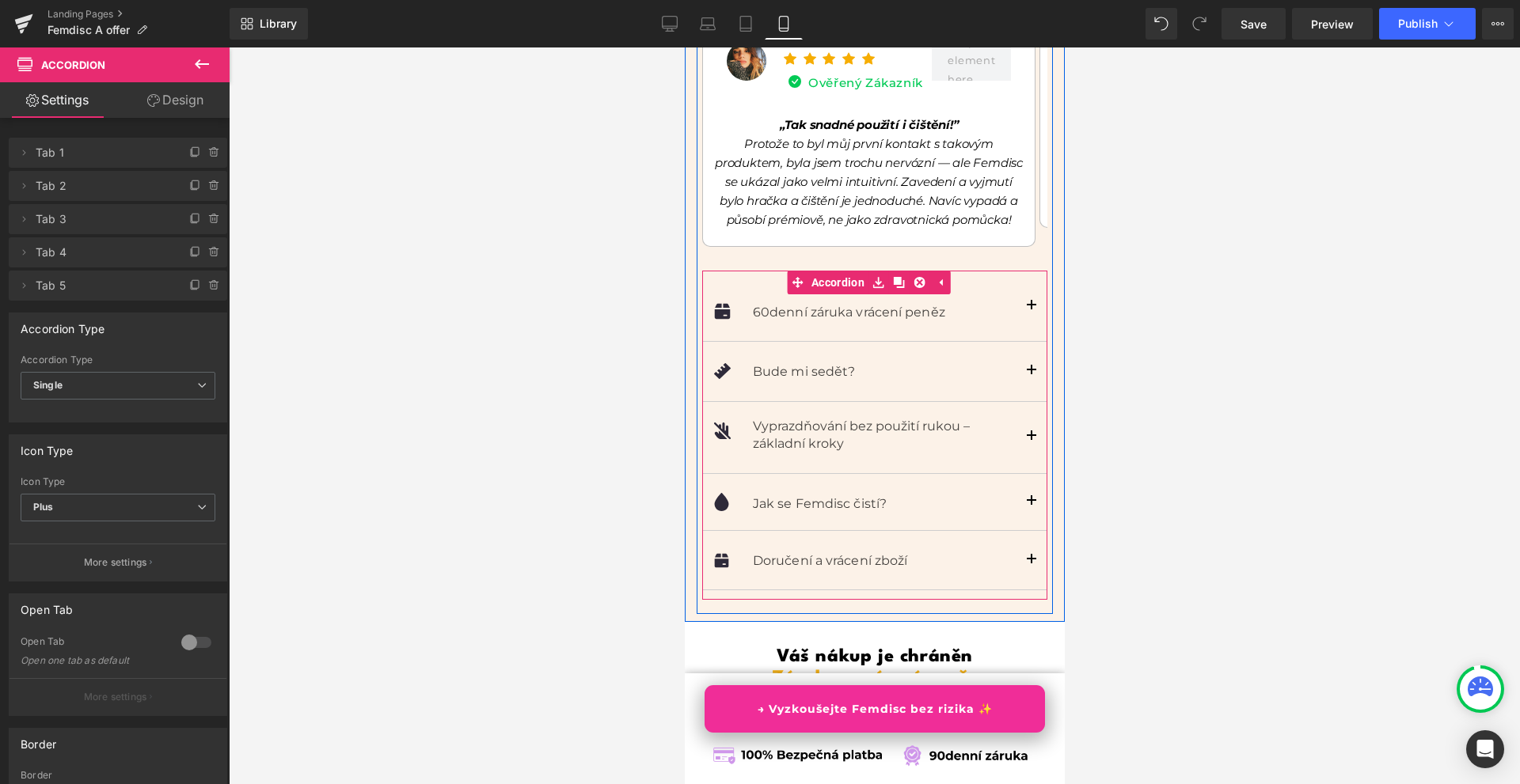
click at [1014, 424] on button "button" at bounding box center [1030, 437] width 31 height 71
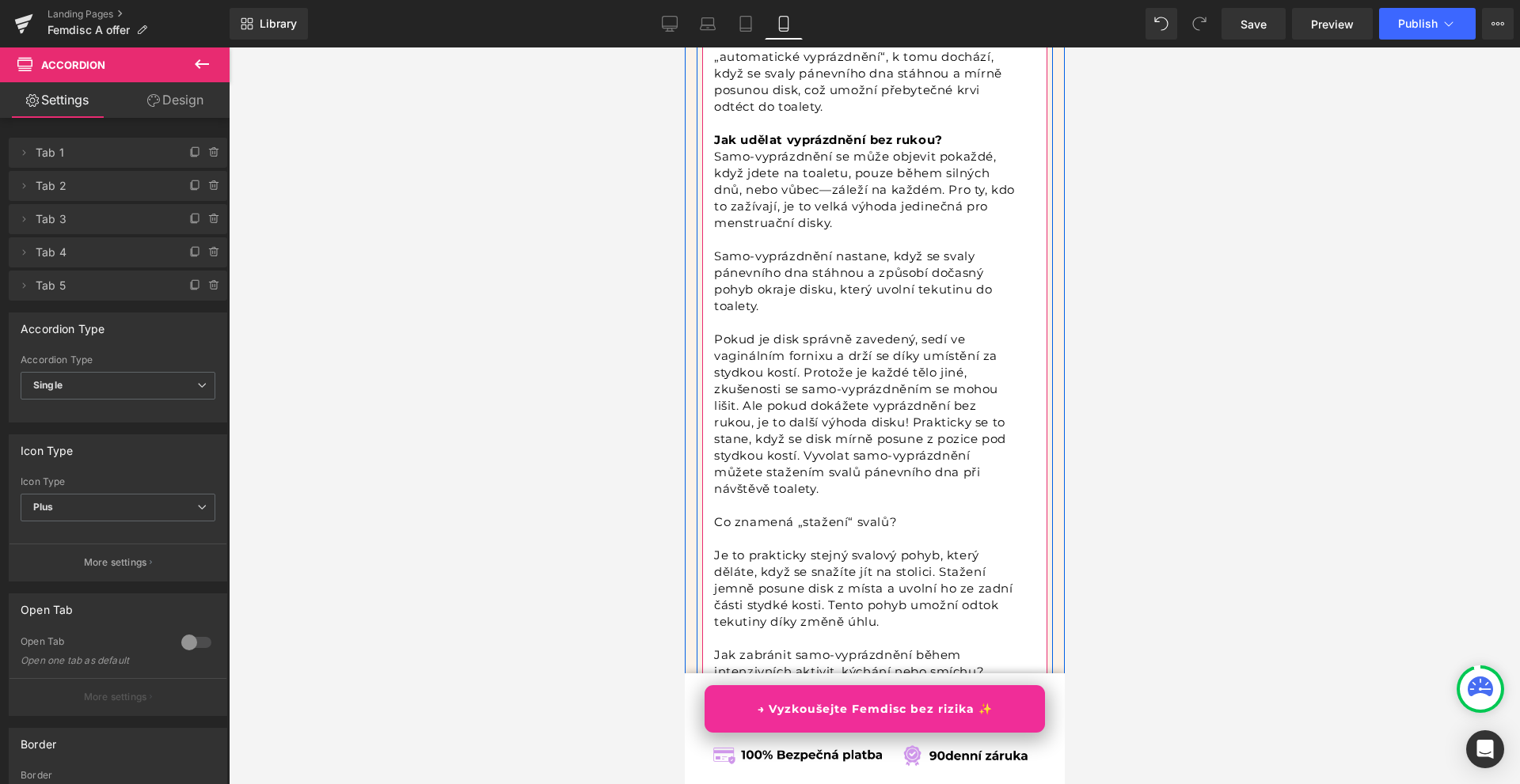
scroll to position [11466, 0]
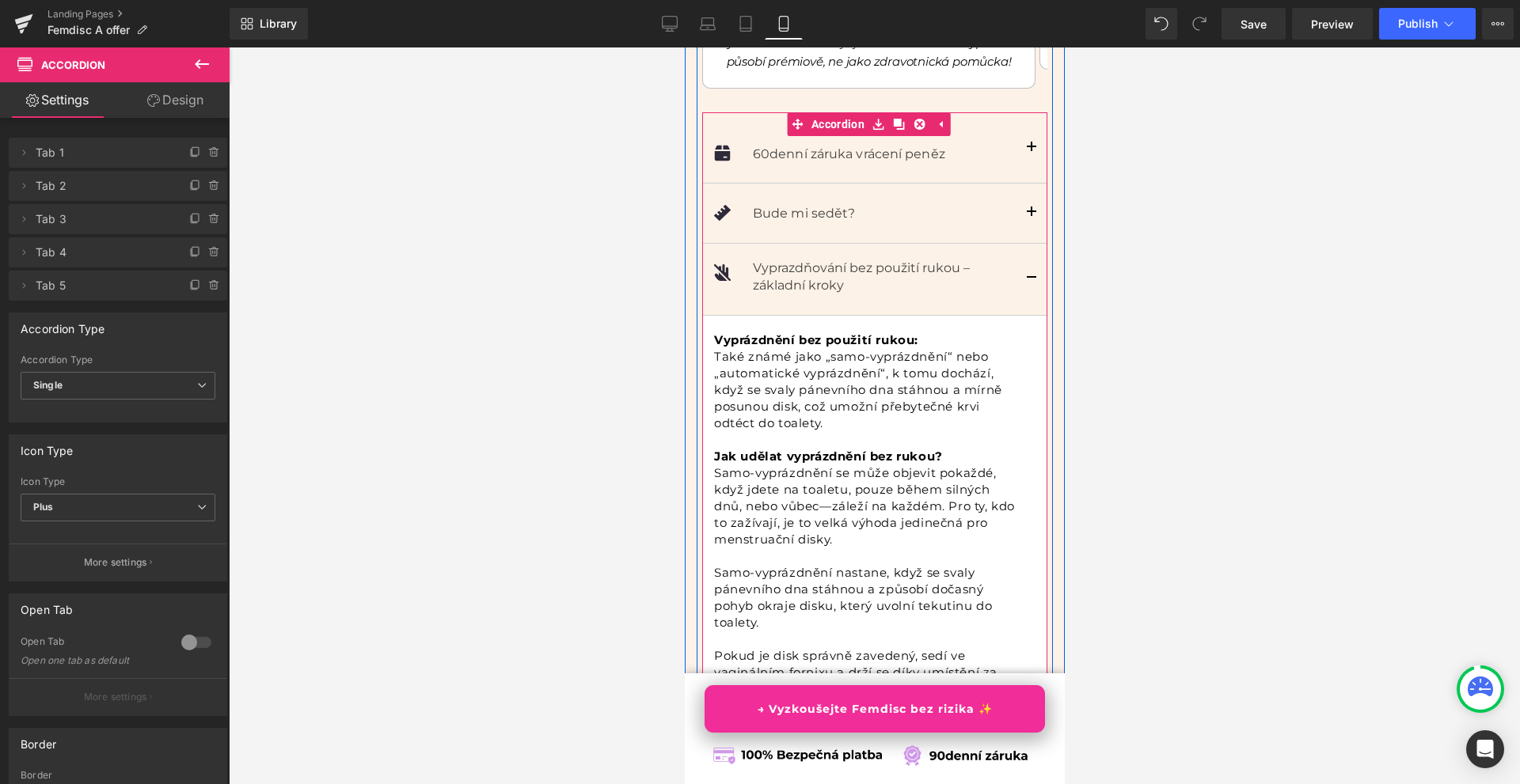
click at [1022, 270] on button "button" at bounding box center [1030, 280] width 31 height 71
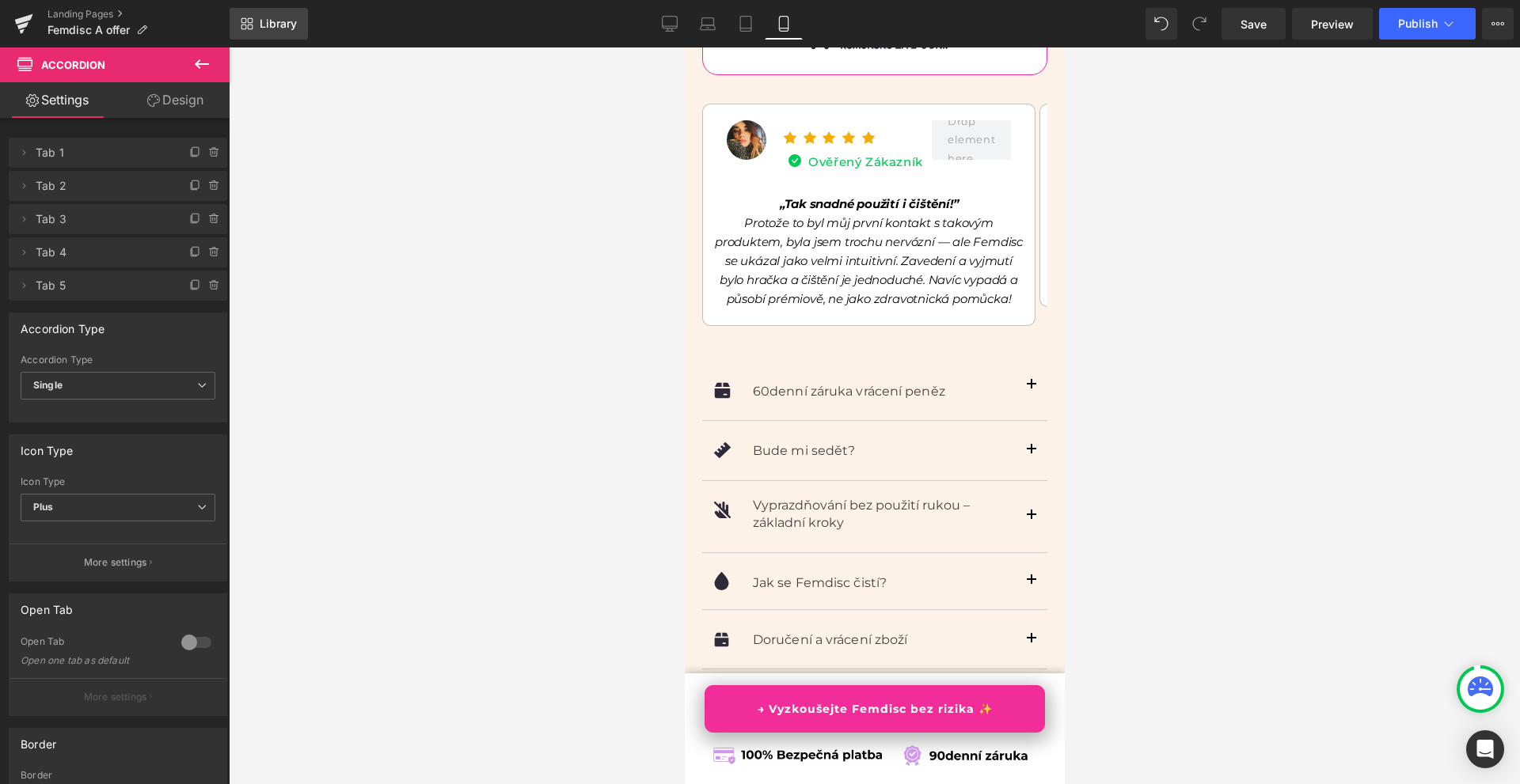
scroll to position [11387, 0]
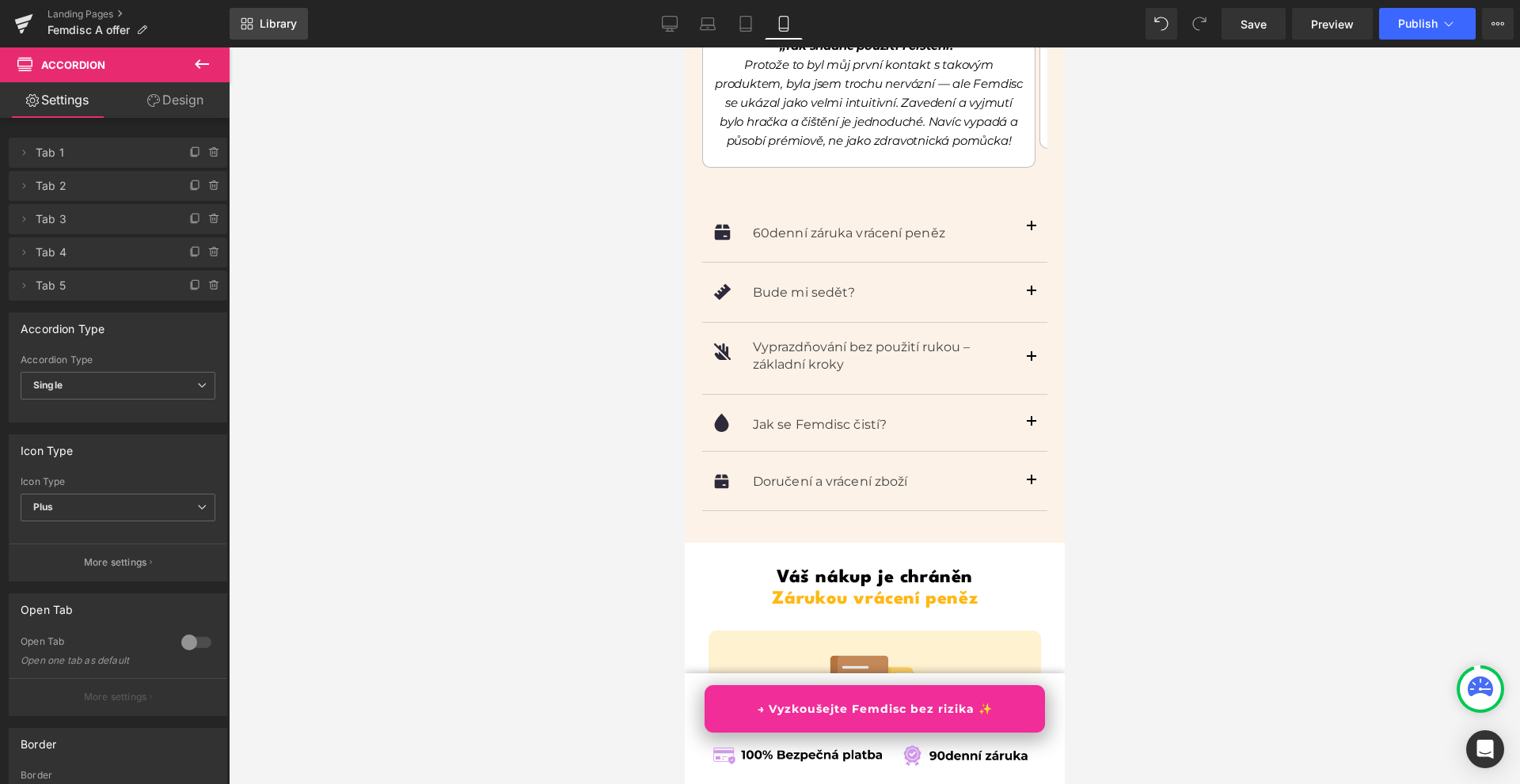
click at [264, 25] on span "Library" at bounding box center [278, 24] width 37 height 14
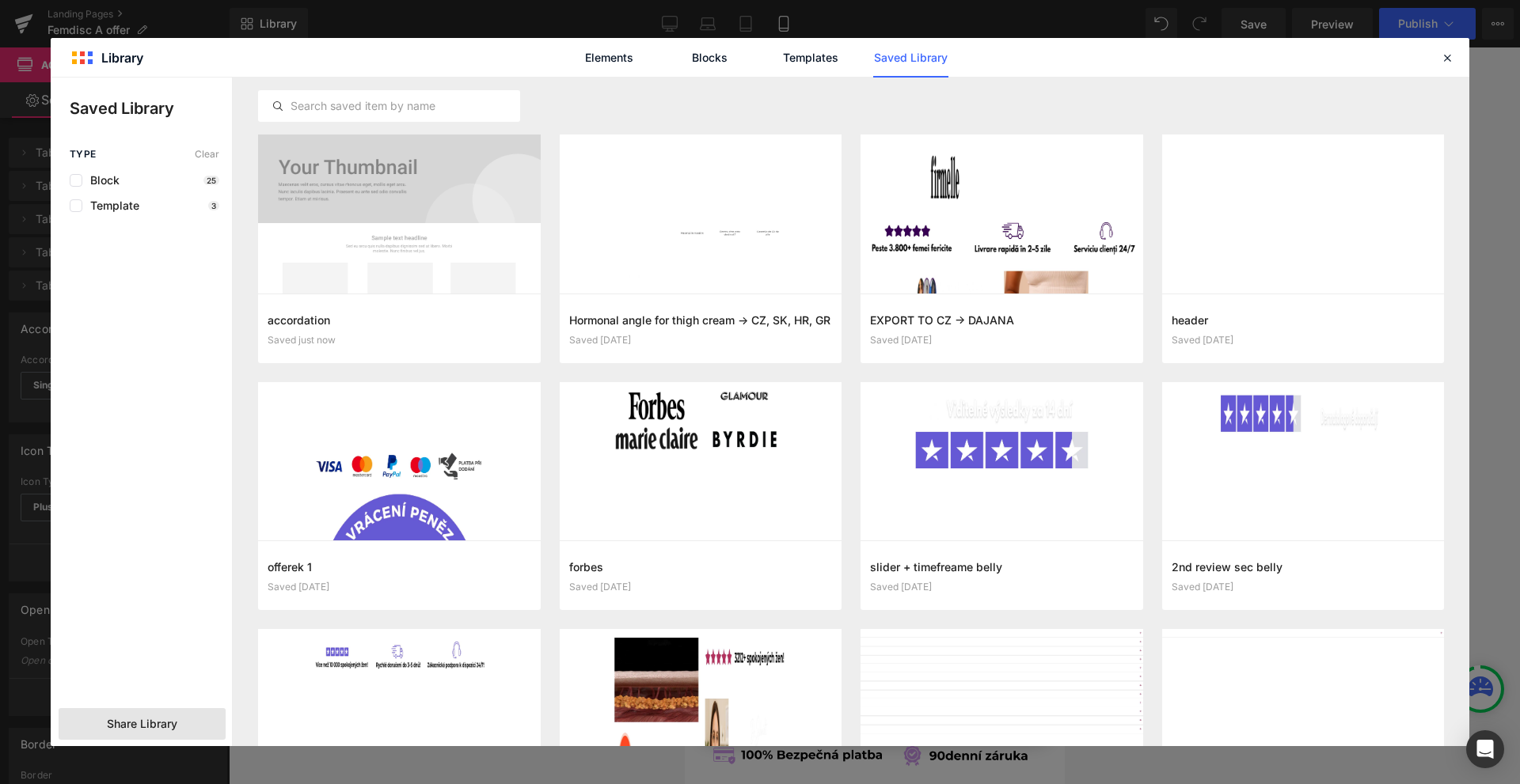
click at [172, 718] on span "Share Library" at bounding box center [142, 724] width 71 height 16
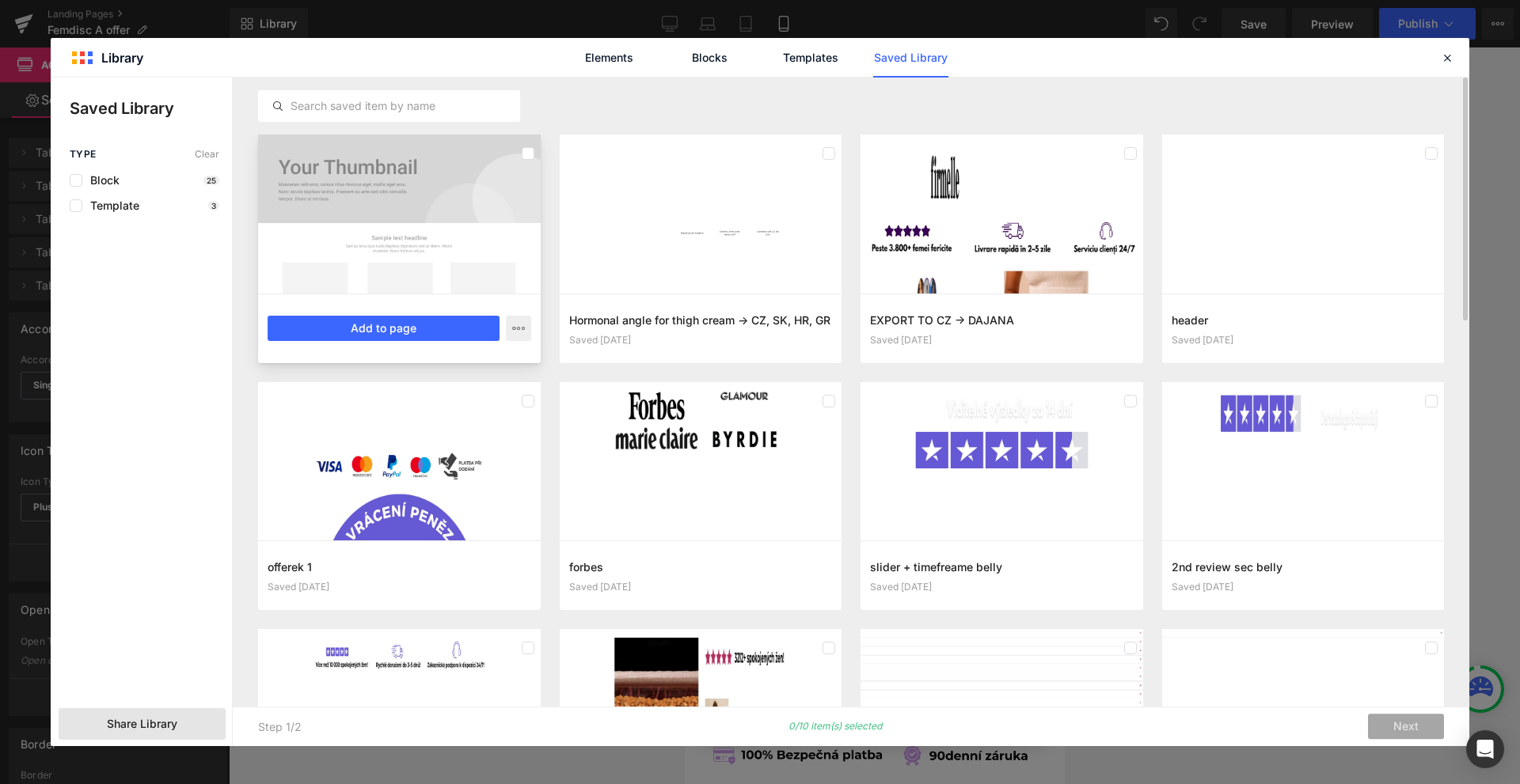
click at [335, 230] on div at bounding box center [399, 213] width 282 height 159
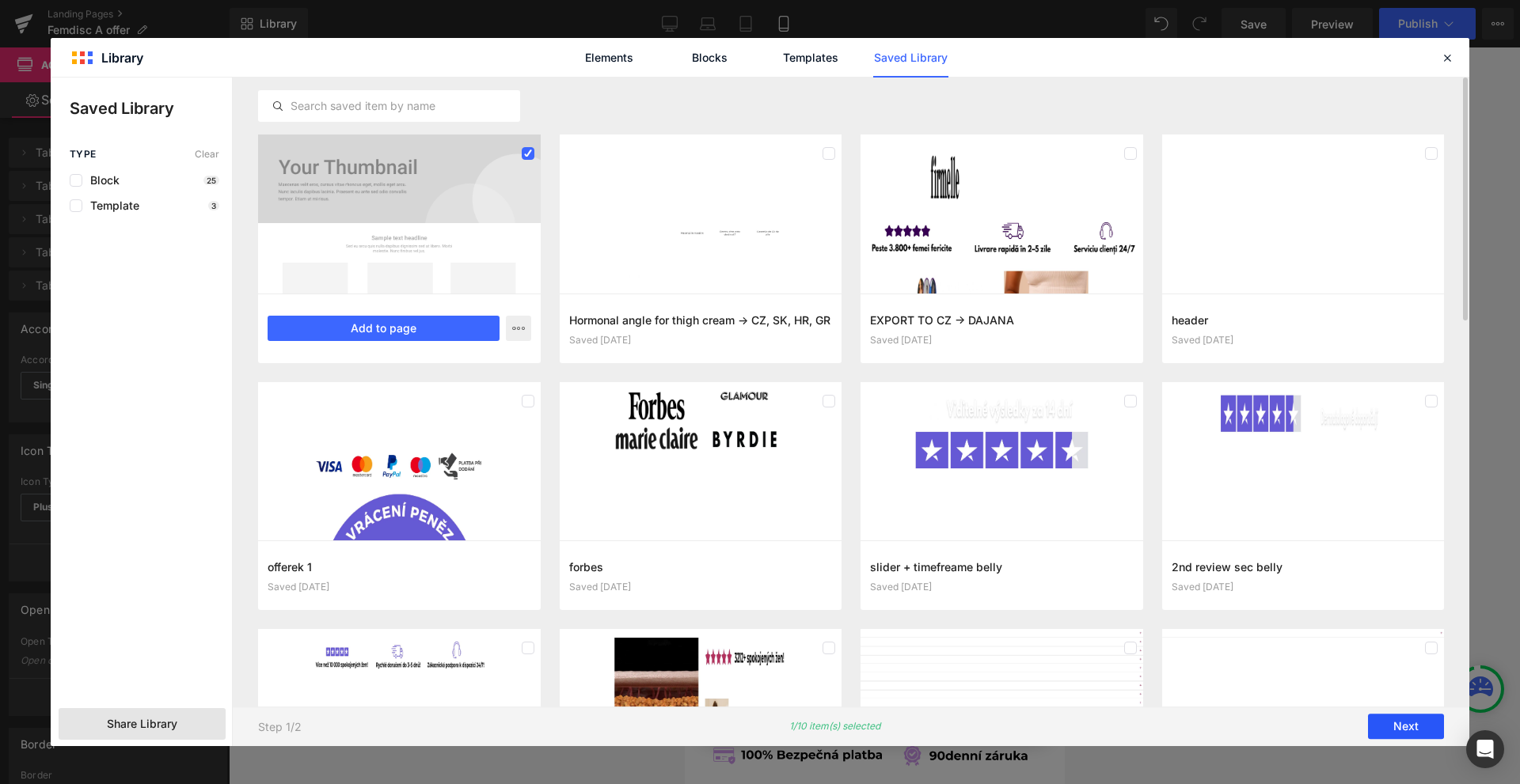
click at [1413, 725] on button "Next" at bounding box center [1405, 727] width 76 height 25
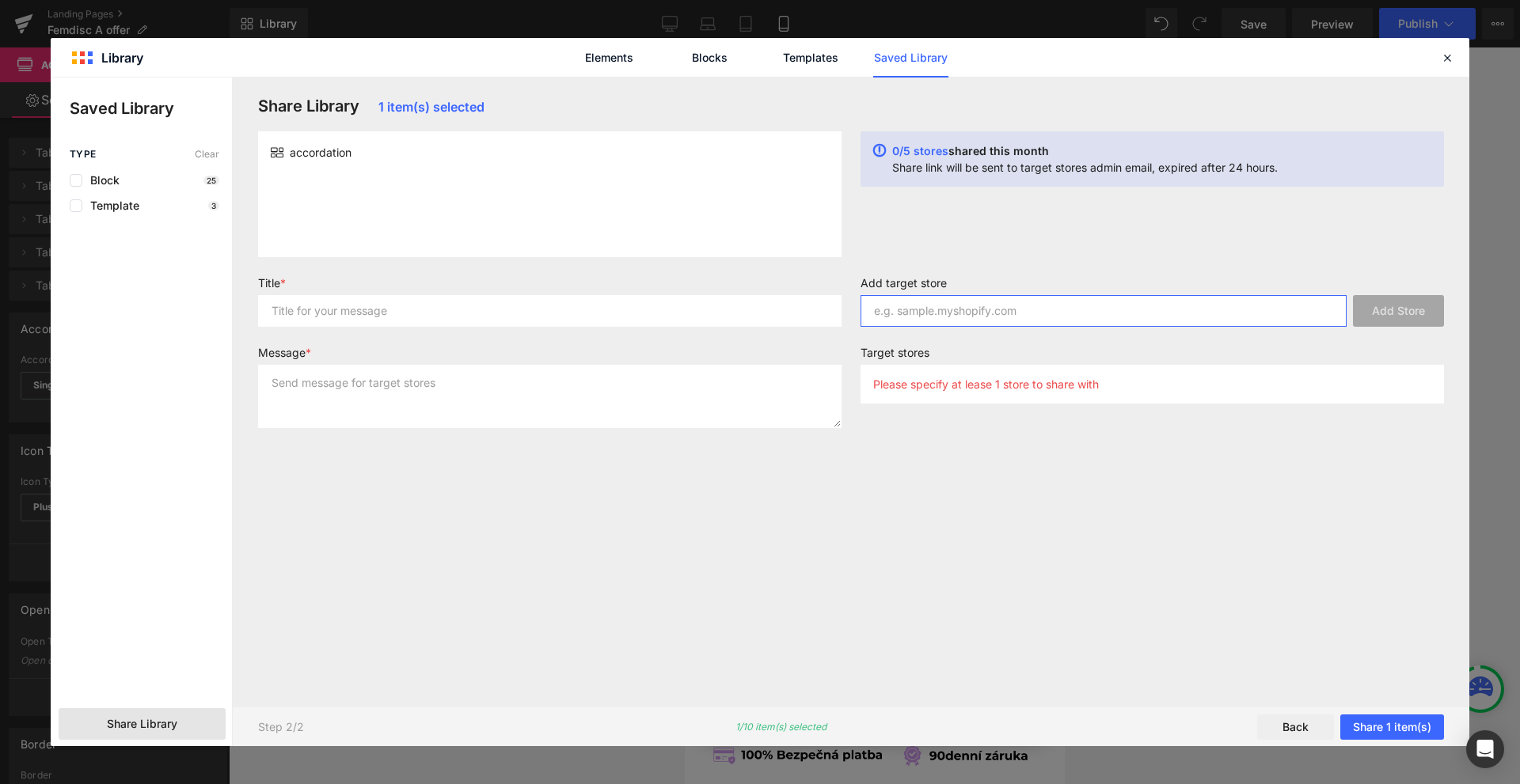
click at [993, 310] on input "text" at bounding box center [1103, 311] width 486 height 31
paste input "xhzu55-hy.myshopify.com"
type input "xhzu55-hy.myshopify.com"
click at [680, 326] on input "text" at bounding box center [549, 311] width 583 height 31
type input "asd"
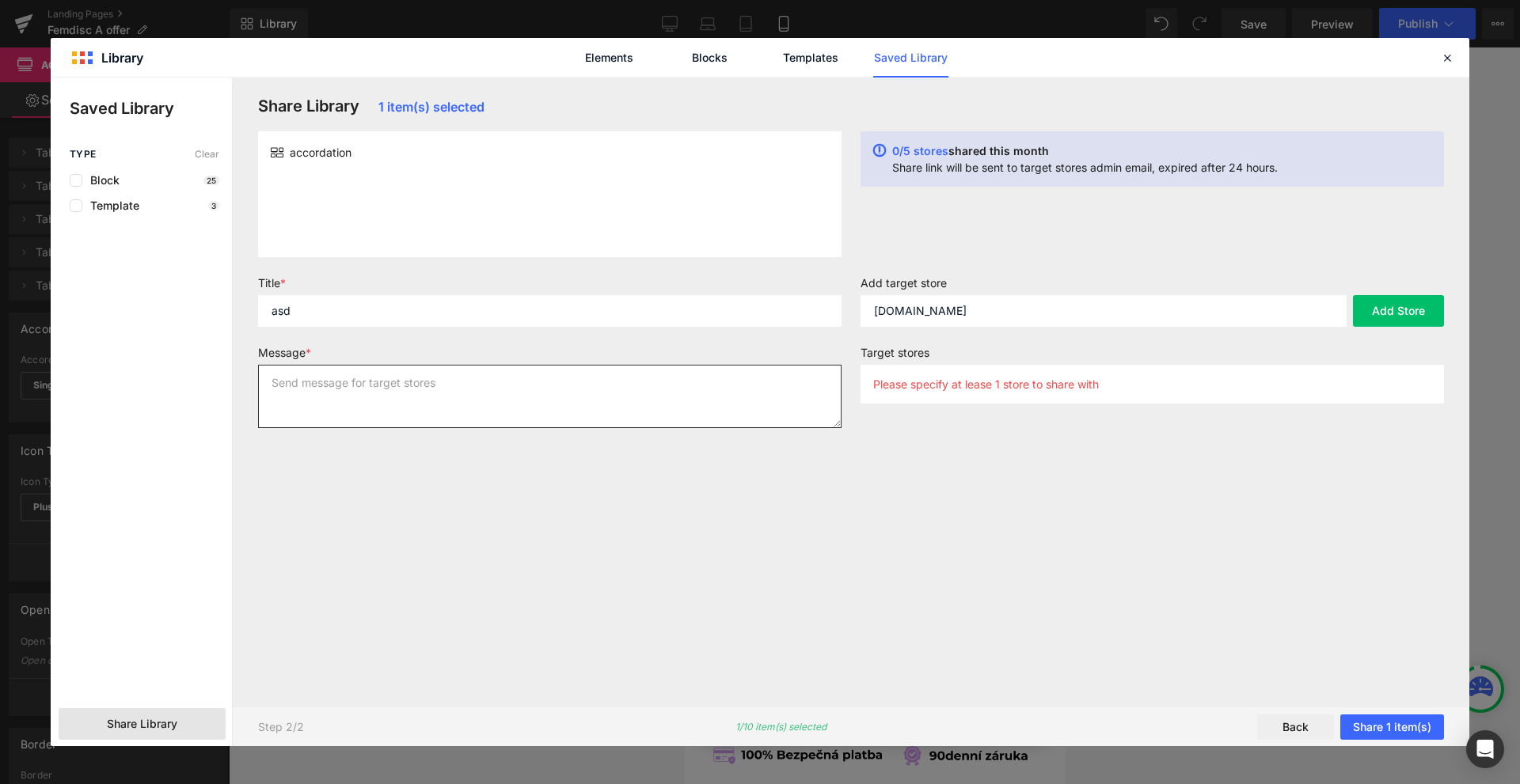
click at [499, 381] on textarea at bounding box center [549, 396] width 583 height 64
type textarea "asd"
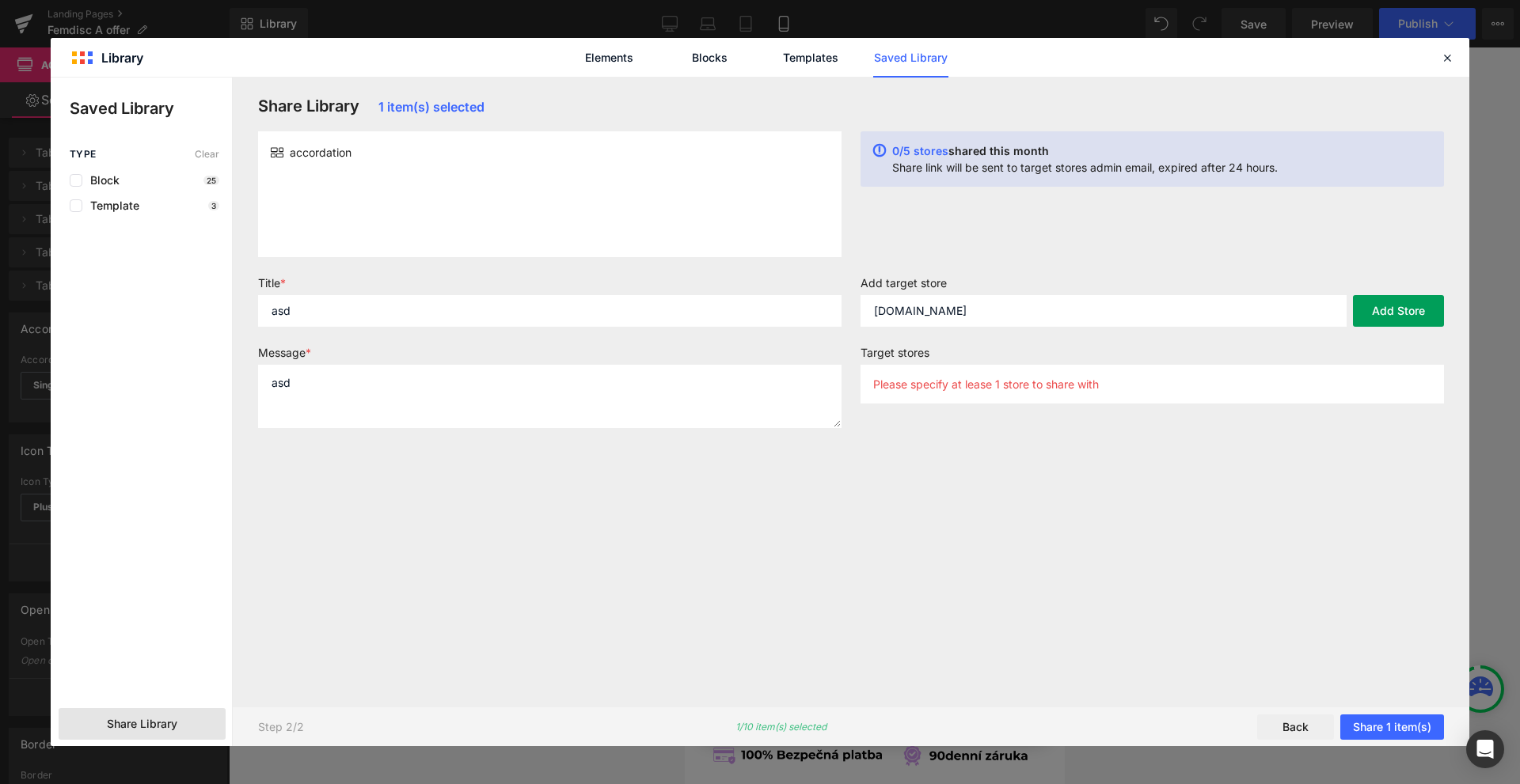
click at [1428, 314] on button "Add Store" at bounding box center [1398, 311] width 91 height 31
click at [1406, 728] on button "Share 1 item(s)" at bounding box center [1392, 727] width 104 height 25
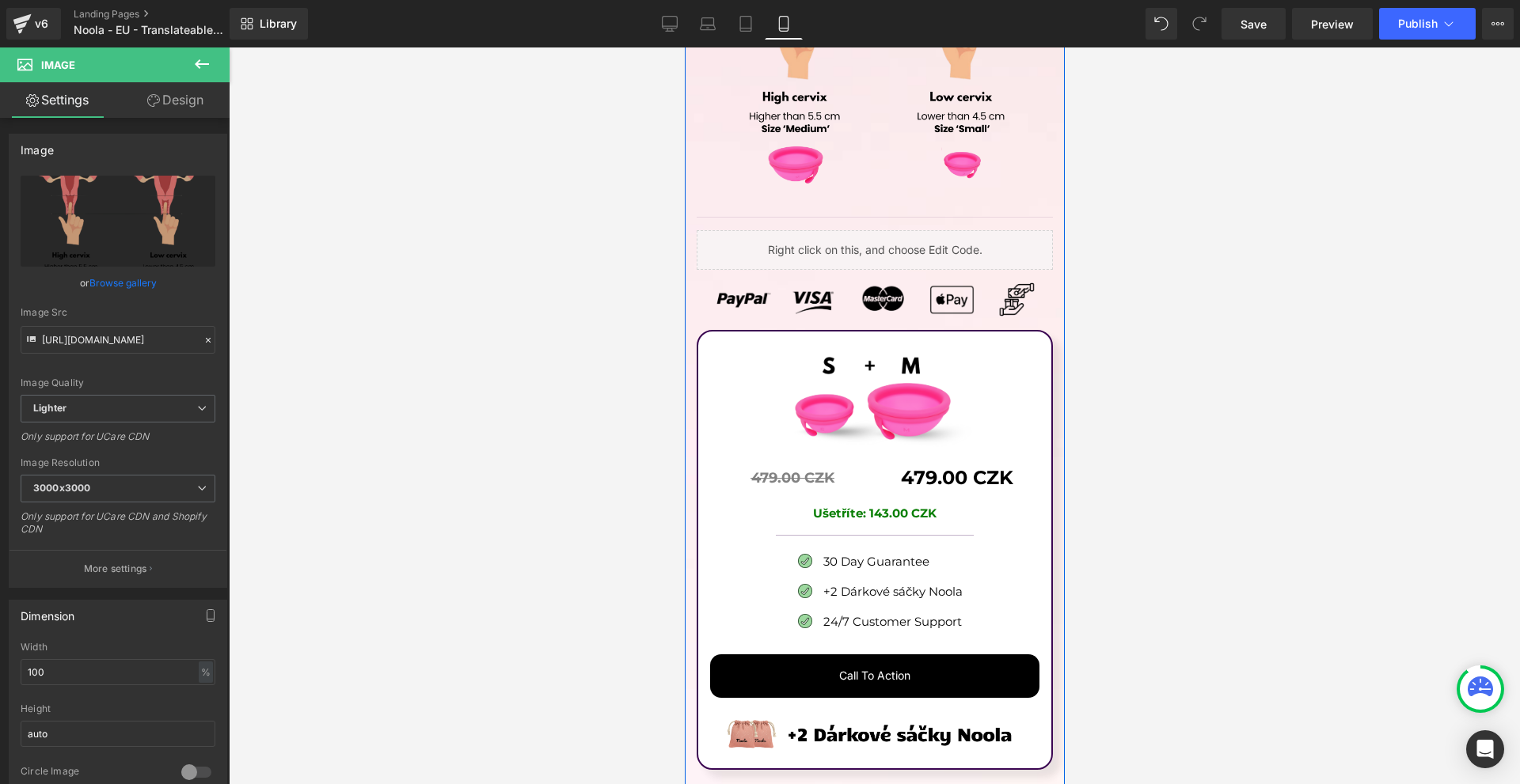
scroll to position [9085, 0]
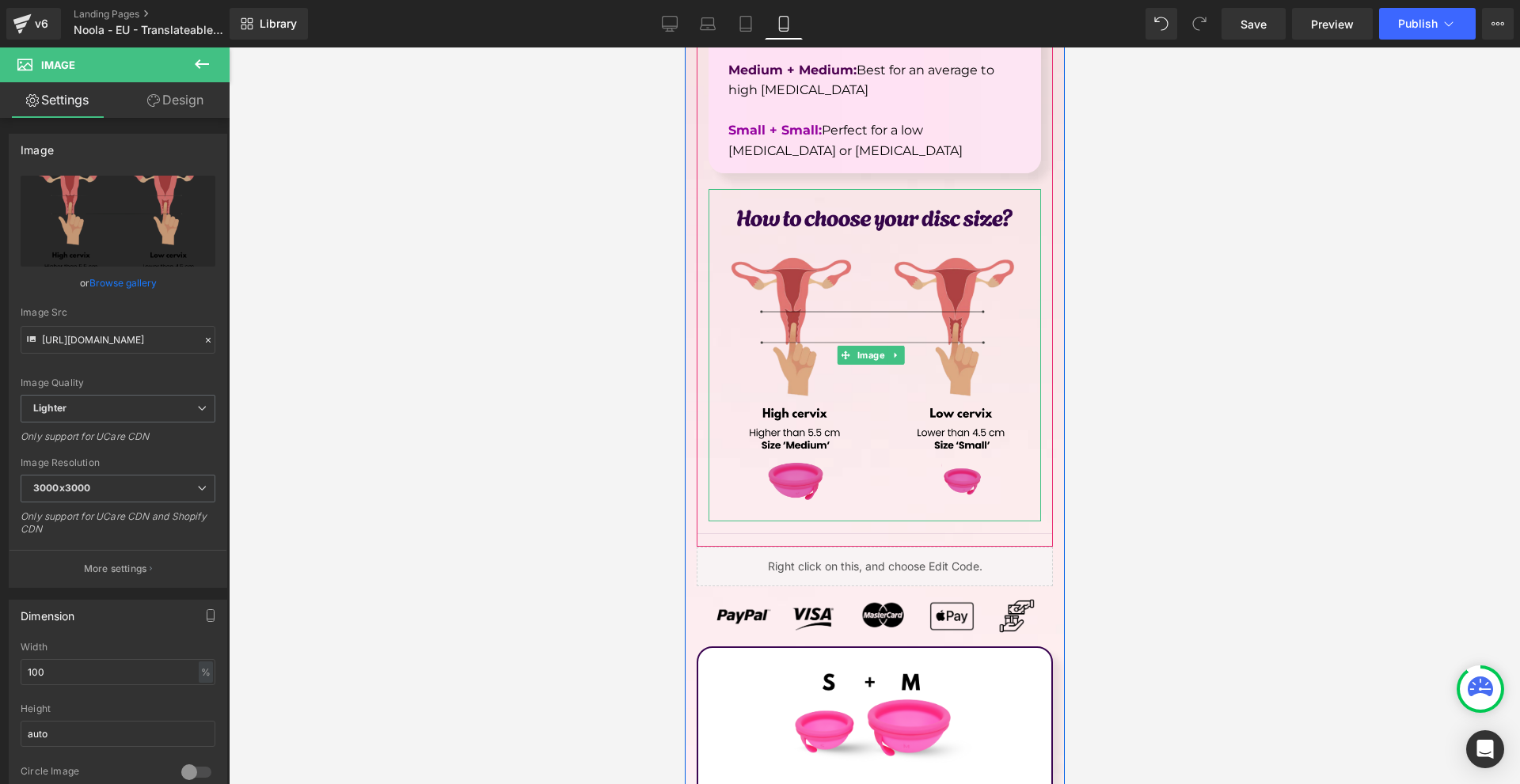
click at [792, 329] on img at bounding box center [873, 355] width 332 height 332
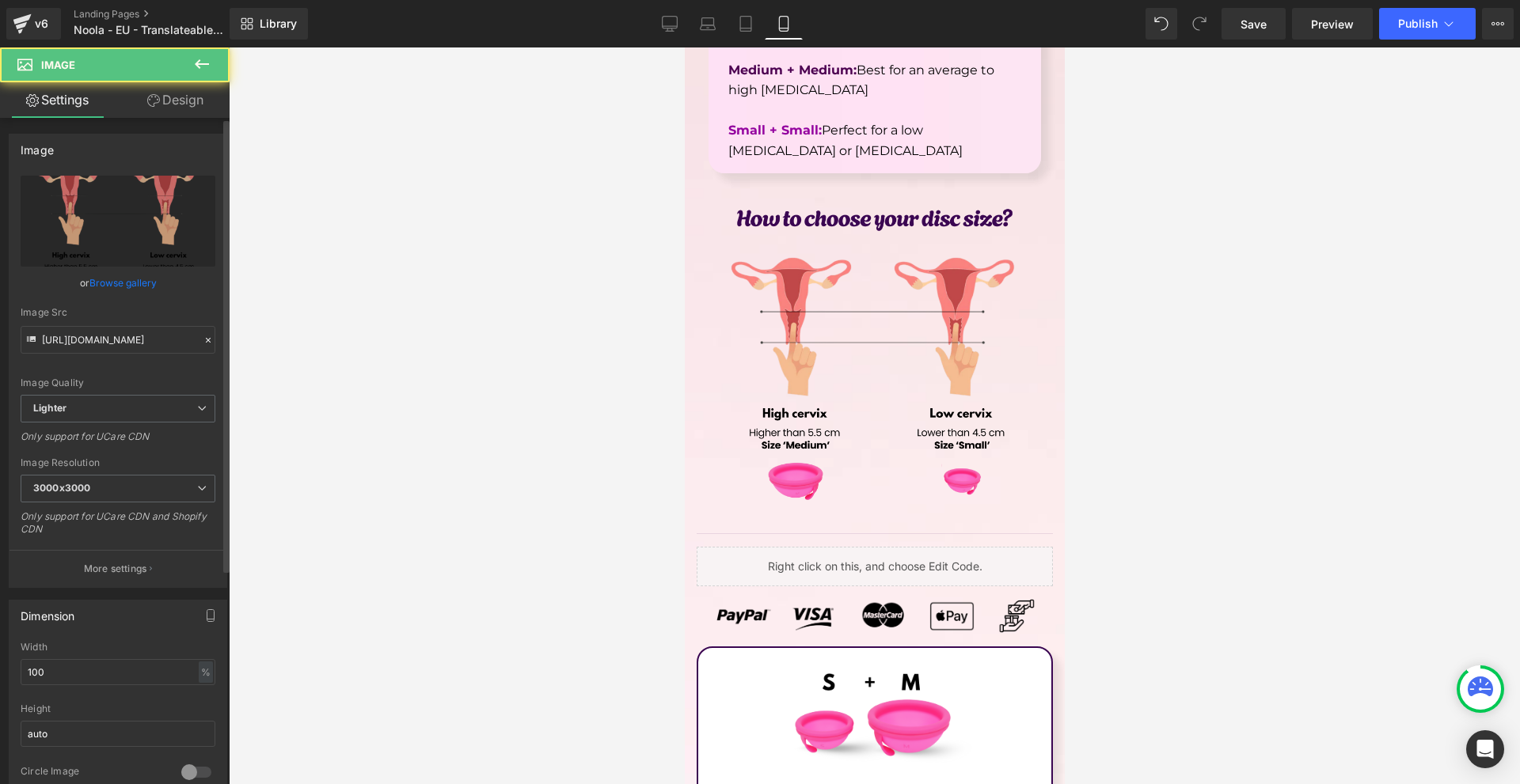
click at [90, 286] on link "Browse gallery" at bounding box center [123, 283] width 67 height 28
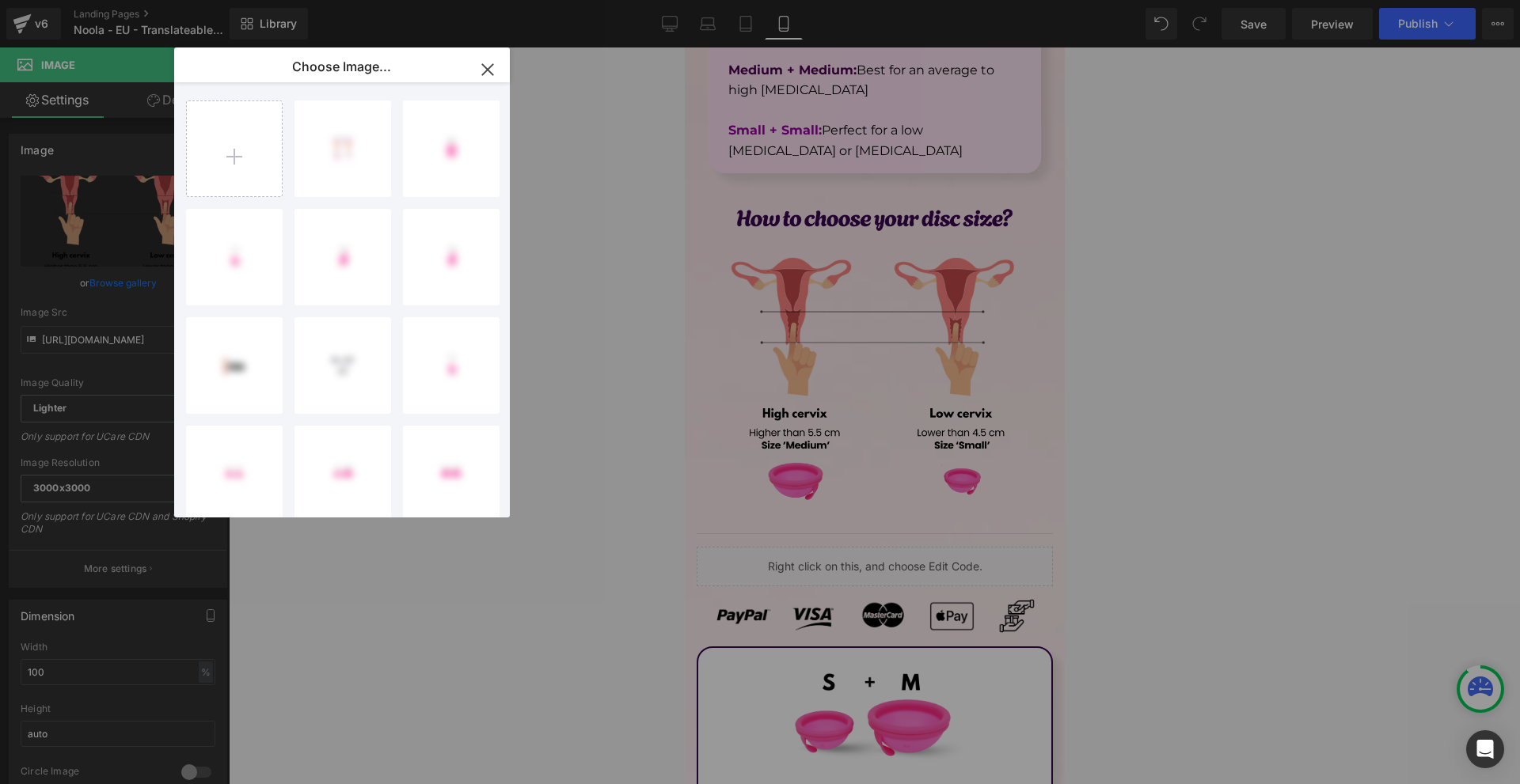
click at [485, 68] on icon "button" at bounding box center [487, 69] width 25 height 25
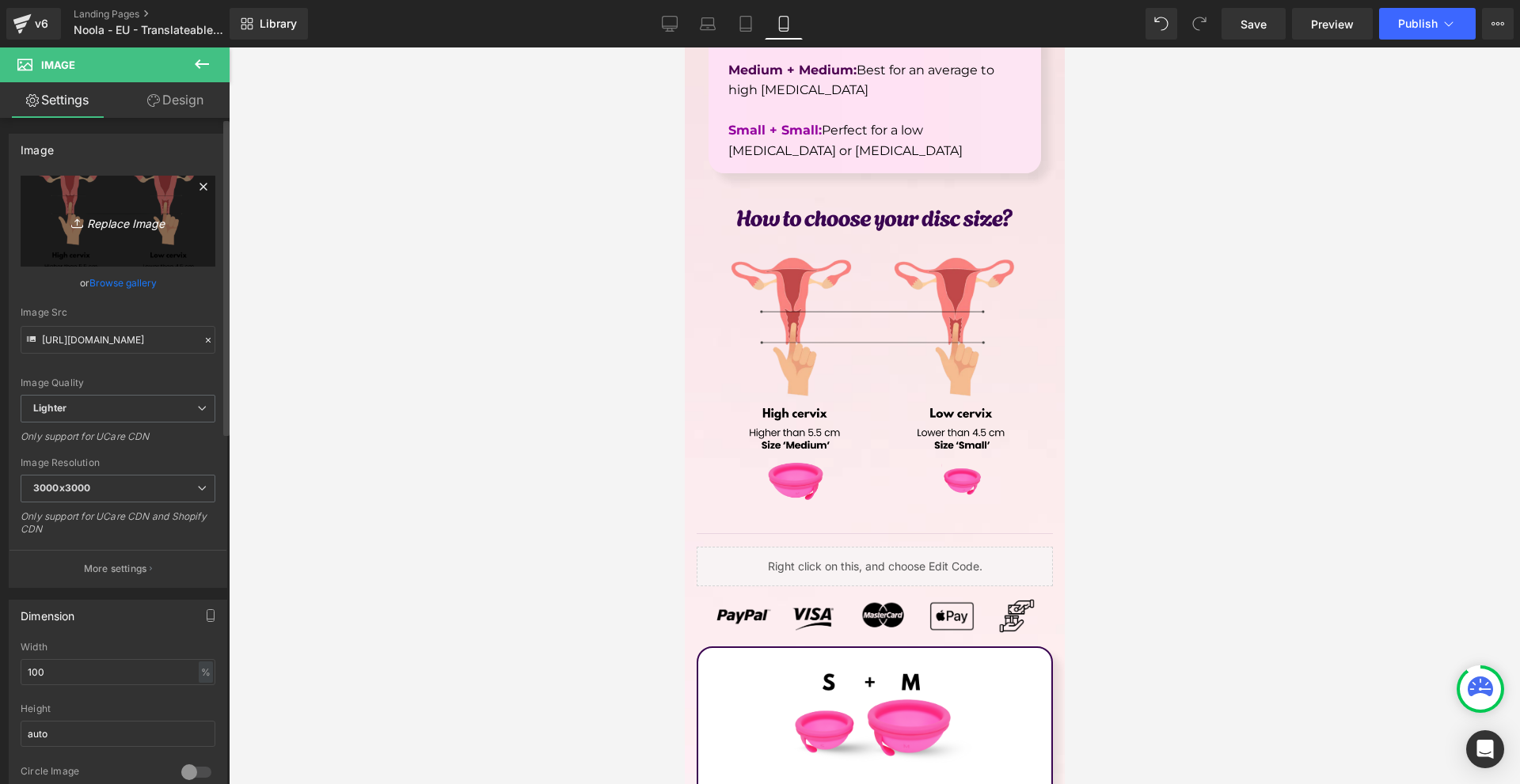
click at [98, 202] on link "Replace Image" at bounding box center [118, 221] width 194 height 91
type input "C:\fakepath\Írj be némi törzsszöveget (37).png"
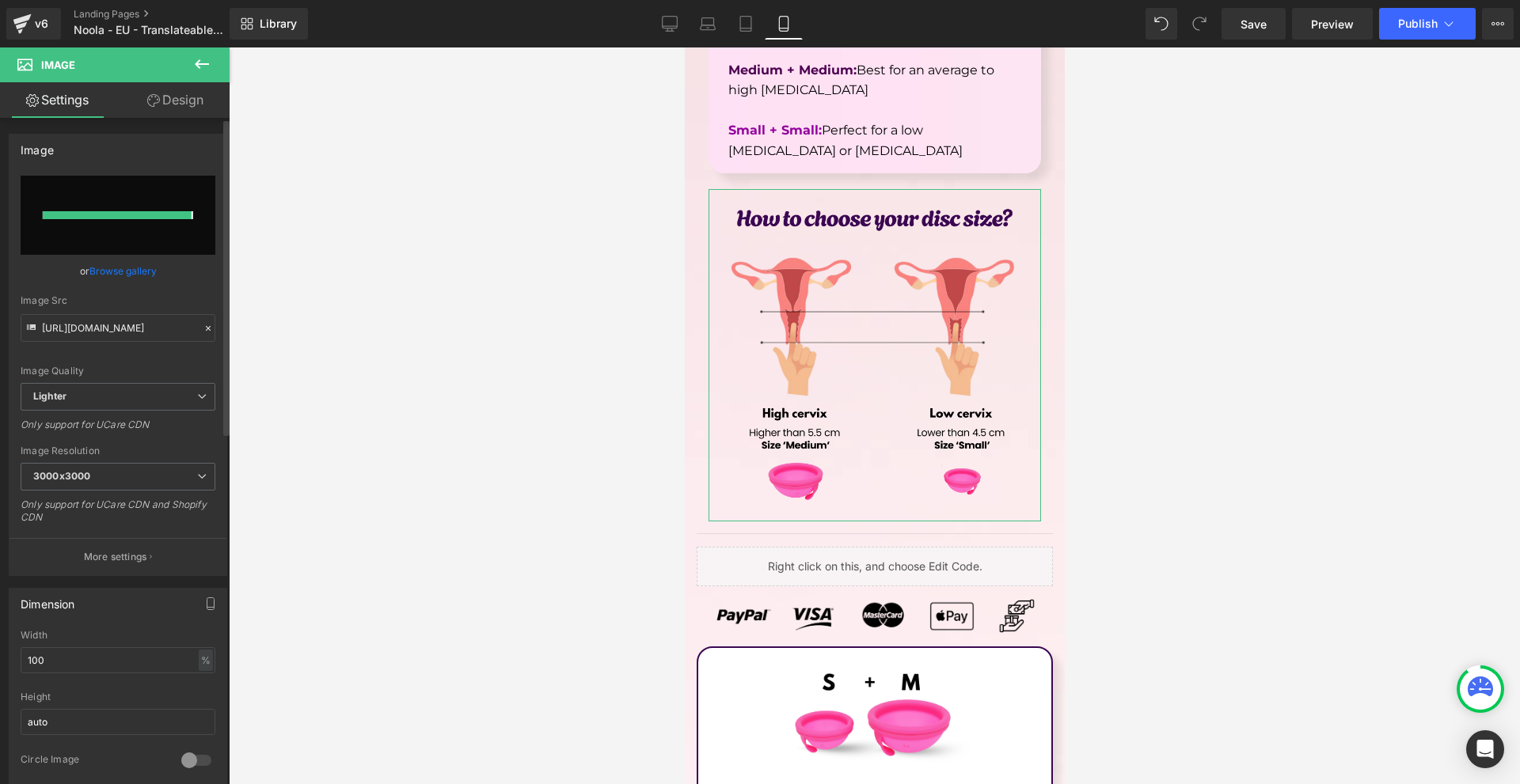
type input "[URL][DOMAIN_NAME]"
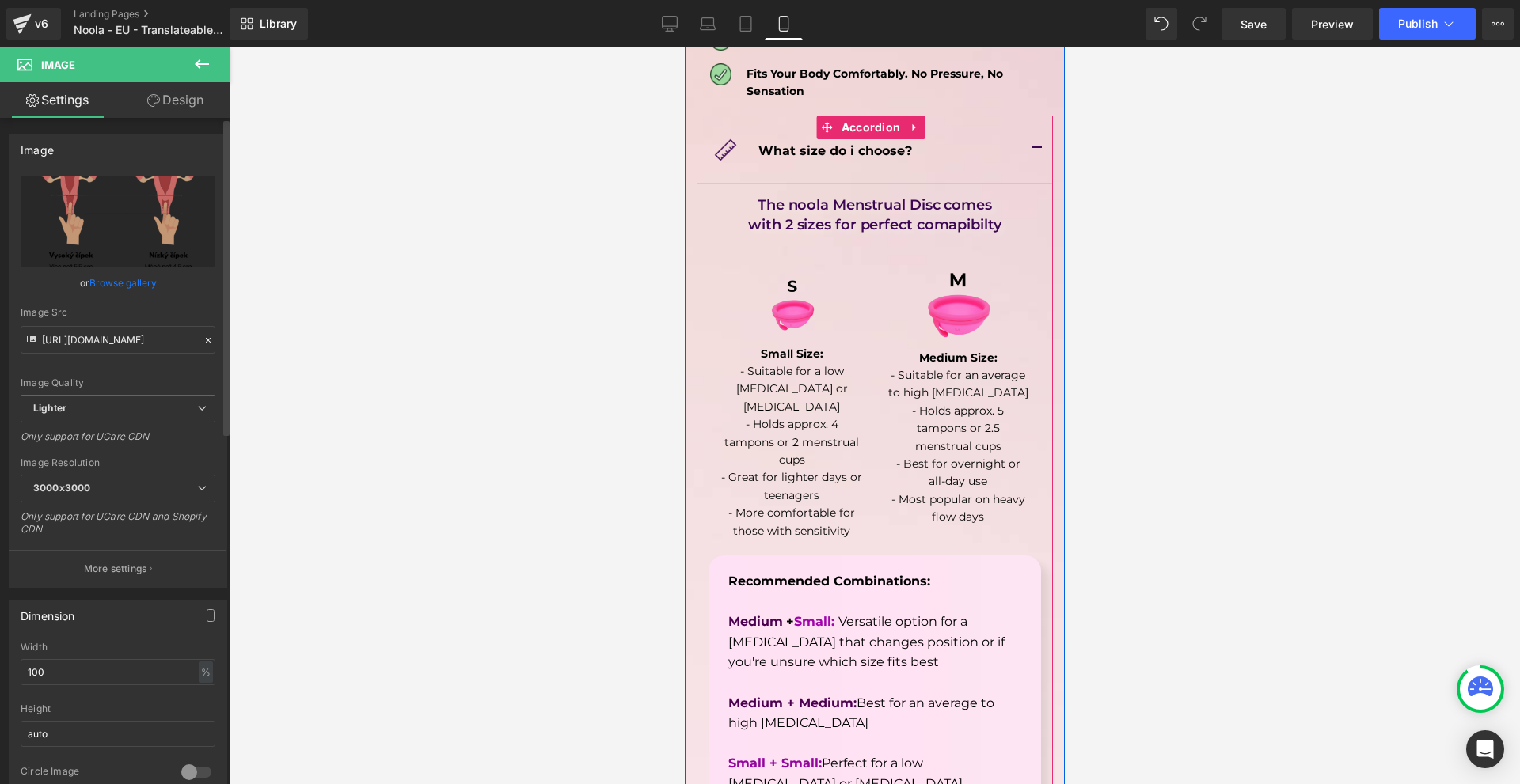
scroll to position [8294, 0]
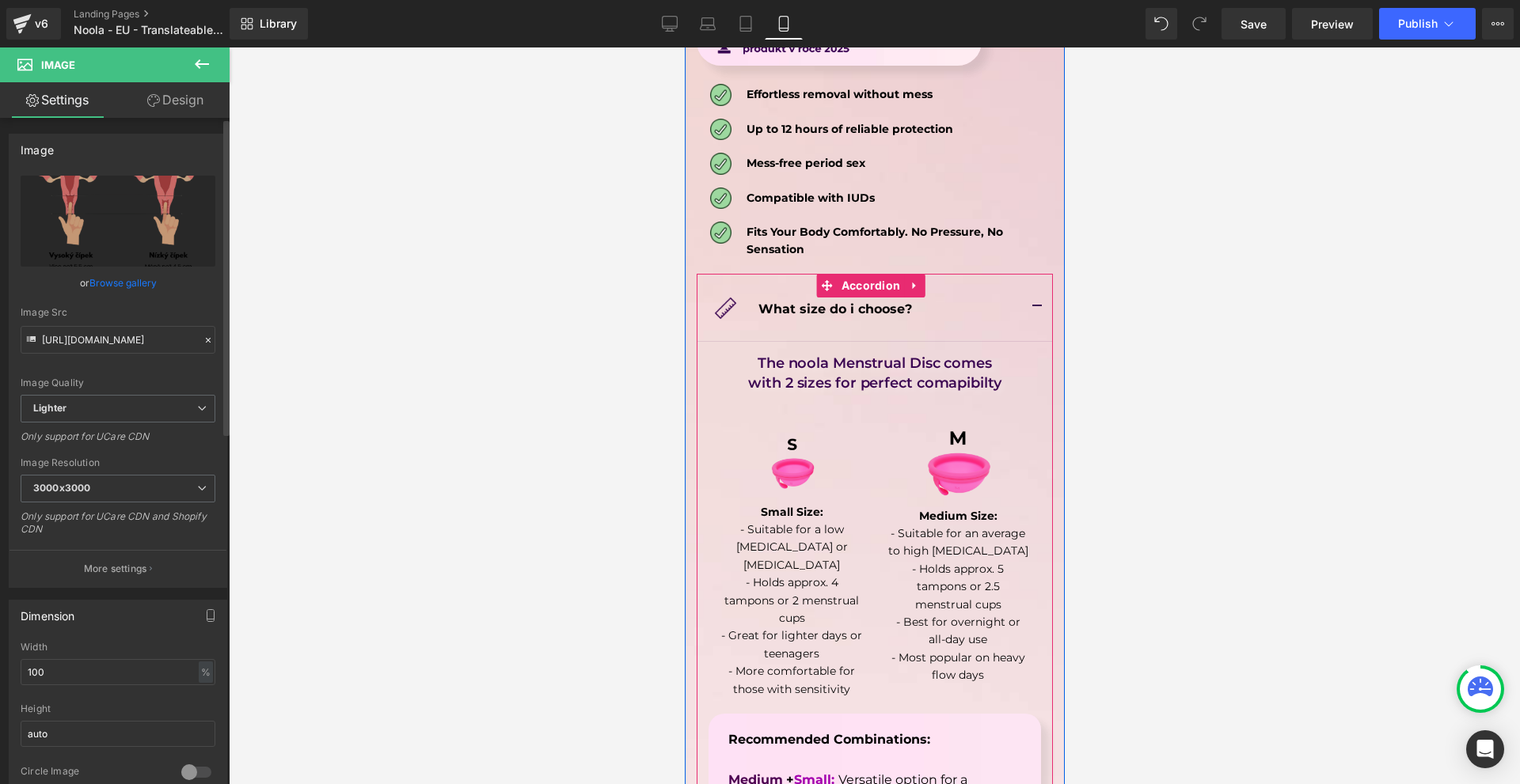
click at [1036, 311] on span "button" at bounding box center [1036, 311] width 0 height 0
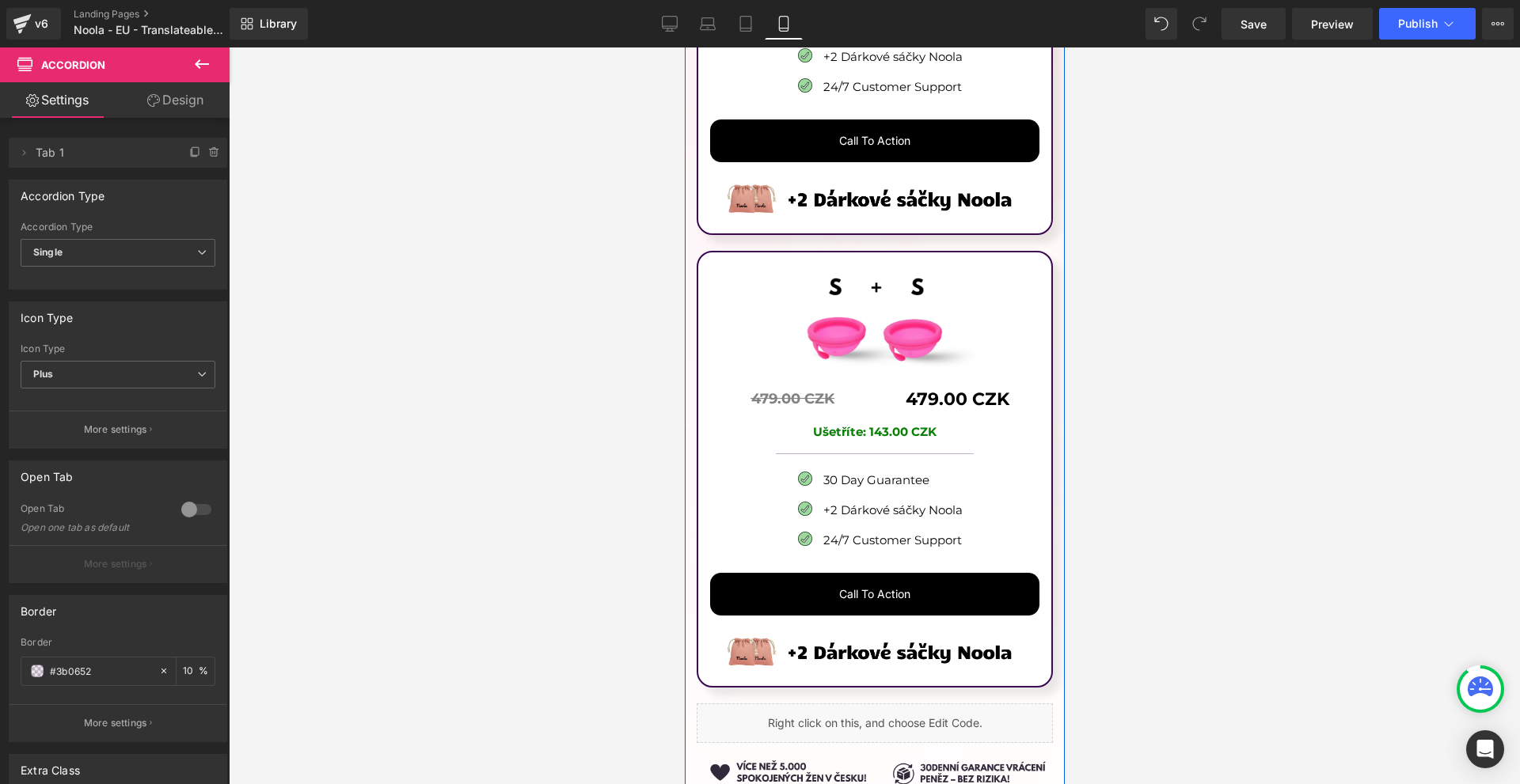
scroll to position [9639, 0]
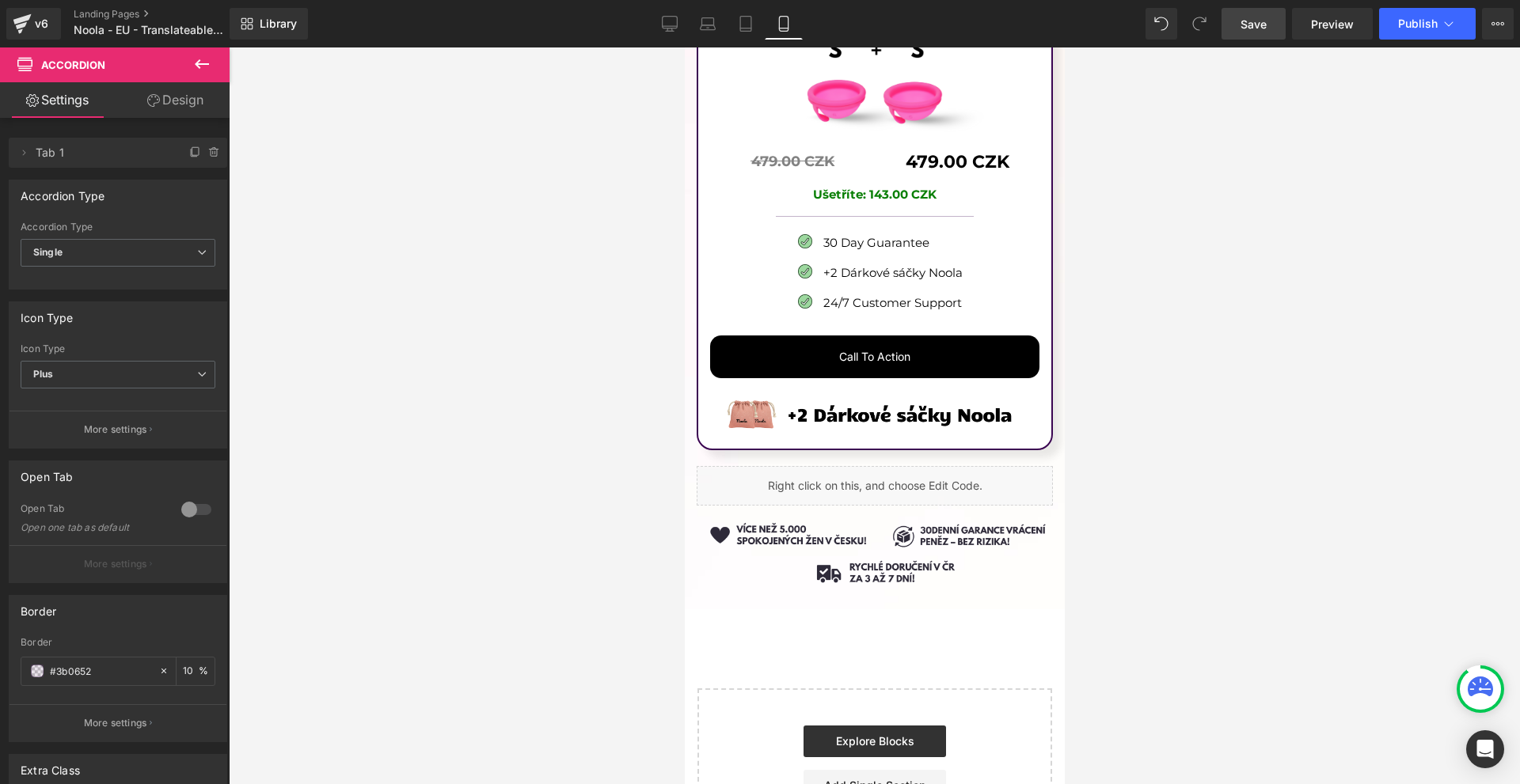
click at [1259, 30] on span "Save" at bounding box center [1253, 24] width 26 height 17
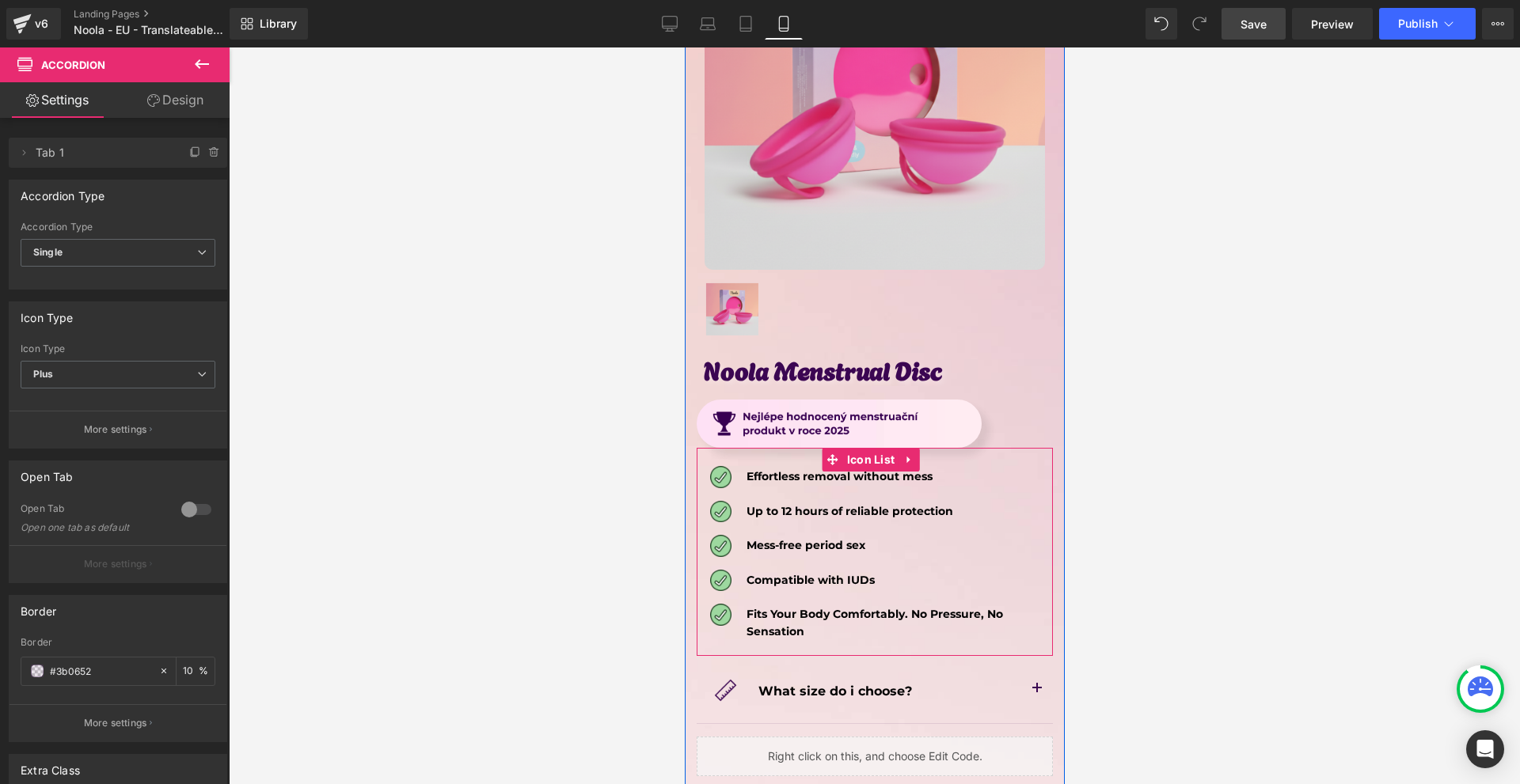
scroll to position [8070, 0]
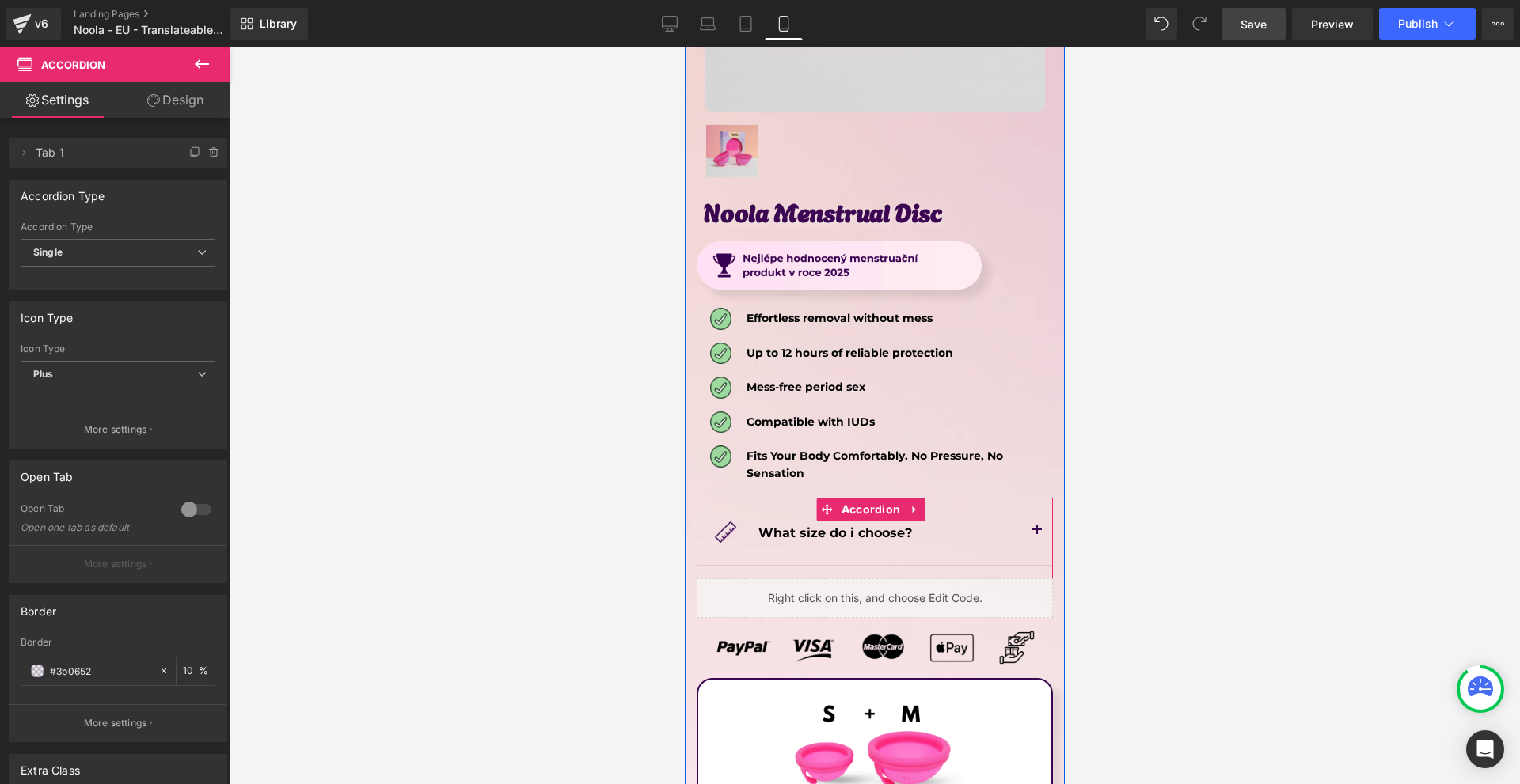
click at [1034, 497] on button "button" at bounding box center [1036, 531] width 31 height 67
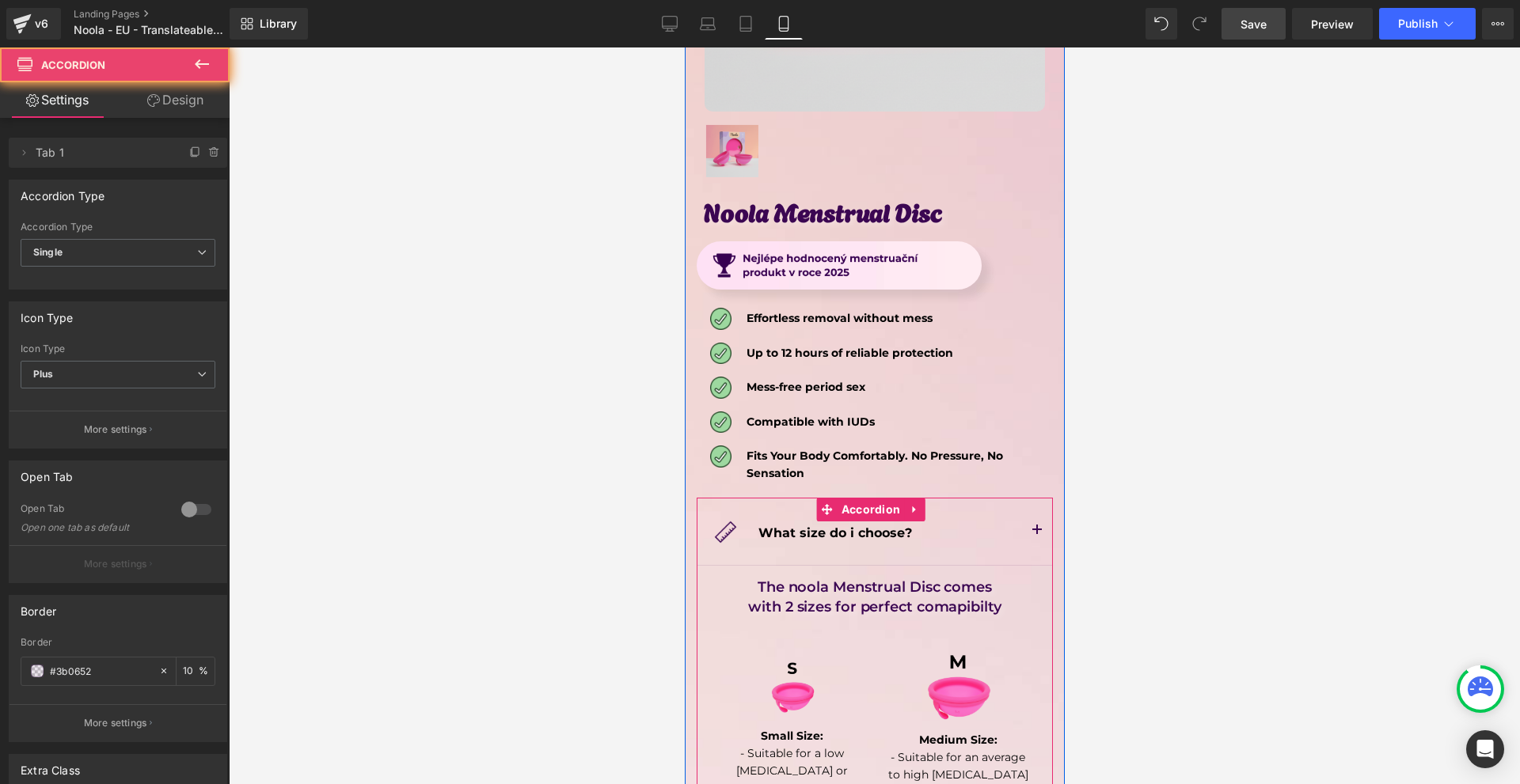
click at [1036, 535] on span "button" at bounding box center [1036, 535] width 0 height 0
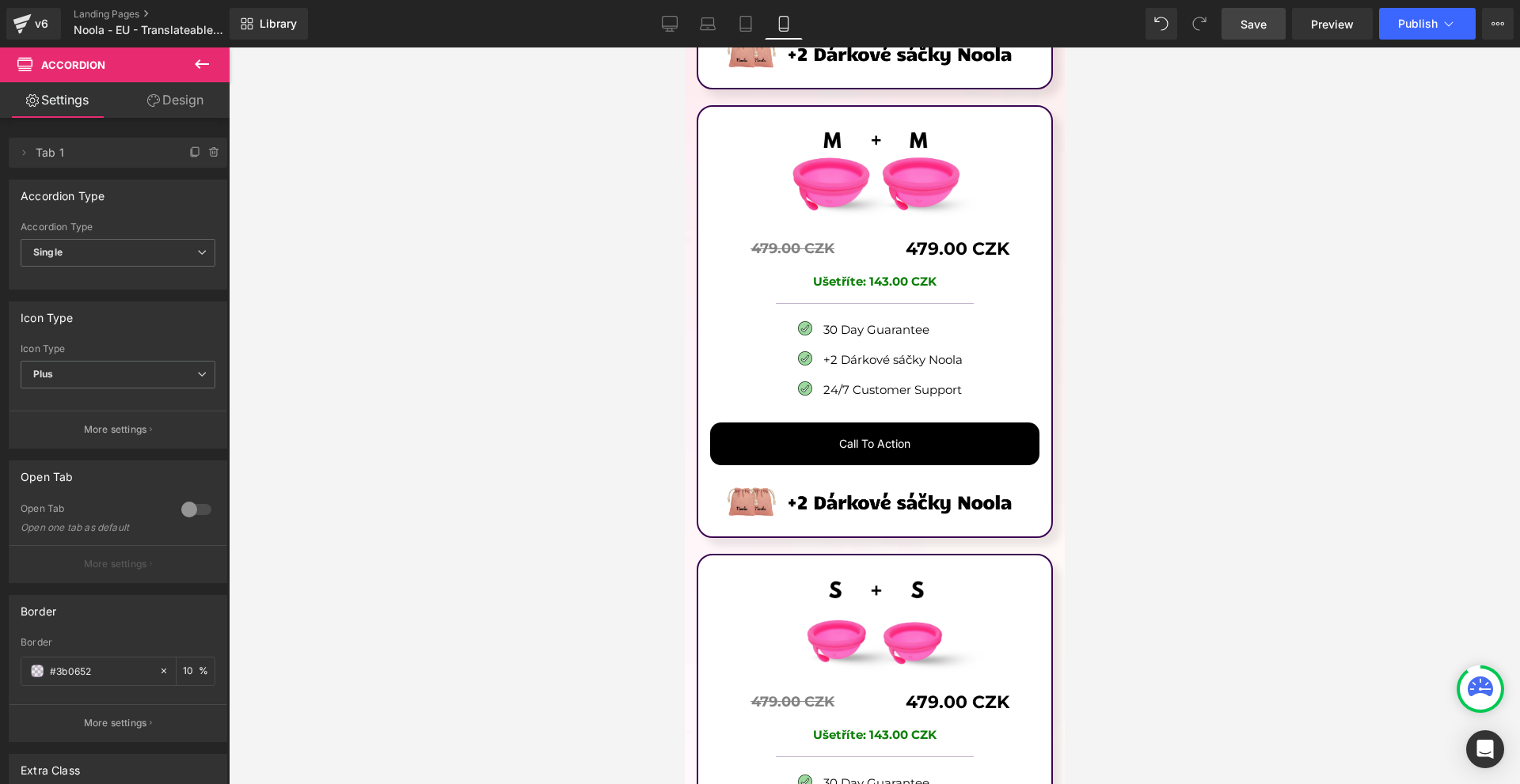
scroll to position [9256, 0]
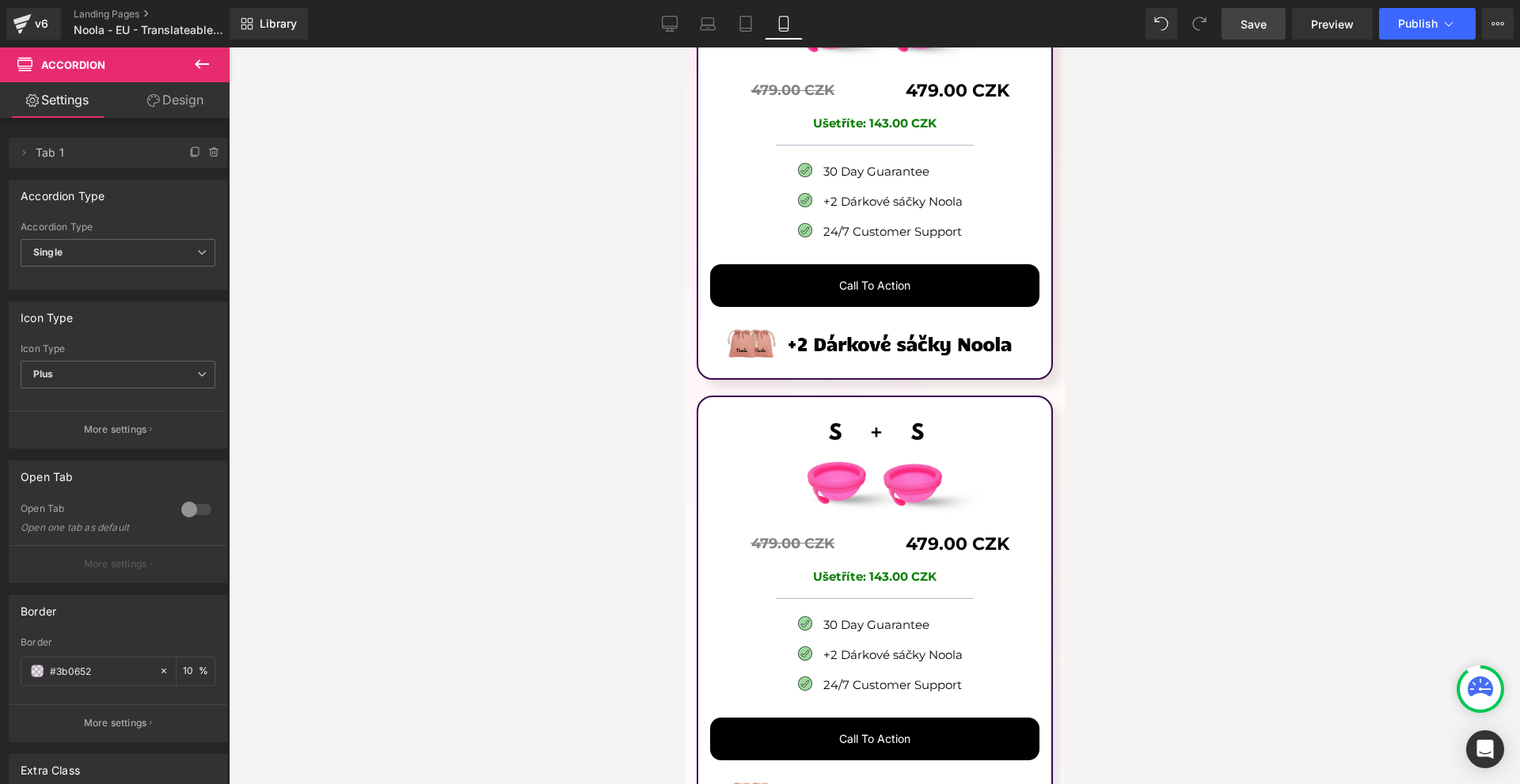
click at [1261, 19] on span "Save" at bounding box center [1253, 24] width 26 height 17
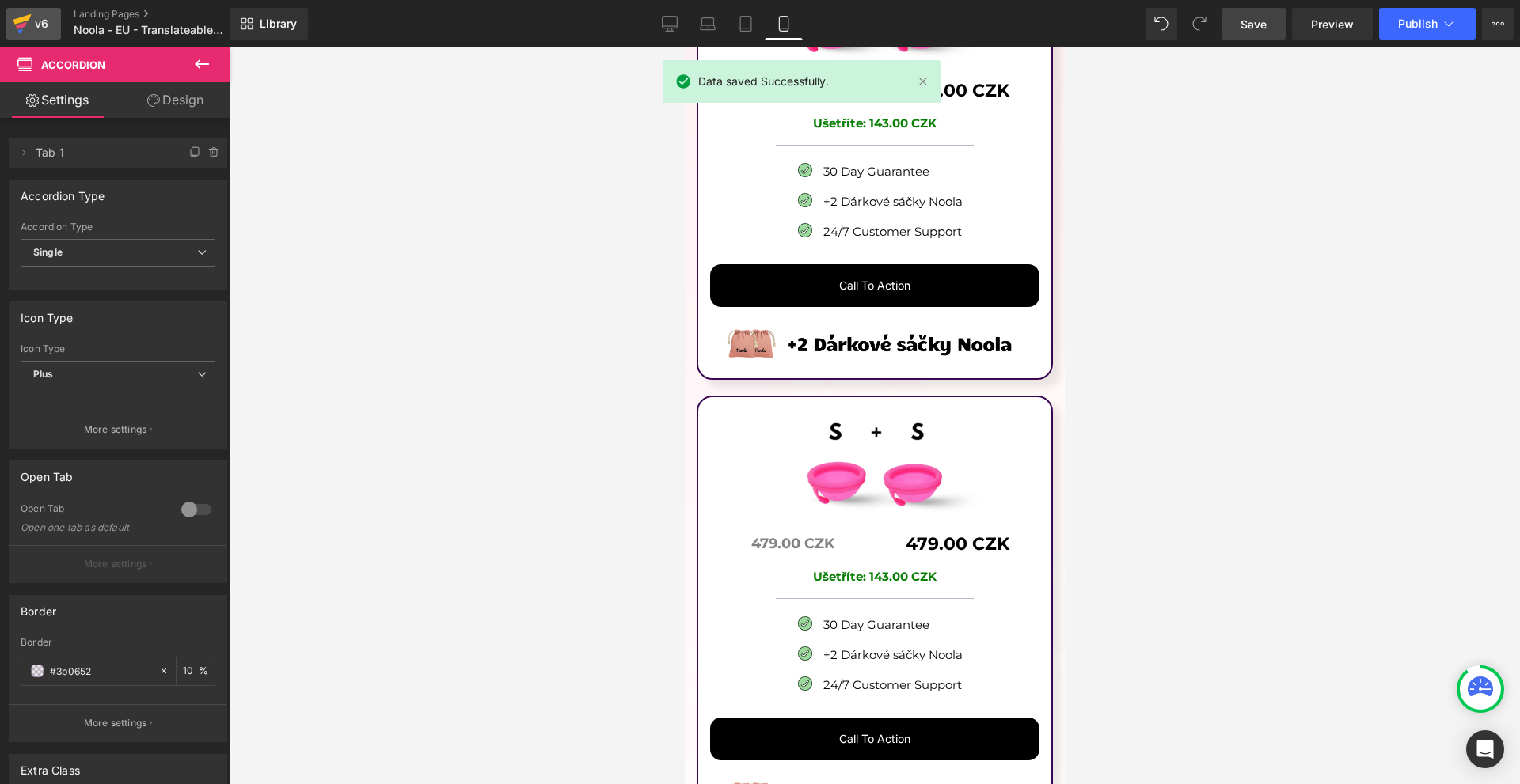
click at [39, 19] on div "v6" at bounding box center [41, 24] width 20 height 21
